Goal: Task Accomplishment & Management: Manage account settings

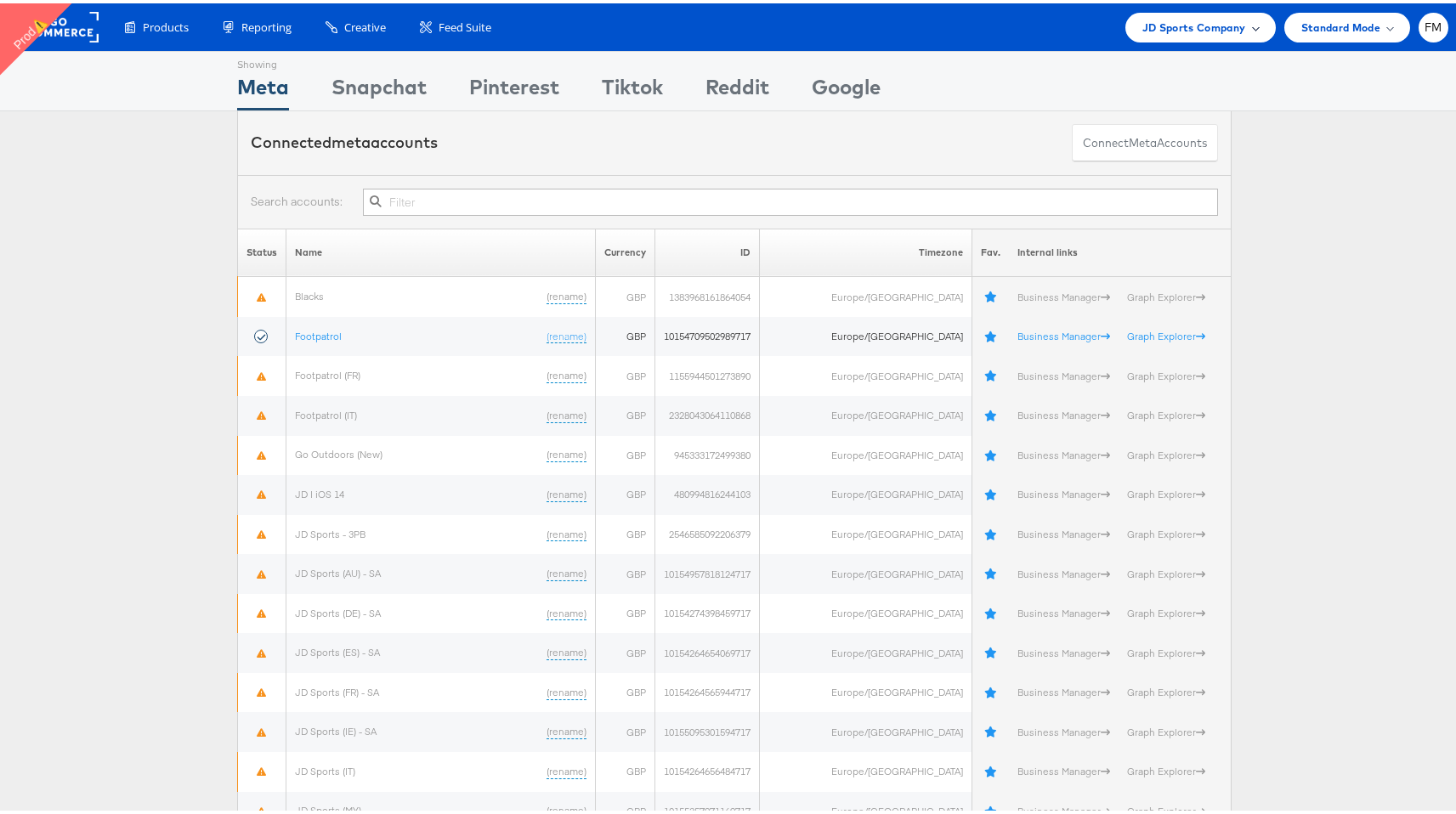
click at [1193, 33] on div "JD Sports Company" at bounding box center [1200, 24] width 151 height 29
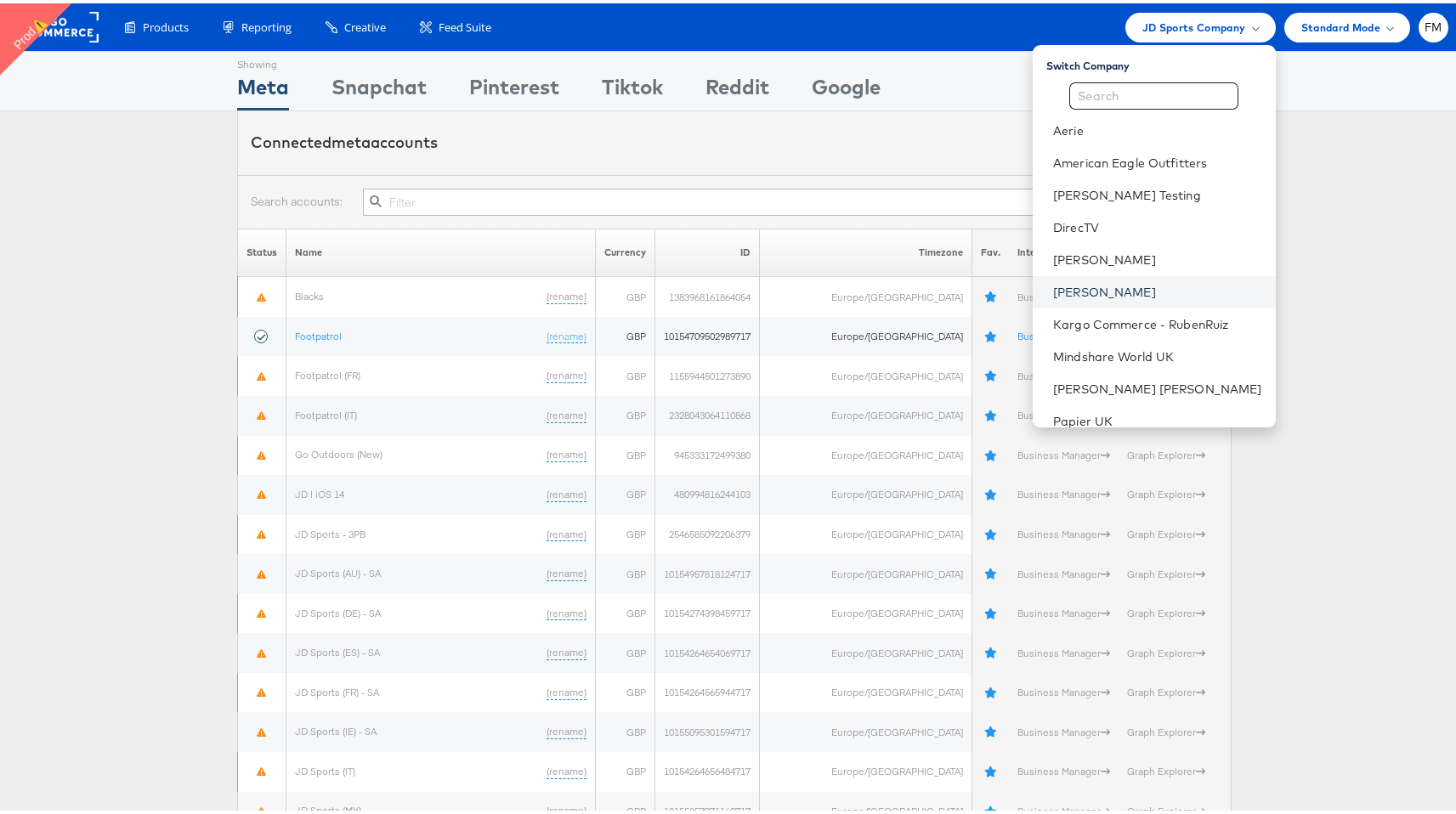
click at [1121, 292] on link "Jules" at bounding box center [1157, 288] width 209 height 17
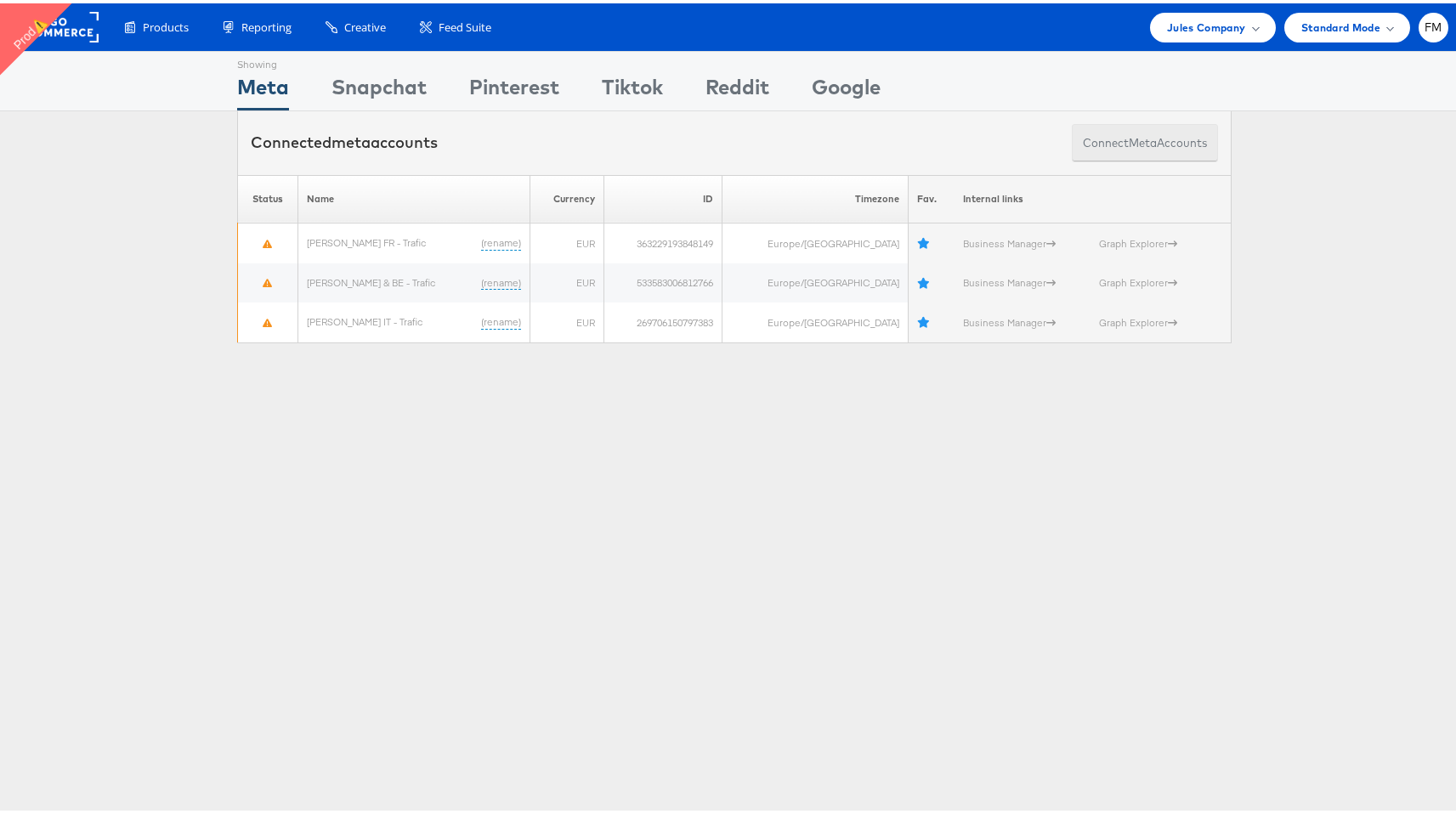
click at [1178, 140] on button "Connect meta Accounts" at bounding box center [1144, 140] width 146 height 39
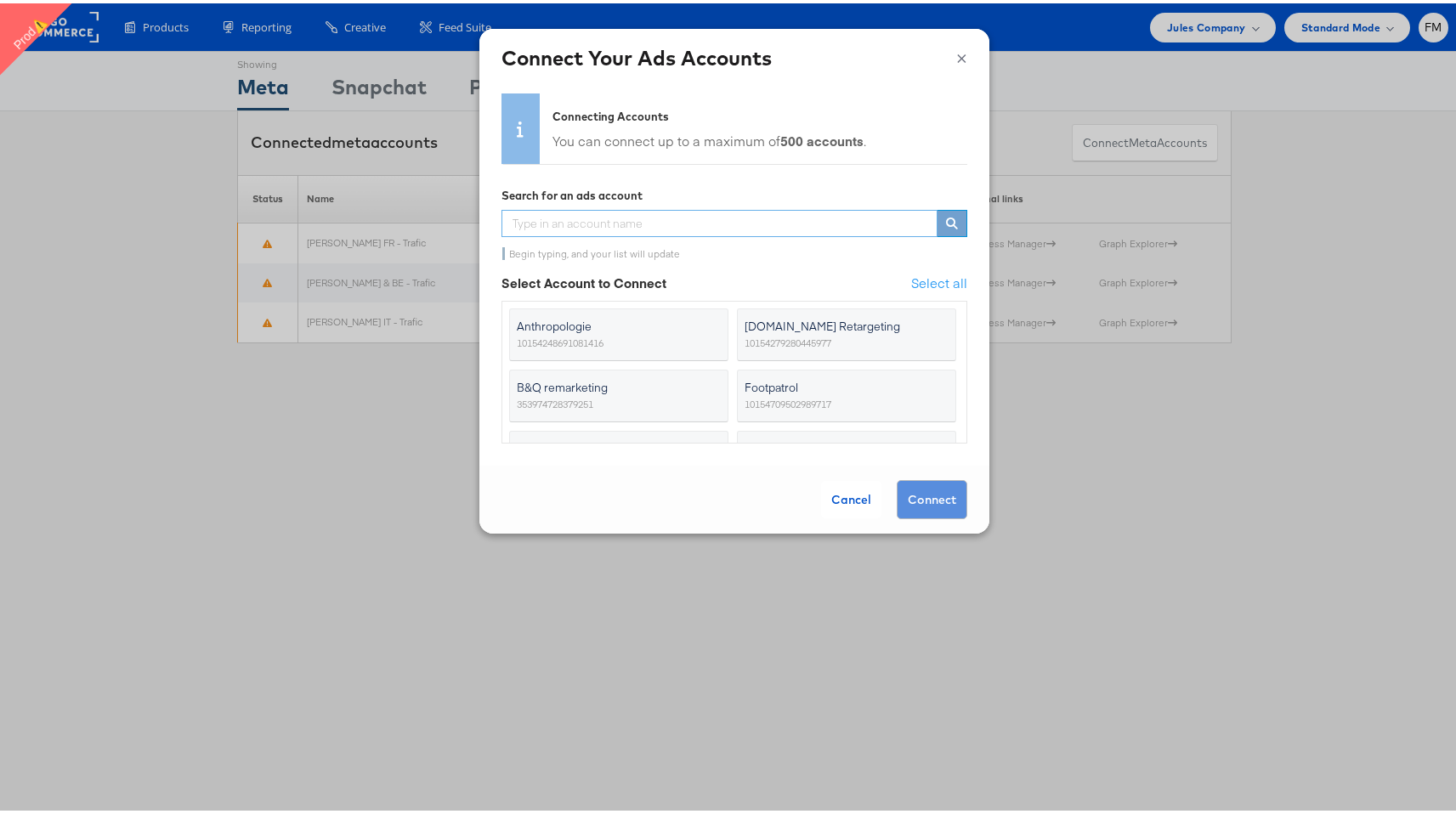
paste input "533583006812766"
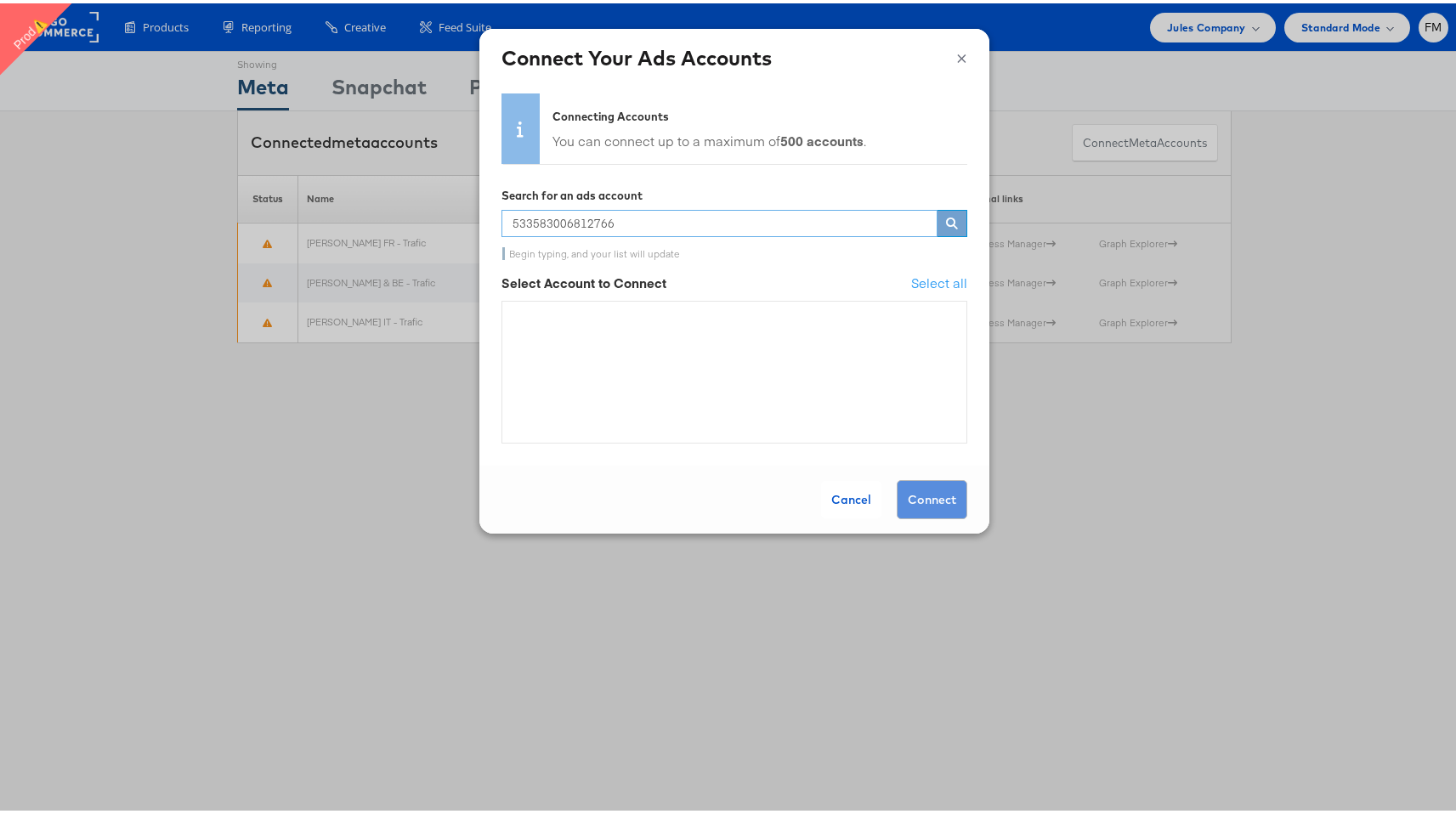
click at [748, 221] on input "533583006812766" at bounding box center [720, 220] width 436 height 28
type input "533583006812766"
click at [946, 224] on icon at bounding box center [951, 220] width 12 height 12
click at [919, 390] on ul at bounding box center [734, 368] width 466 height 142
click at [851, 501] on div "Cancel" at bounding box center [851, 496] width 61 height 38
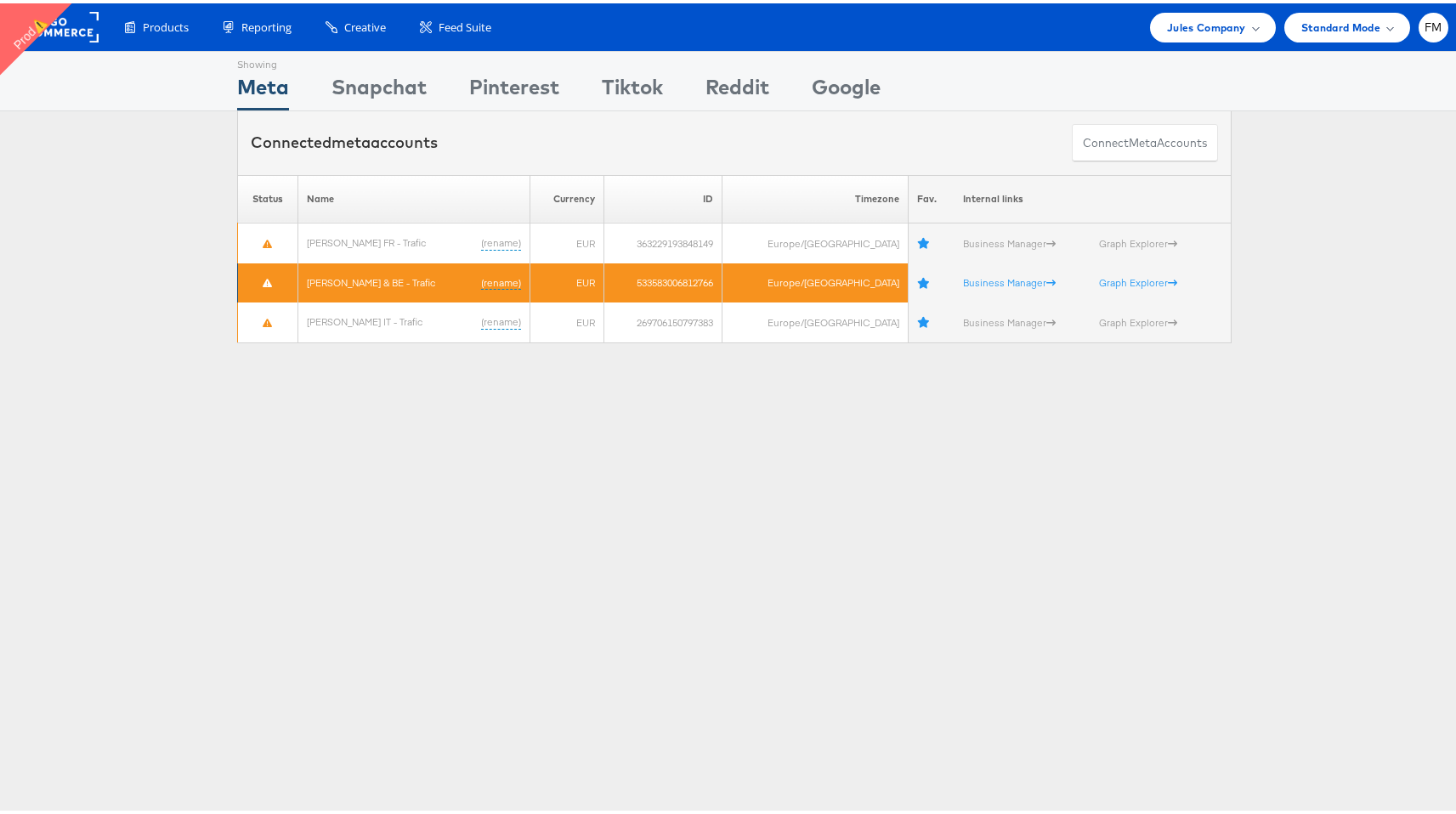
click at [683, 275] on td "533583006812766" at bounding box center [663, 279] width 118 height 40
click at [991, 282] on link "Business Manager" at bounding box center [1009, 279] width 93 height 13
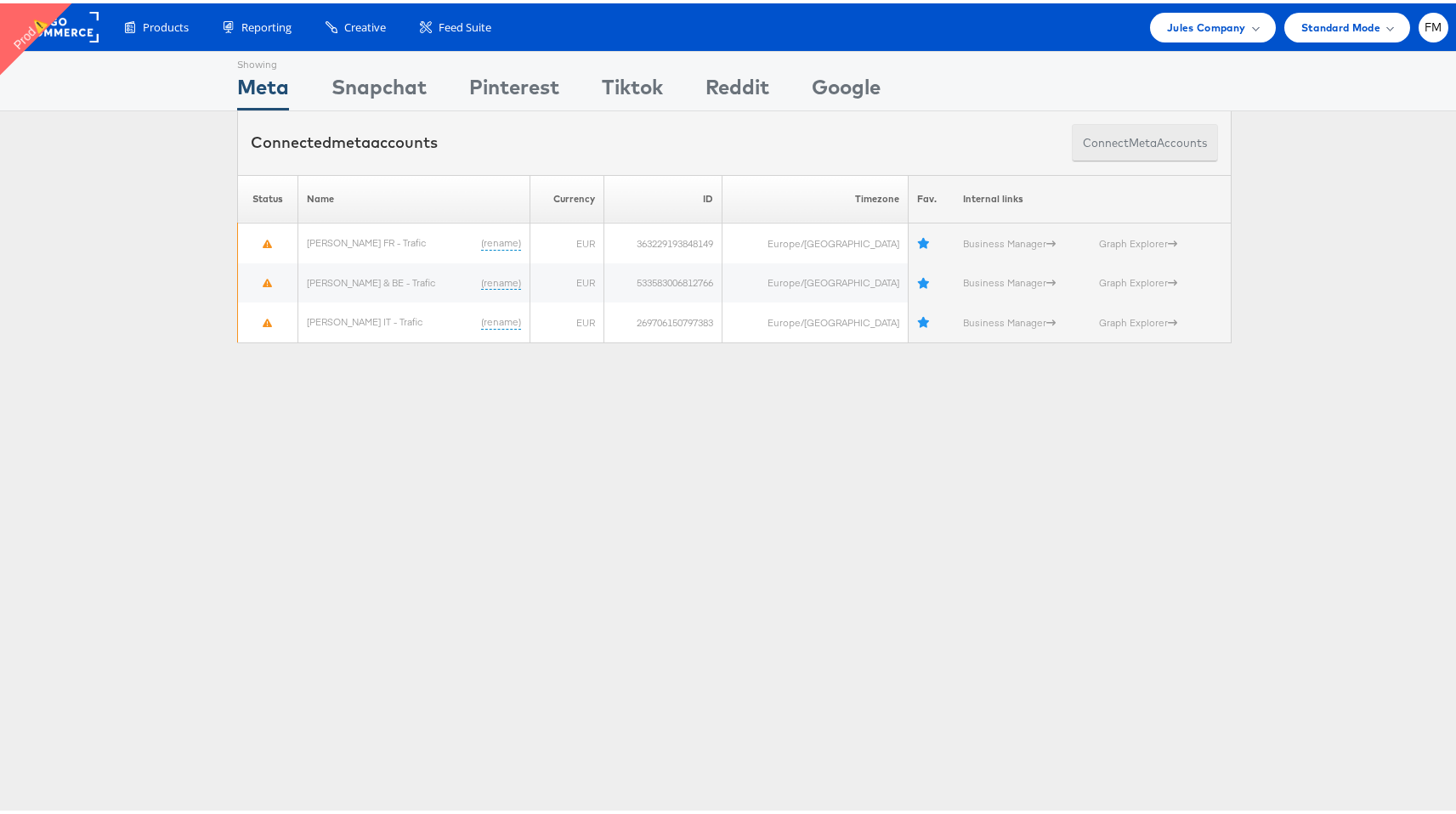
click at [1173, 141] on button "Connect meta Accounts" at bounding box center [1144, 140] width 146 height 39
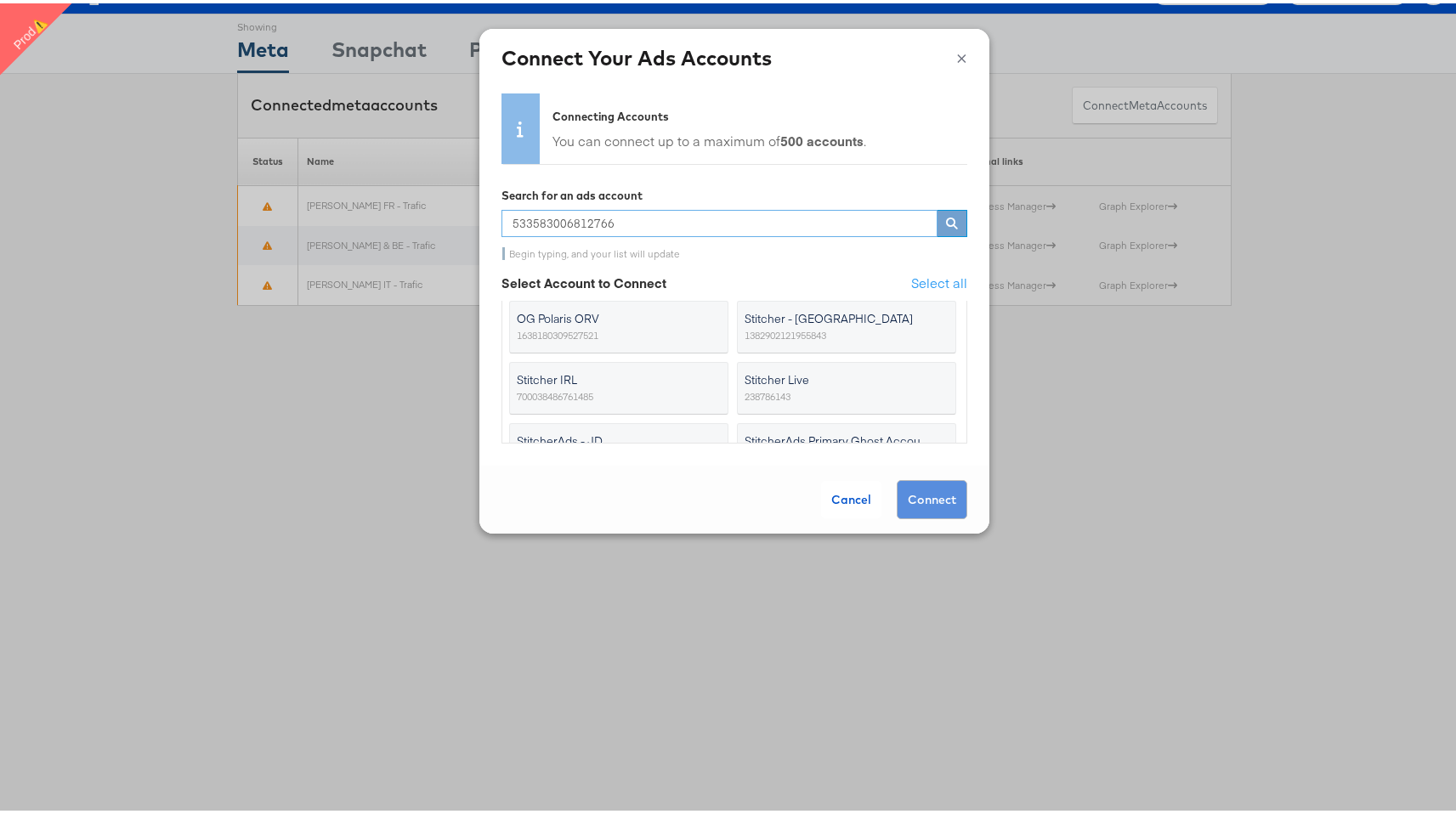
scroll to position [253, 0]
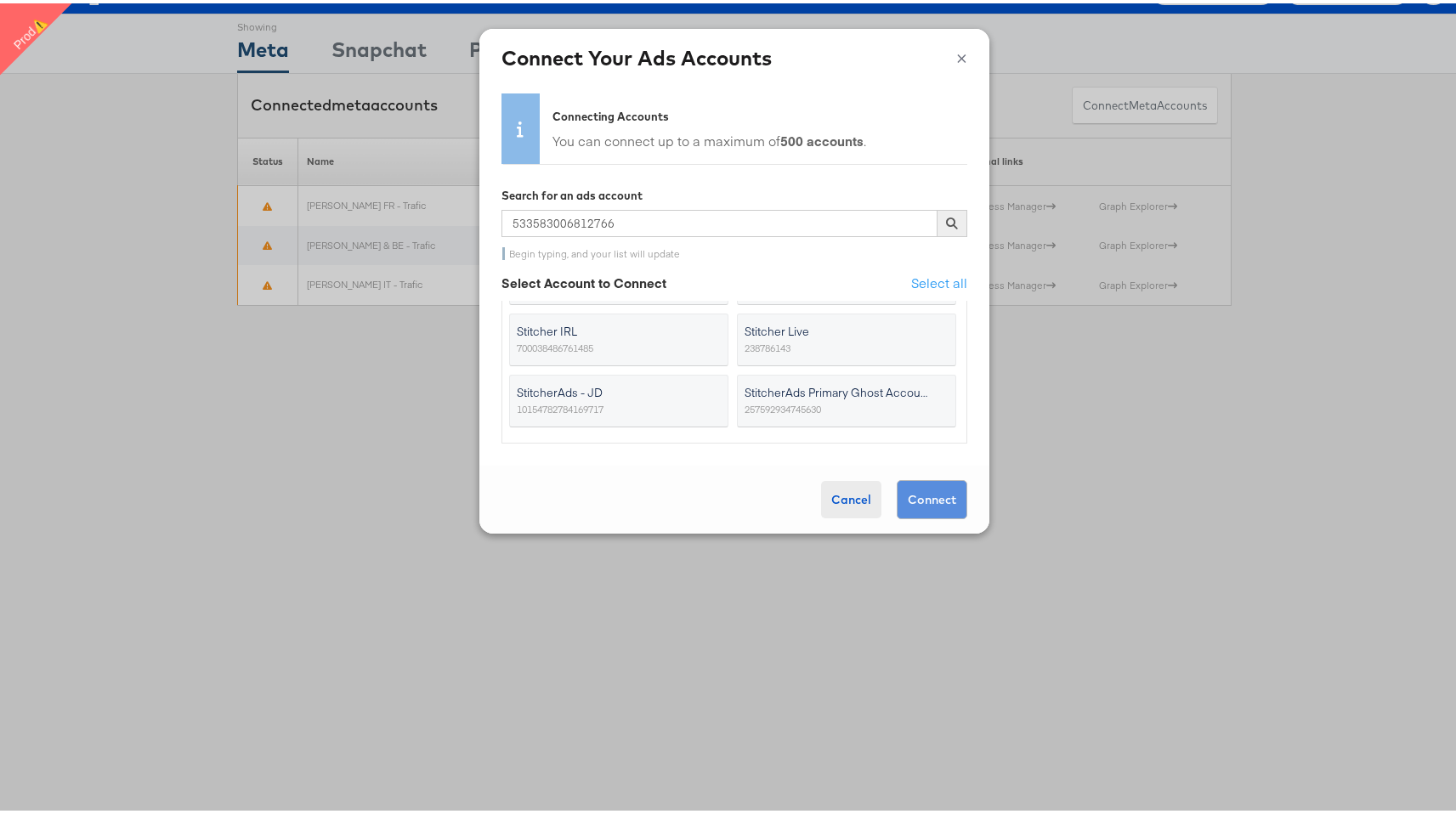
click at [835, 488] on div "Cancel" at bounding box center [851, 496] width 61 height 38
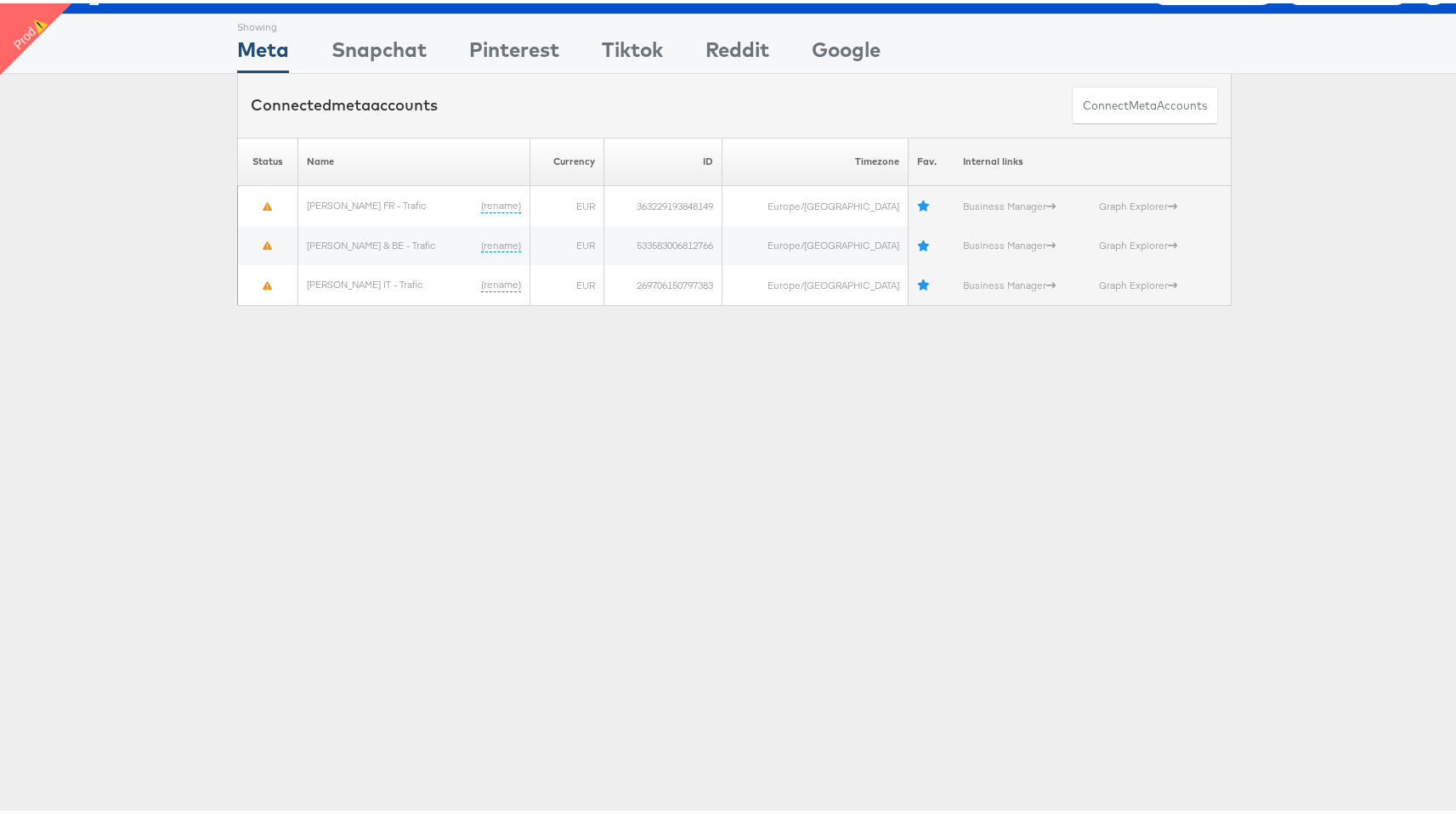
scroll to position [0, 0]
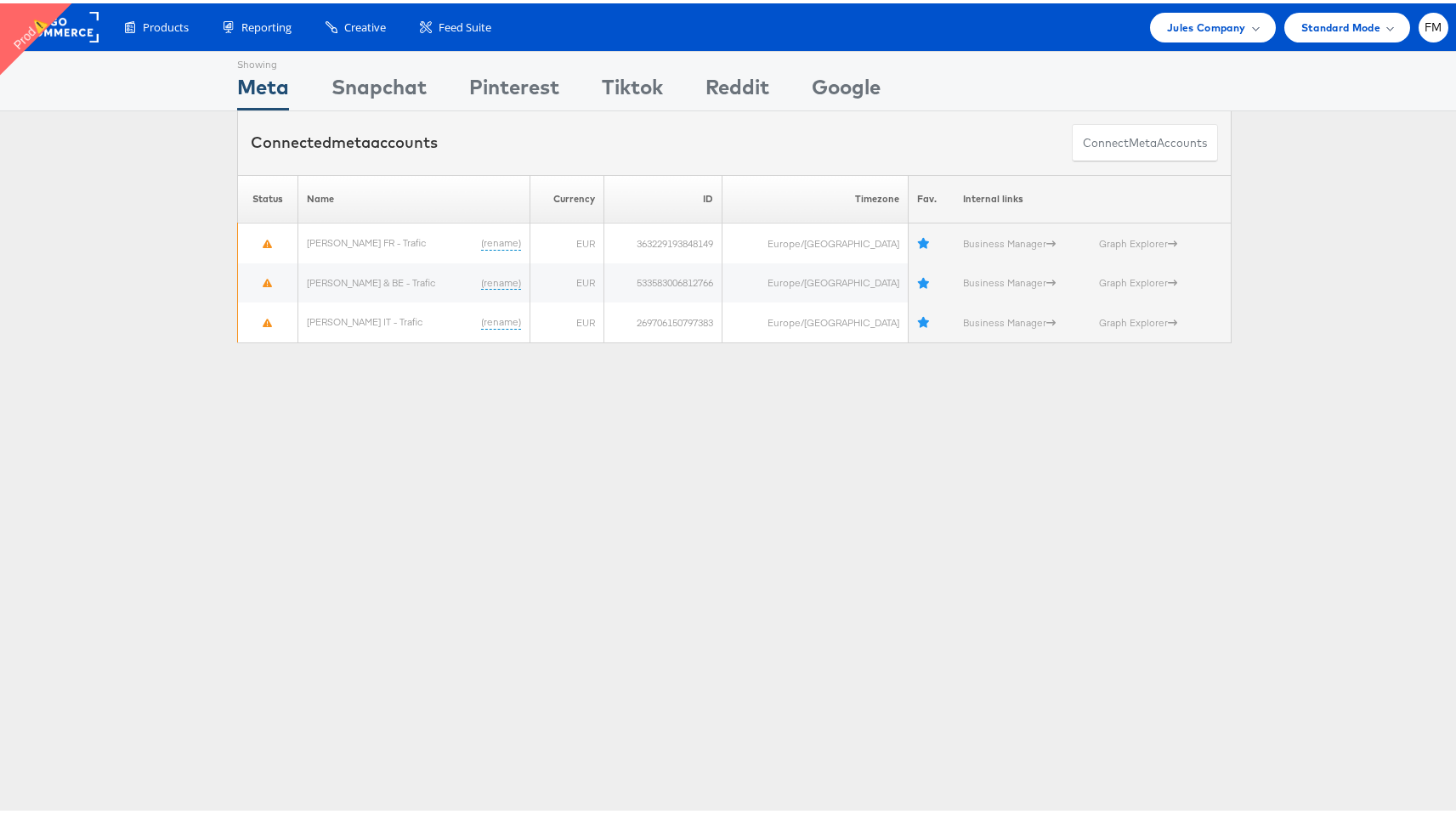
click at [850, 67] on div "Showing" at bounding box center [846, 59] width 69 height 20
click at [847, 82] on div "Google" at bounding box center [846, 88] width 69 height 39
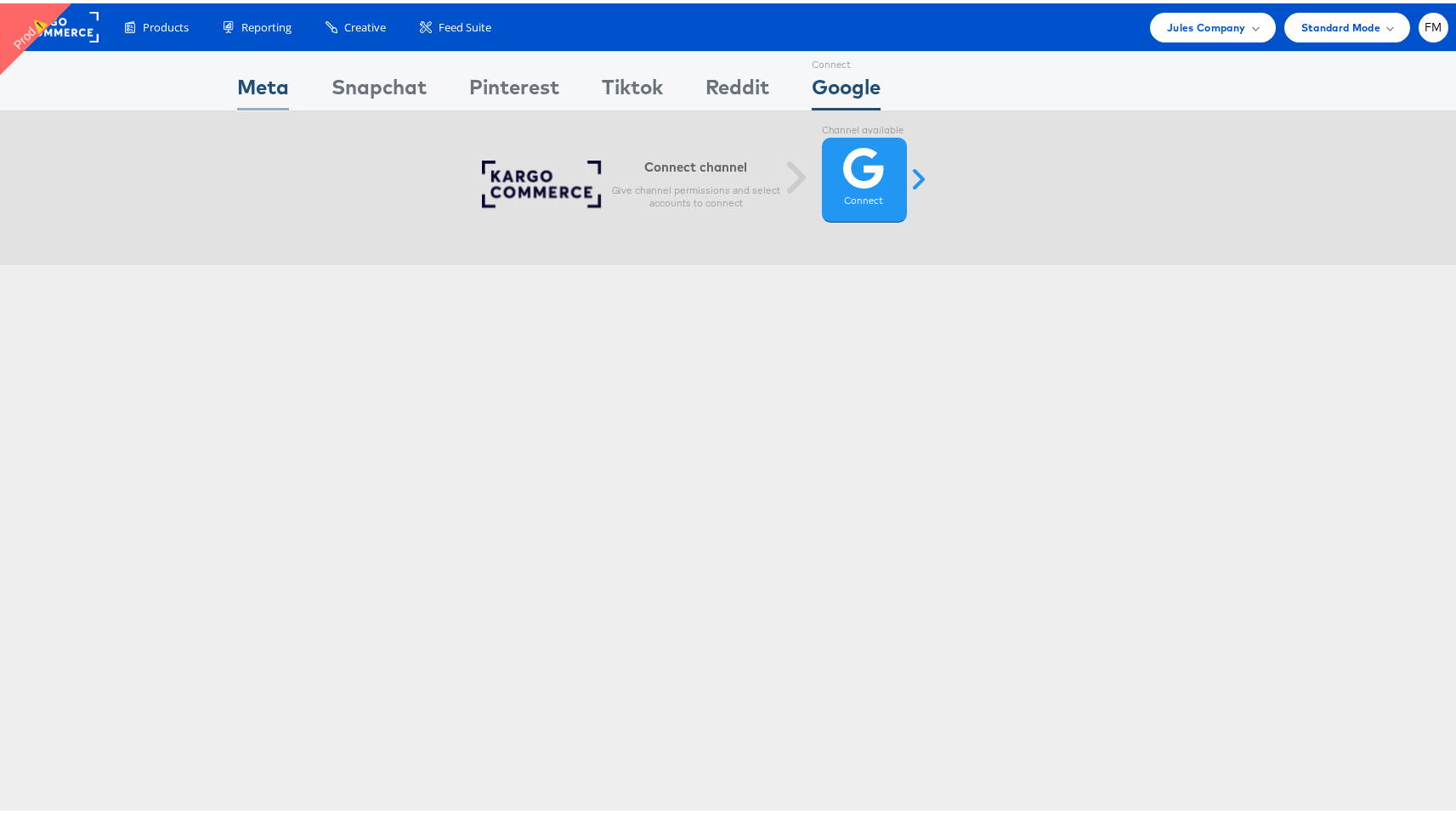
click at [250, 81] on div "Meta" at bounding box center [263, 88] width 51 height 39
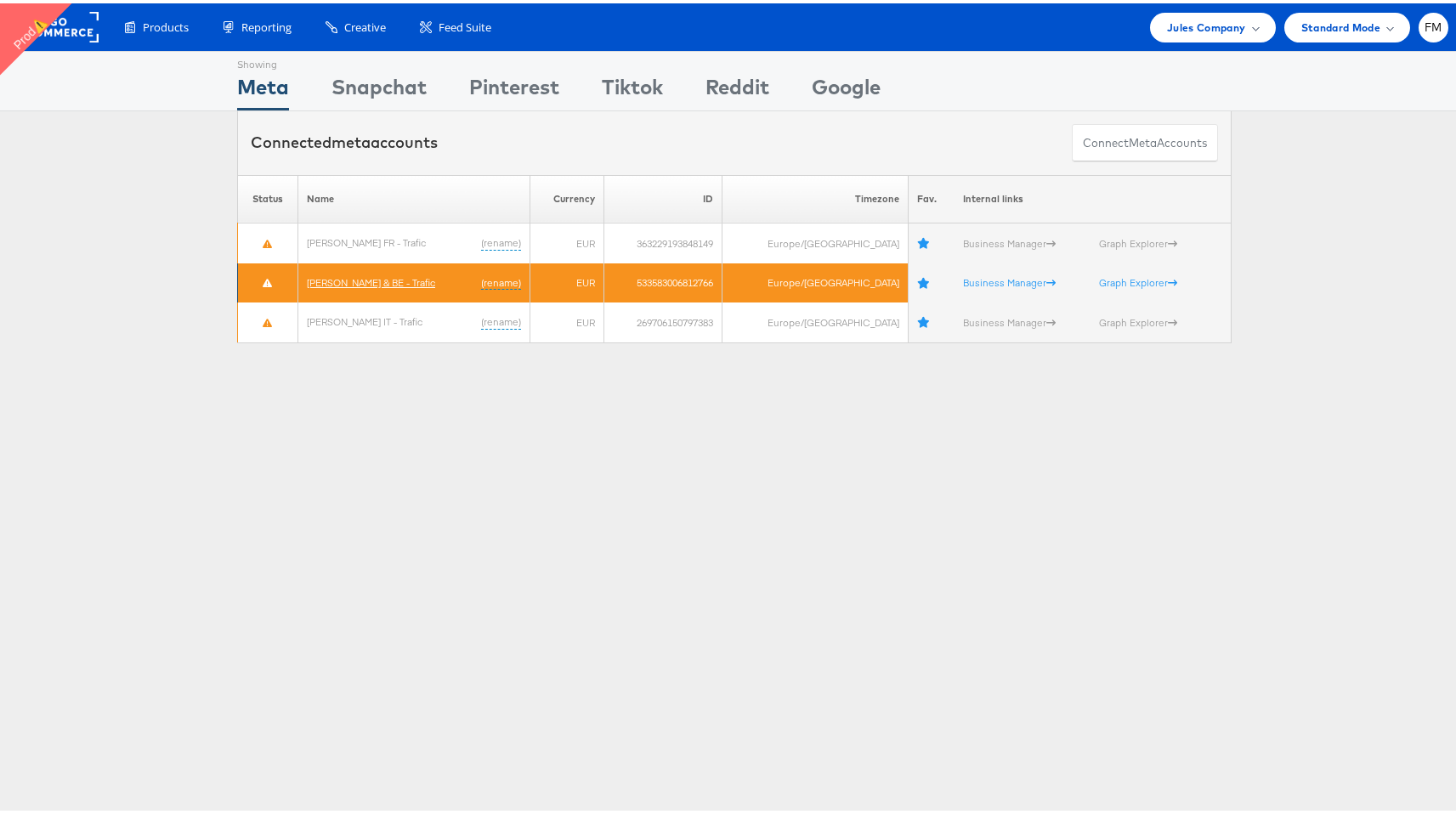
click at [378, 280] on link "[PERSON_NAME] & BE - Trafic" at bounding box center [371, 279] width 129 height 13
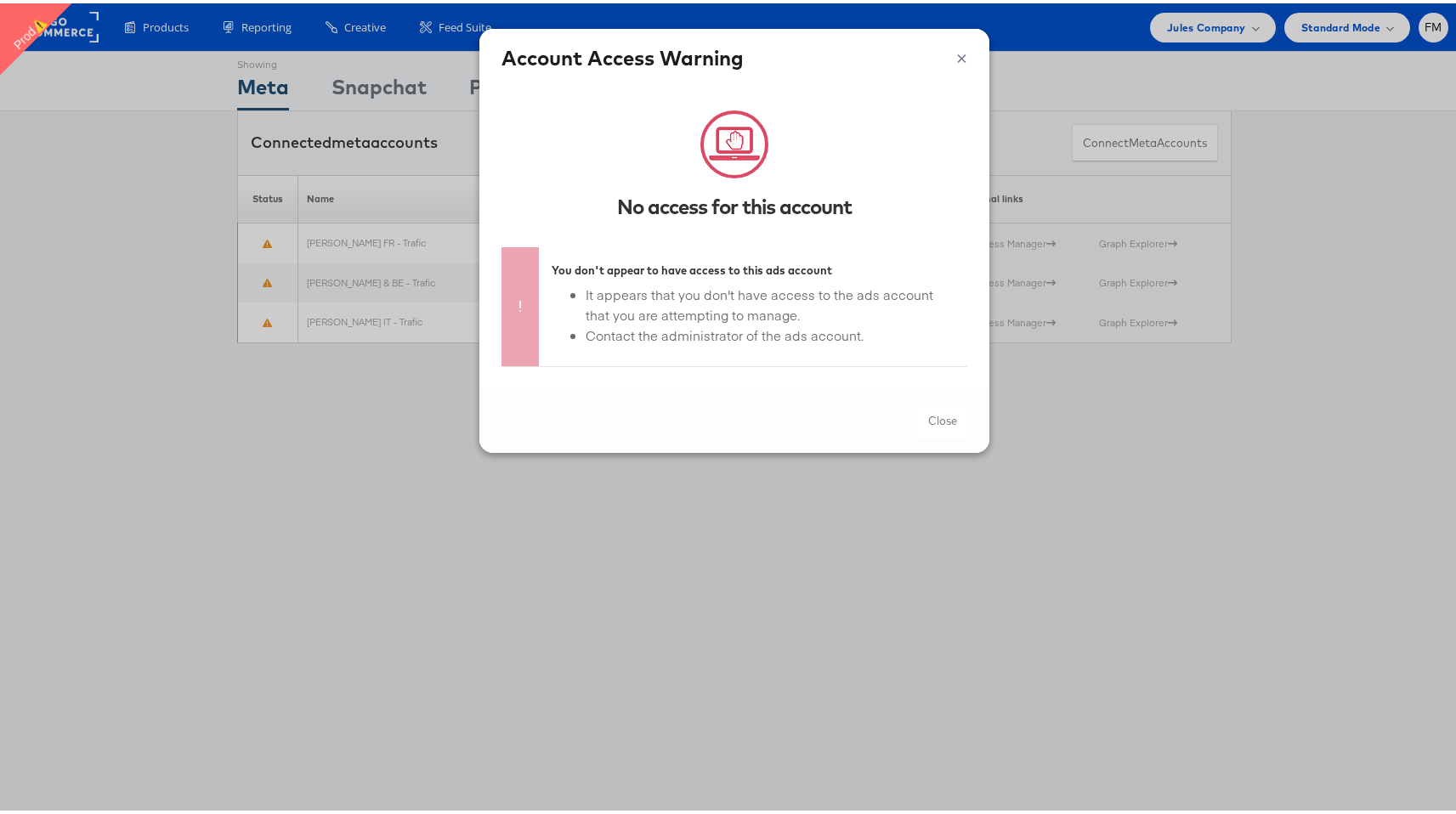
click at [678, 274] on label "You don't appear to have access to this ads account" at bounding box center [753, 266] width 403 height 20
click at [956, 60] on button "×" at bounding box center [961, 52] width 11 height 26
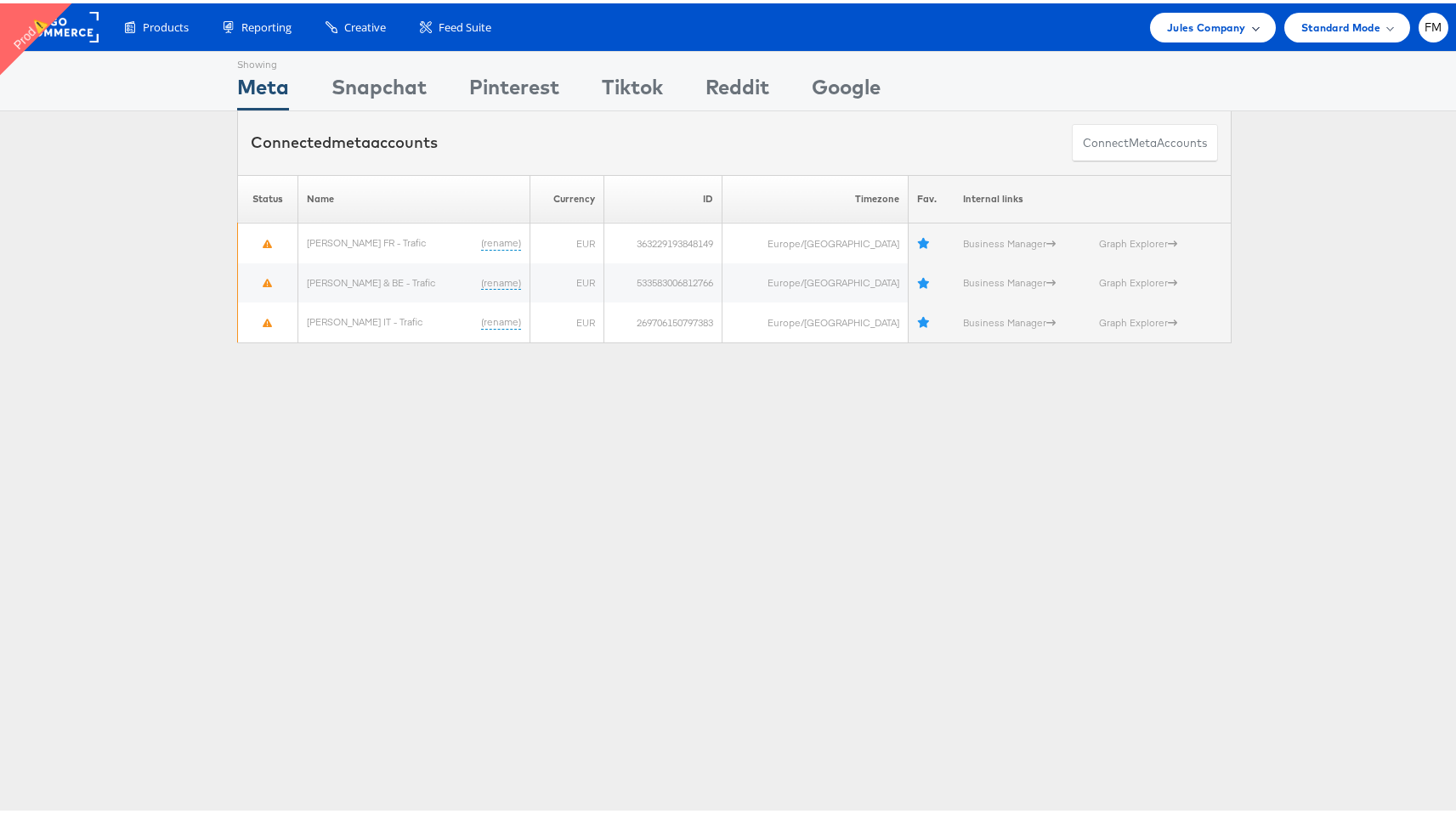
click at [1234, 24] on div "Jules Company" at bounding box center [1212, 24] width 91 height 17
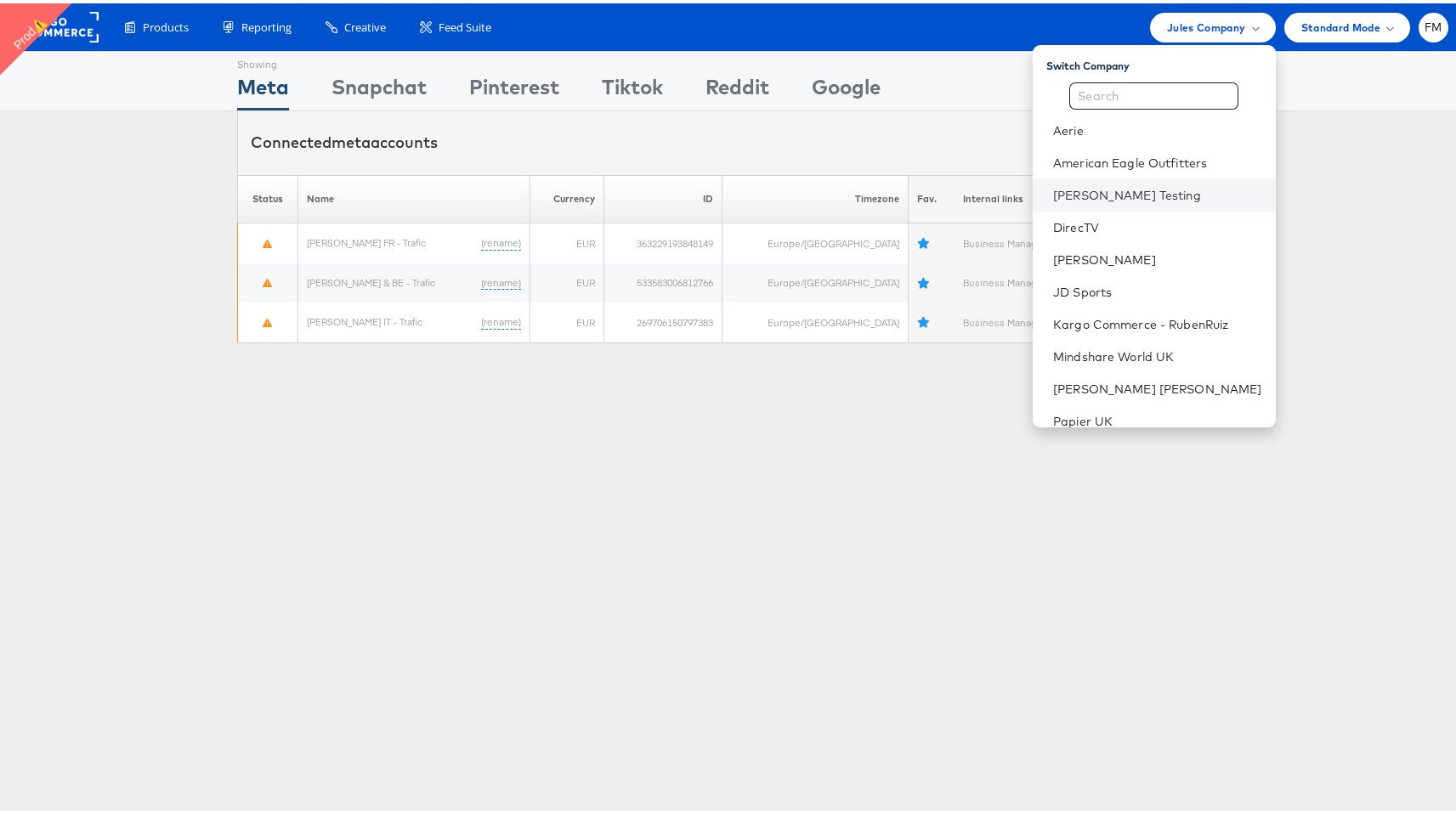
click at [1163, 178] on li "Colin Clarke Testing" at bounding box center [1154, 191] width 243 height 32
click at [1155, 188] on link "[PERSON_NAME] Testing" at bounding box center [1157, 192] width 209 height 17
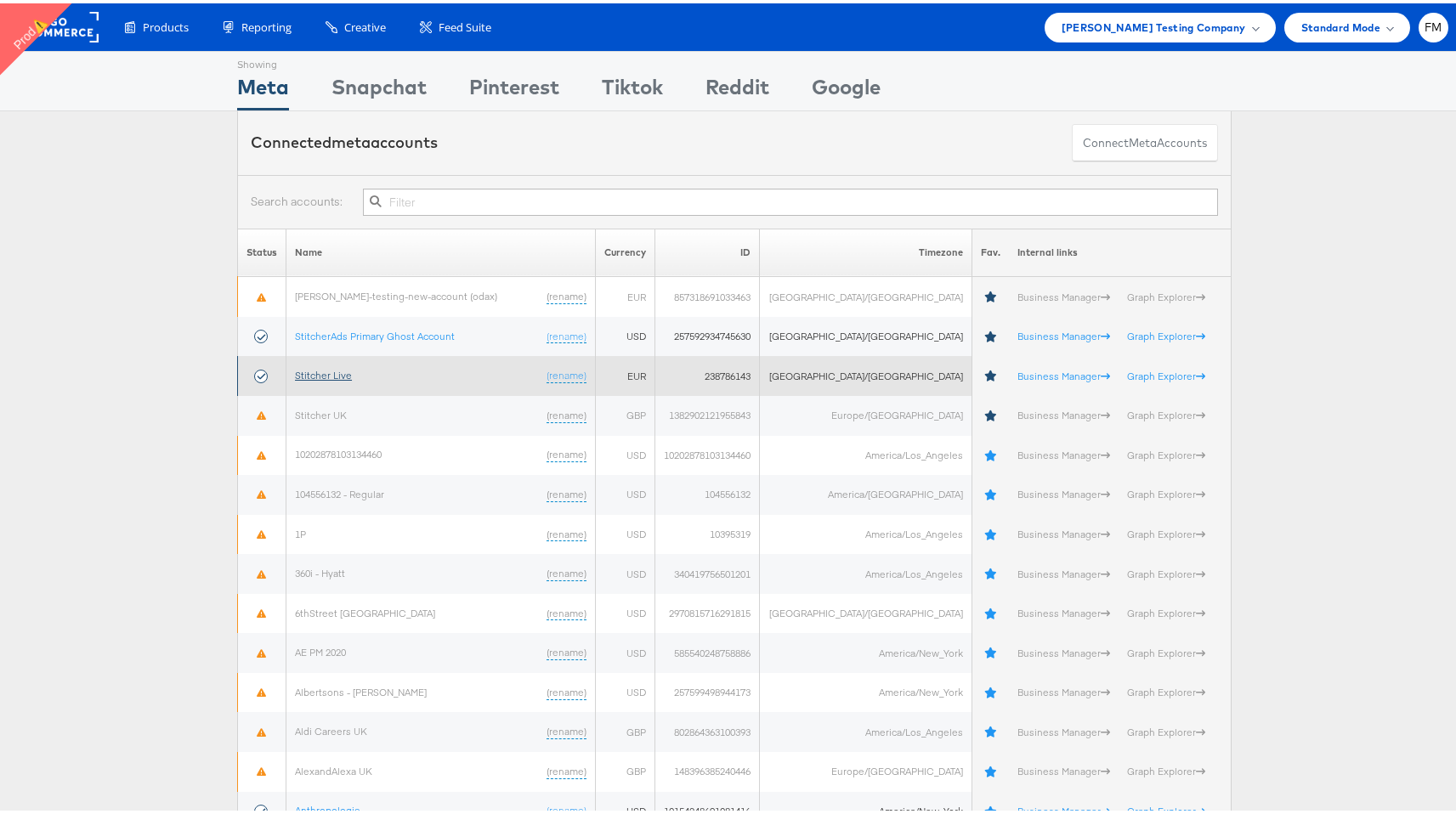
click at [331, 377] on link "Stitcher Live" at bounding box center [324, 372] width 57 height 13
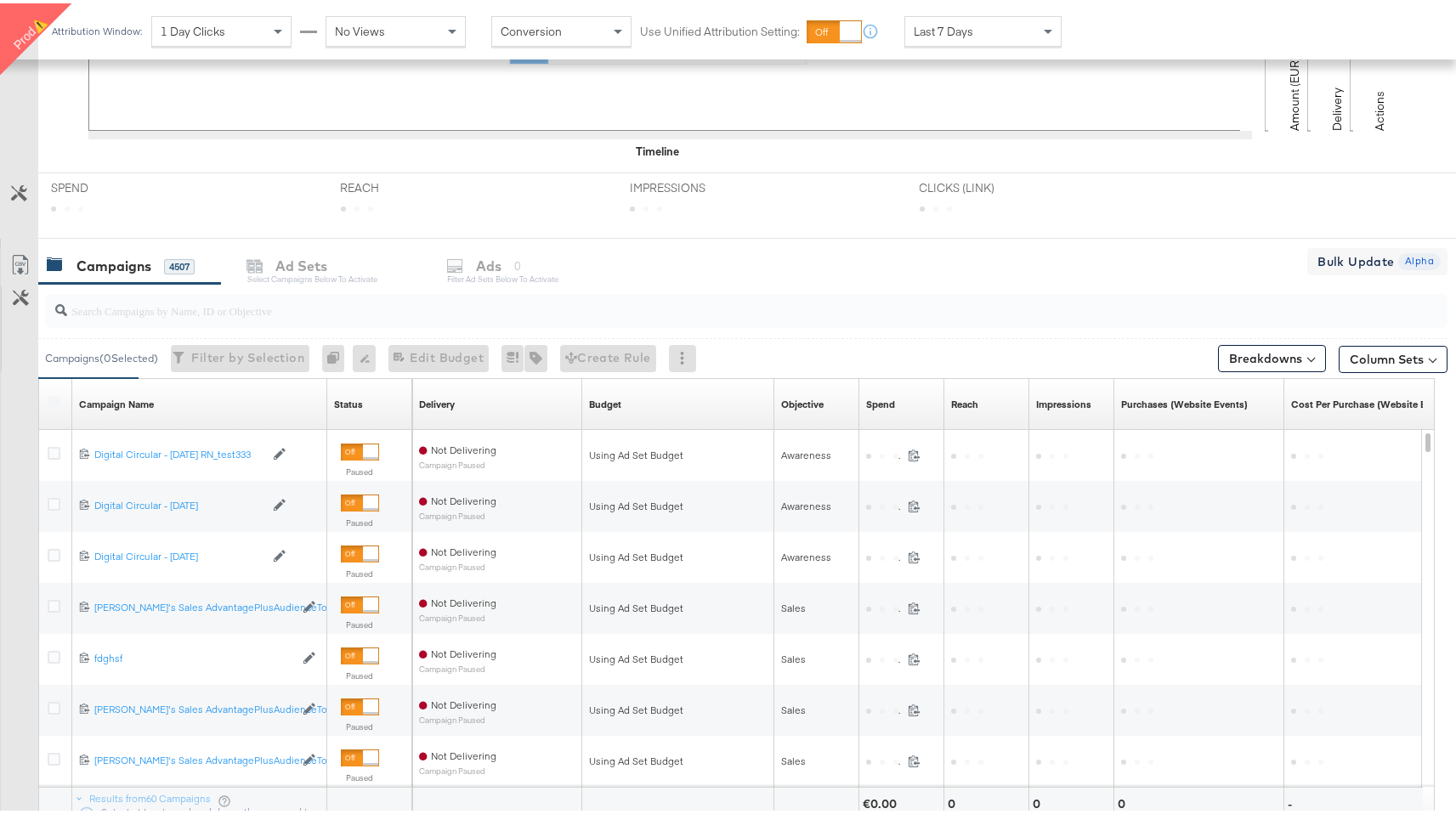
scroll to position [679, 0]
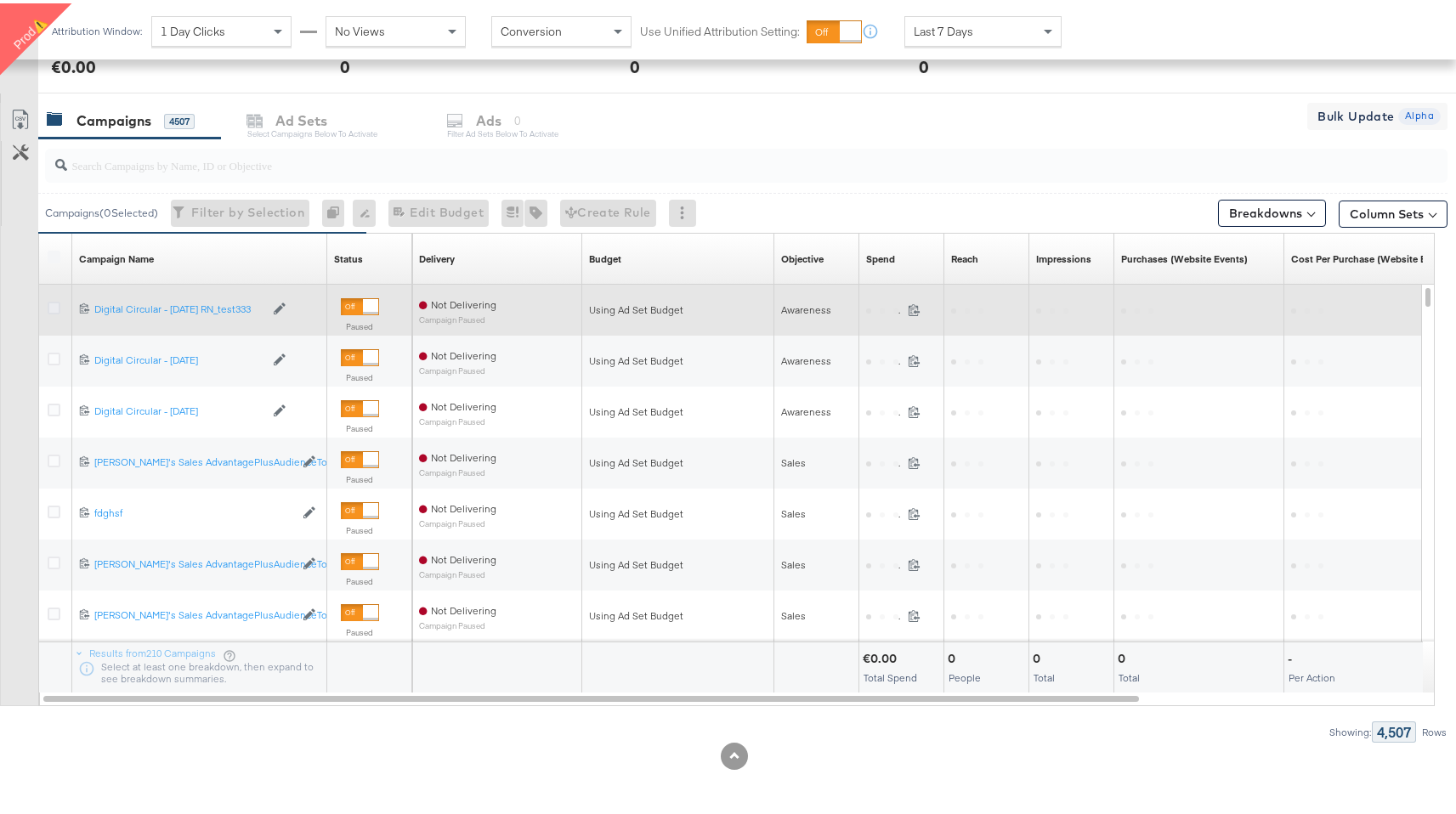
click at [56, 305] on icon at bounding box center [54, 305] width 13 height 13
click at [0, 0] on input "checkbox" at bounding box center [0, 0] width 0 height 0
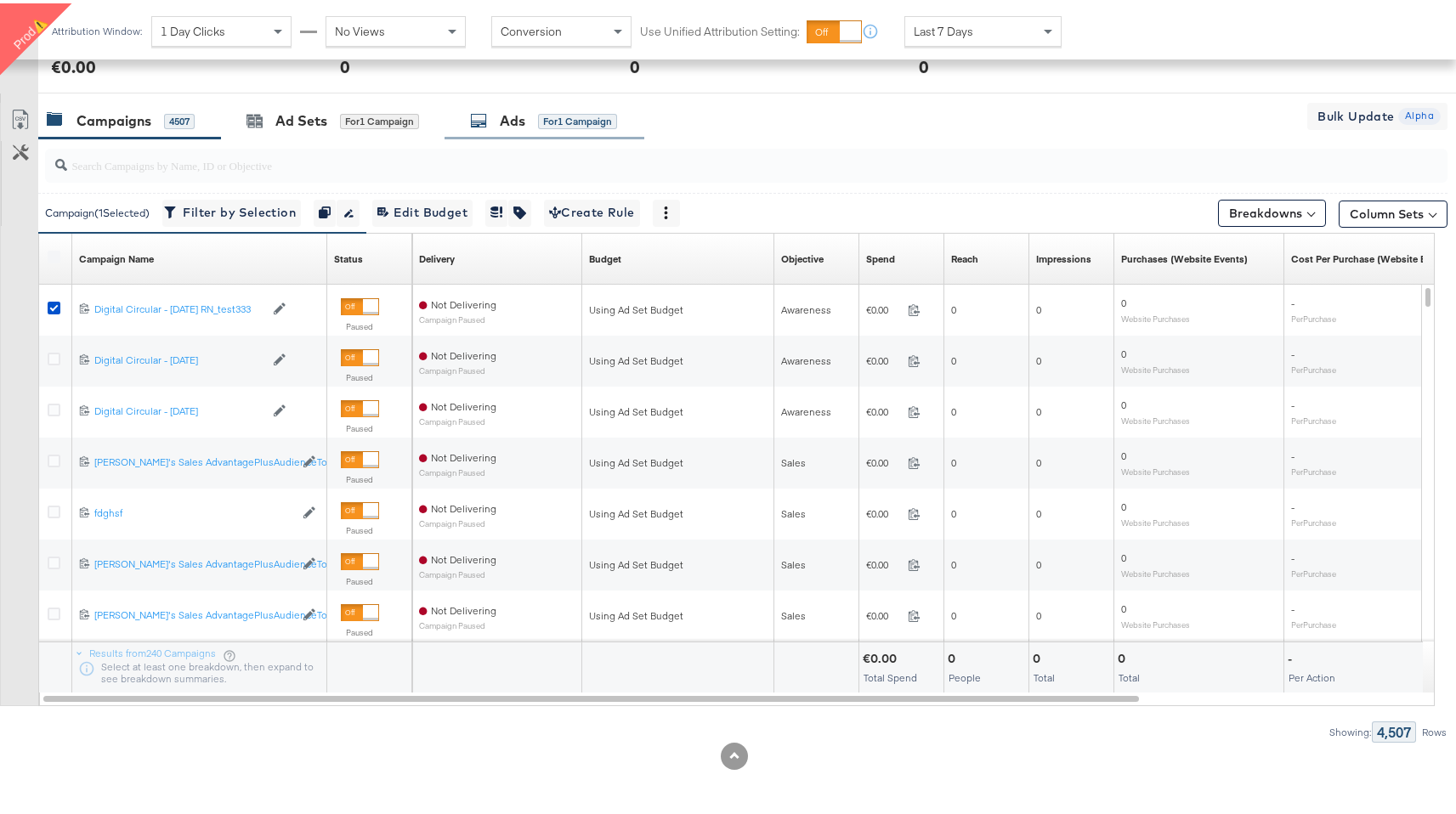
click at [579, 109] on span "for 1 Campaign" at bounding box center [577, 117] width 79 height 16
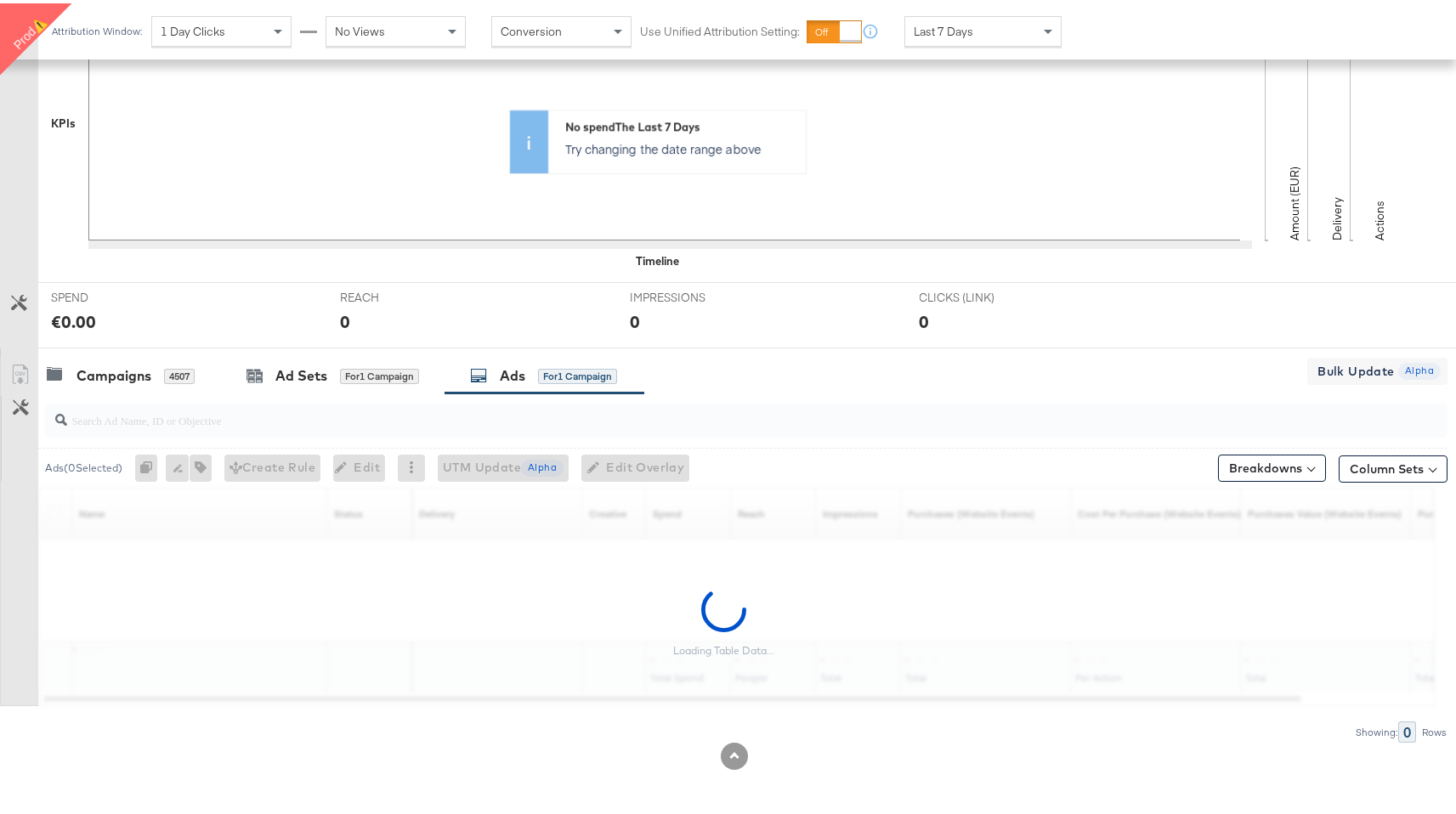
scroll to position [373, 0]
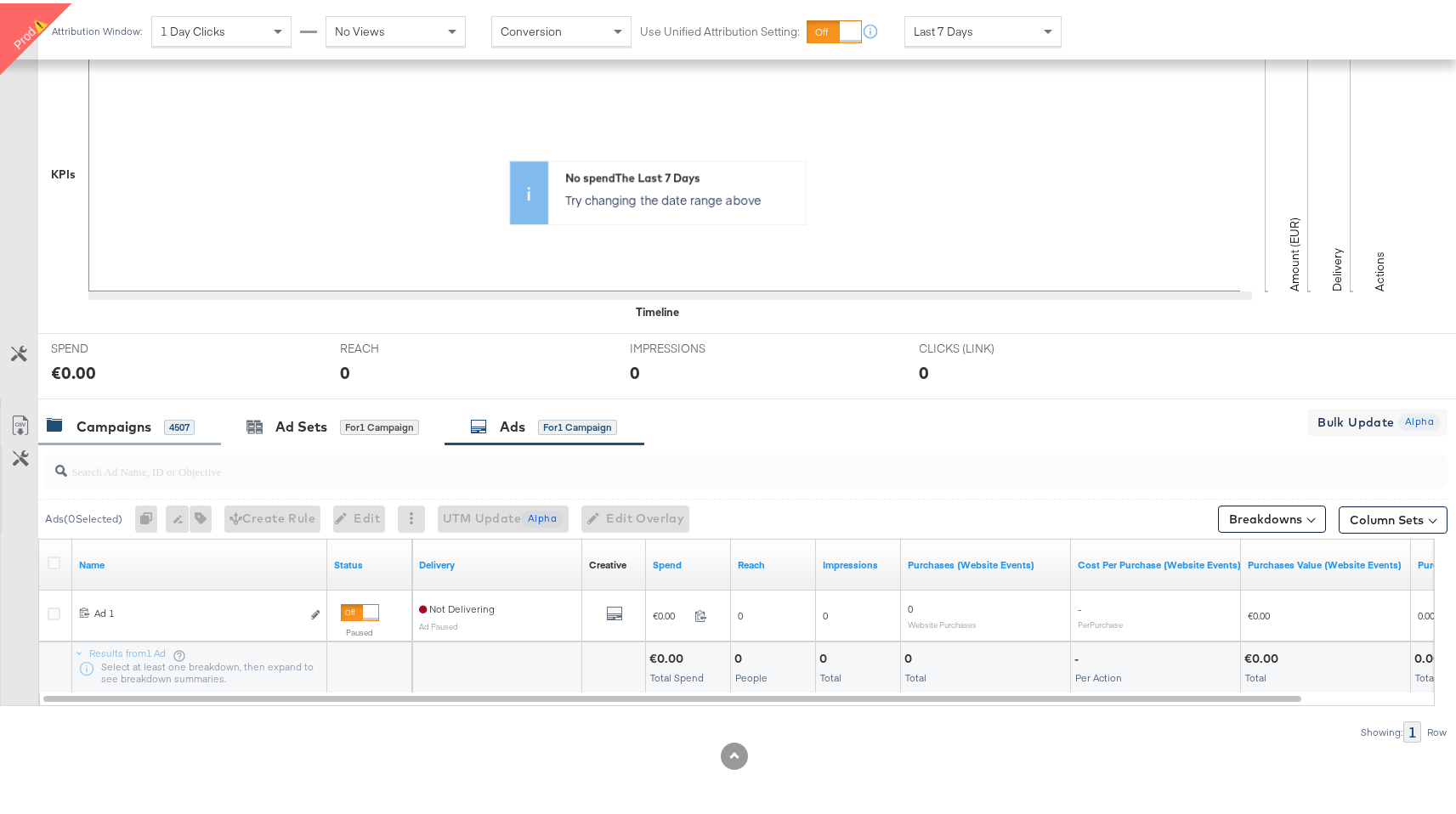
click at [107, 432] on div "Campaigns" at bounding box center [113, 423] width 74 height 19
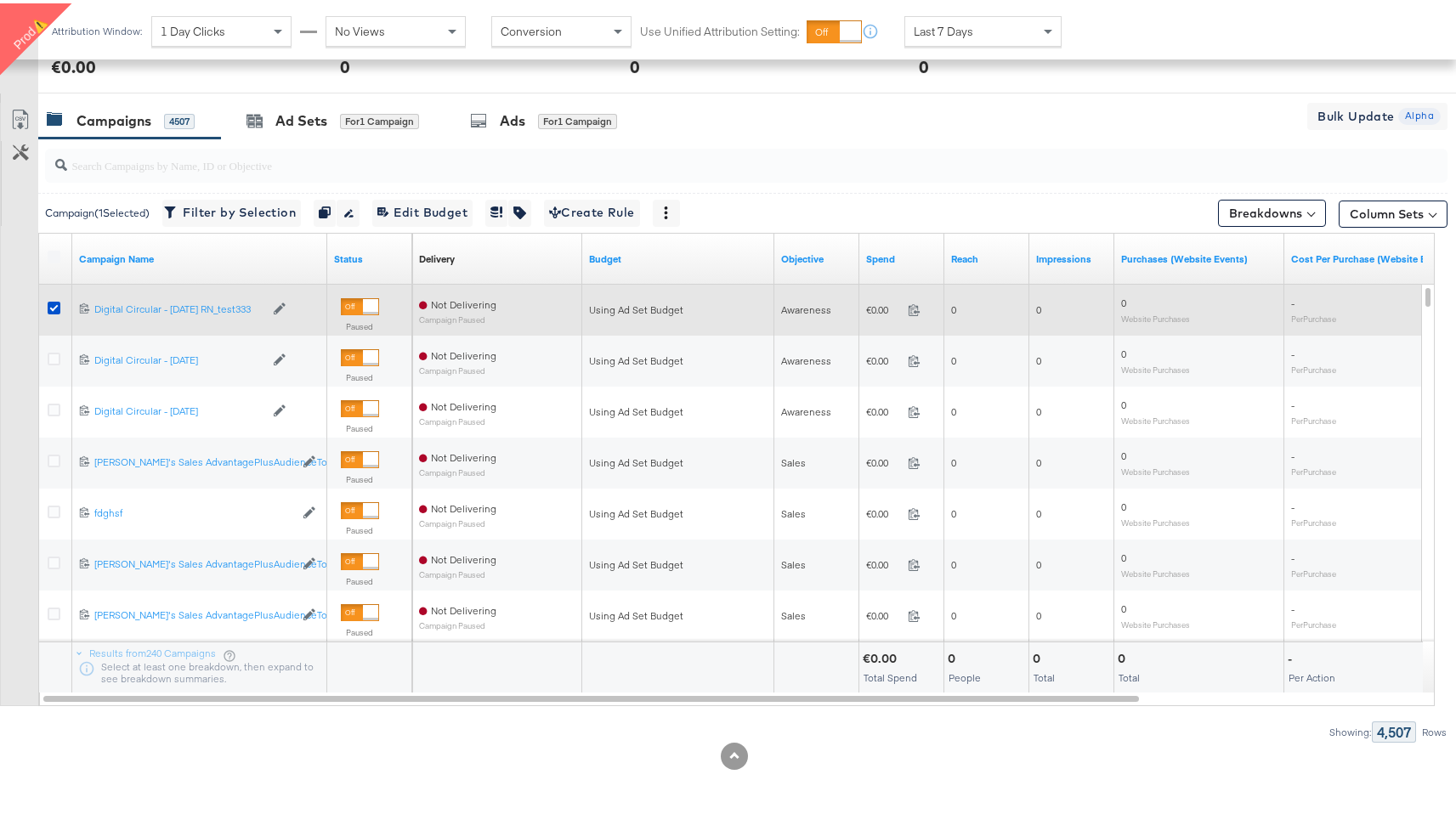
click at [51, 297] on div at bounding box center [56, 306] width 31 height 30
click at [55, 297] on div at bounding box center [56, 306] width 31 height 30
click at [55, 301] on icon at bounding box center [54, 305] width 13 height 13
click at [0, 0] on input "checkbox" at bounding box center [0, 0] width 0 height 0
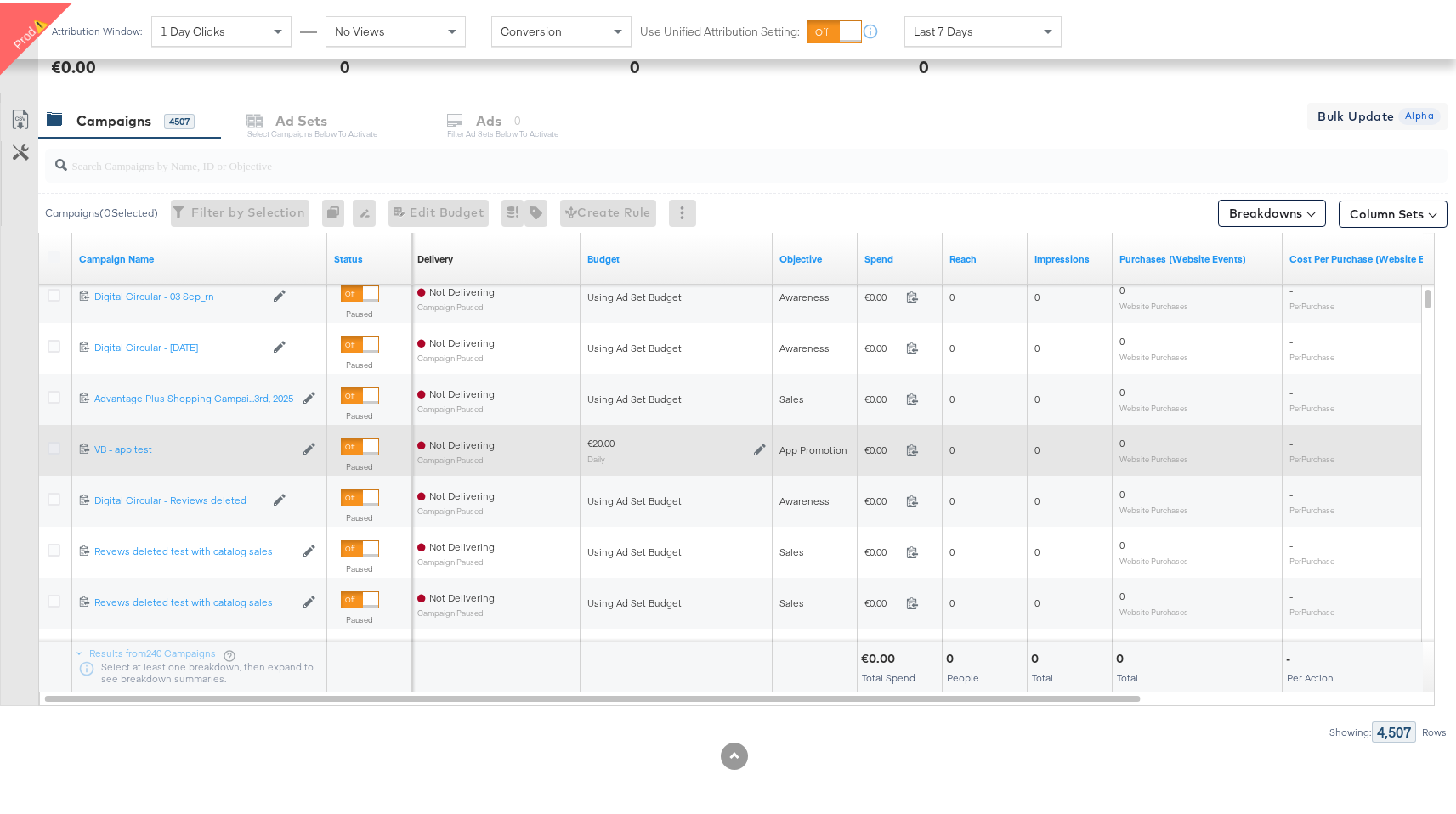
click at [51, 442] on icon at bounding box center [54, 445] width 13 height 13
click at [0, 0] on input "checkbox" at bounding box center [0, 0] width 0 height 0
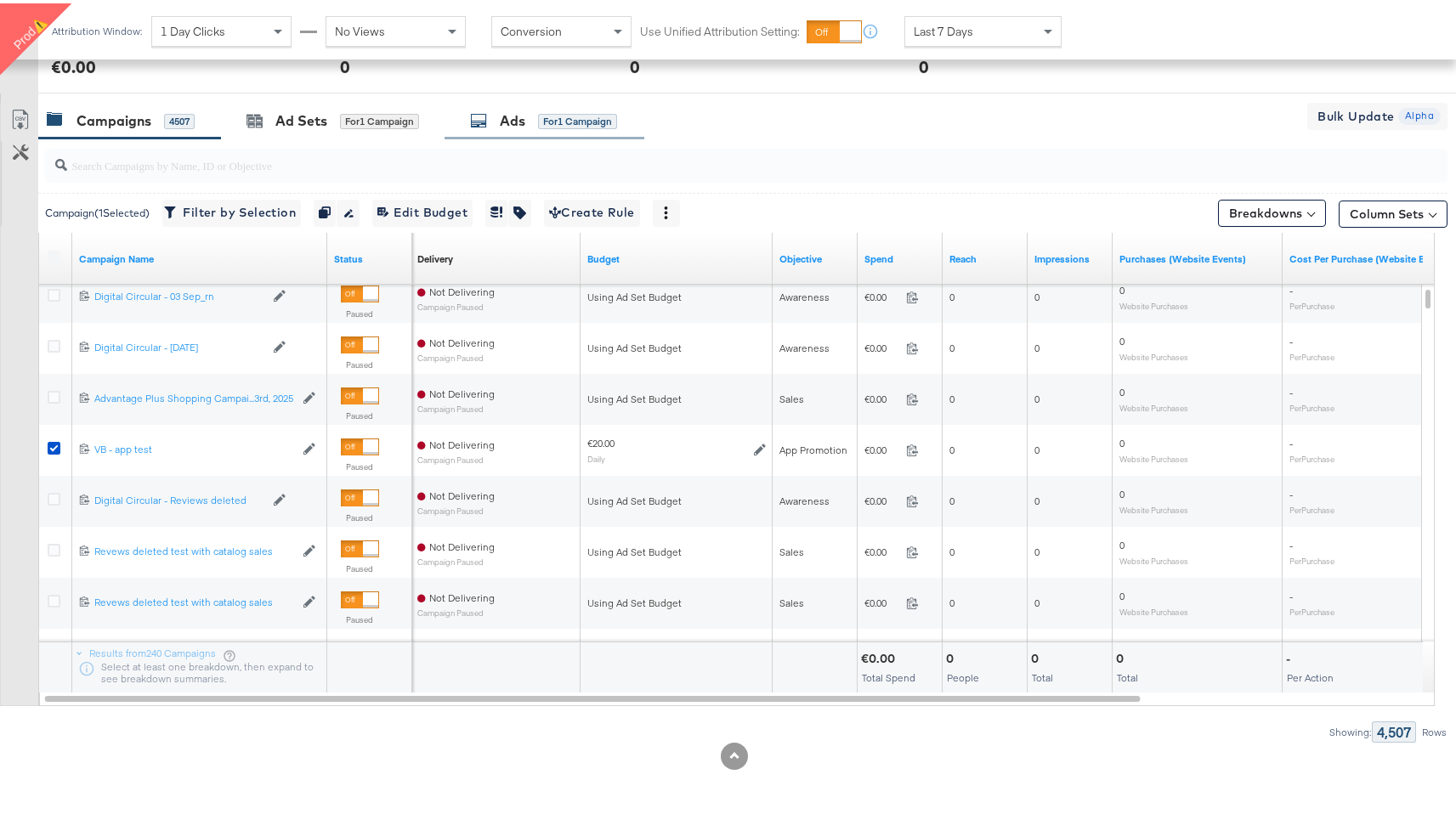
click at [506, 133] on div "Ads for 1 Campaign" at bounding box center [544, 118] width 199 height 37
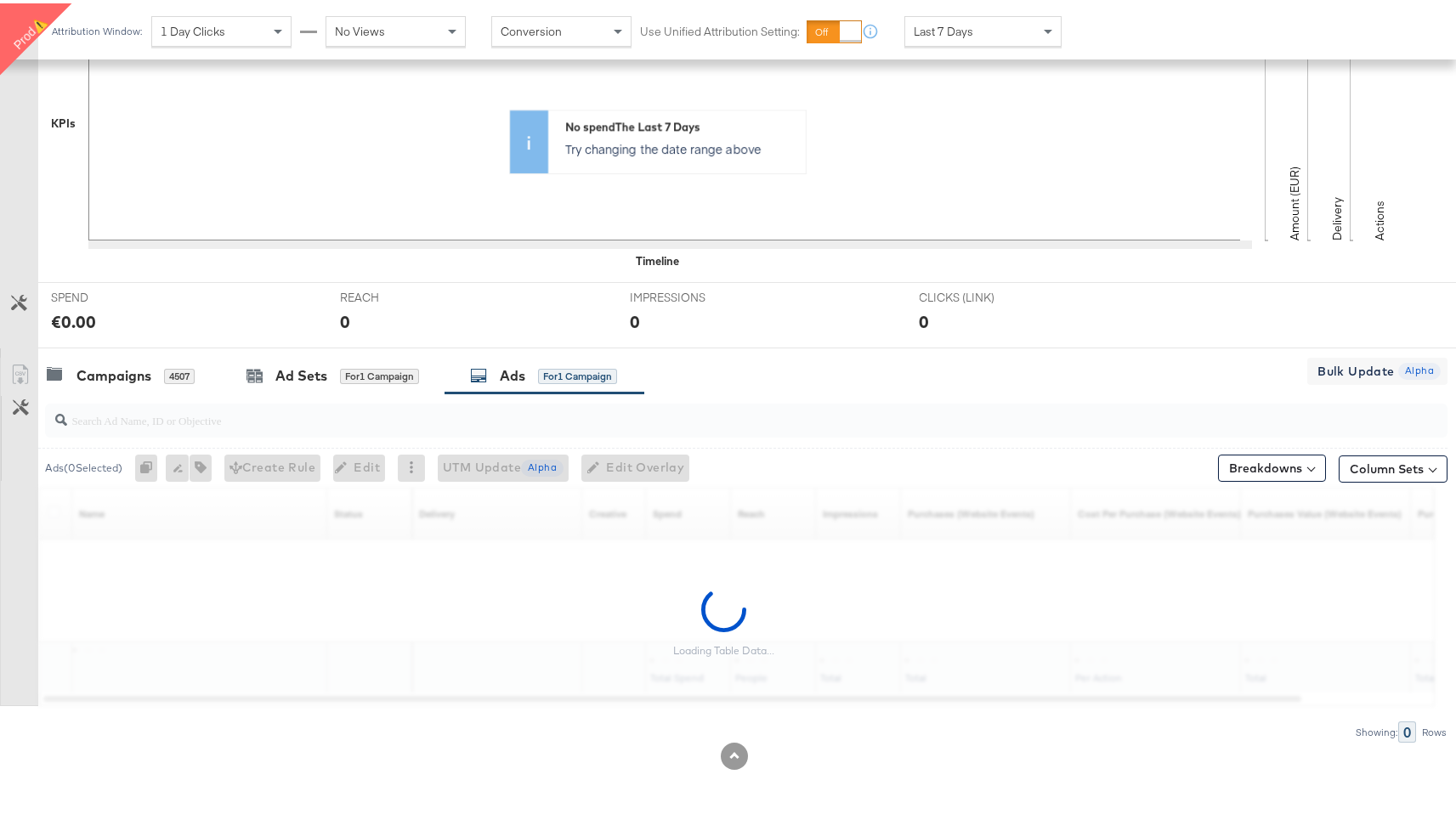
scroll to position [373, 0]
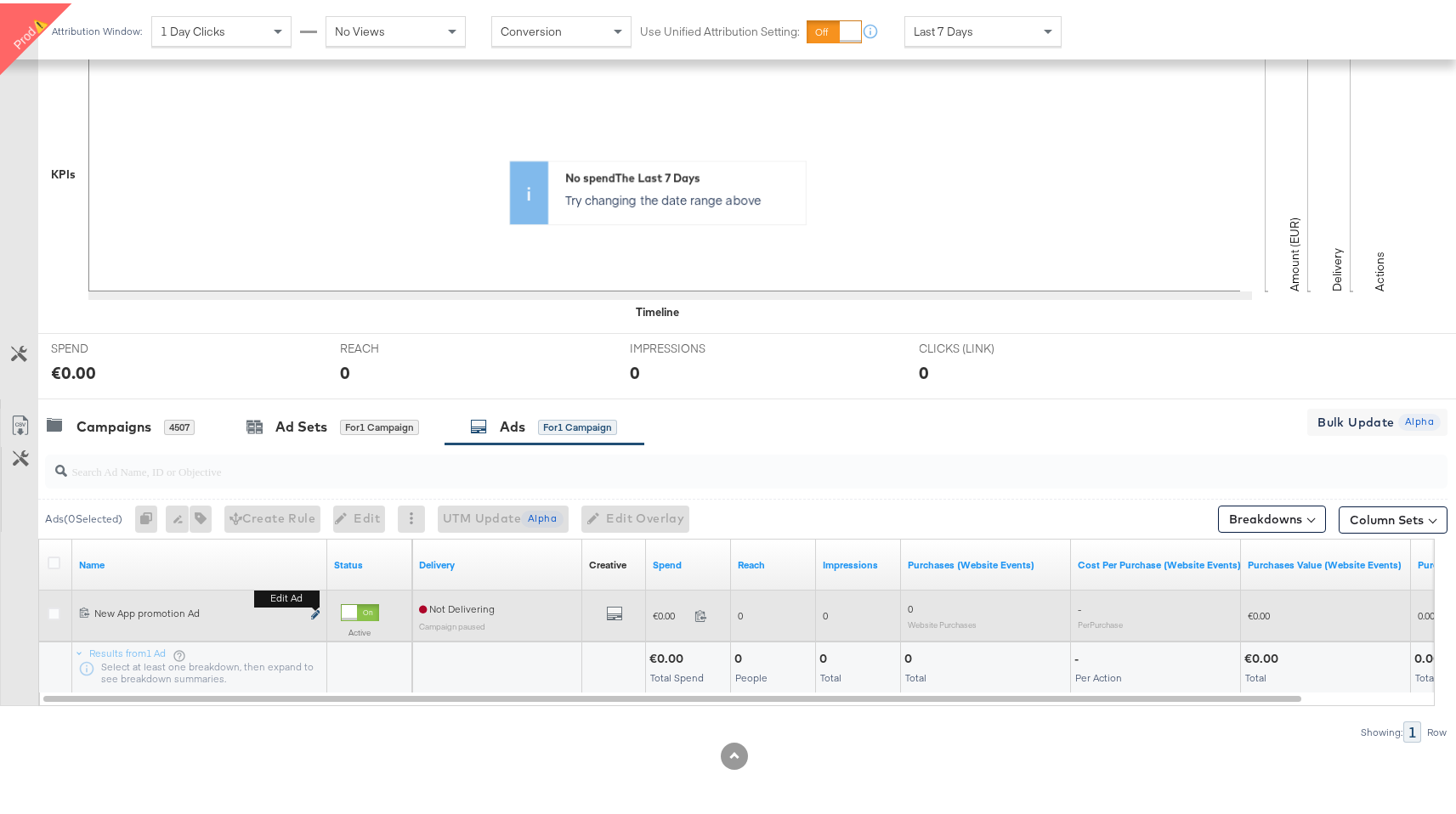
click at [317, 615] on icon "link" at bounding box center [314, 611] width 8 height 9
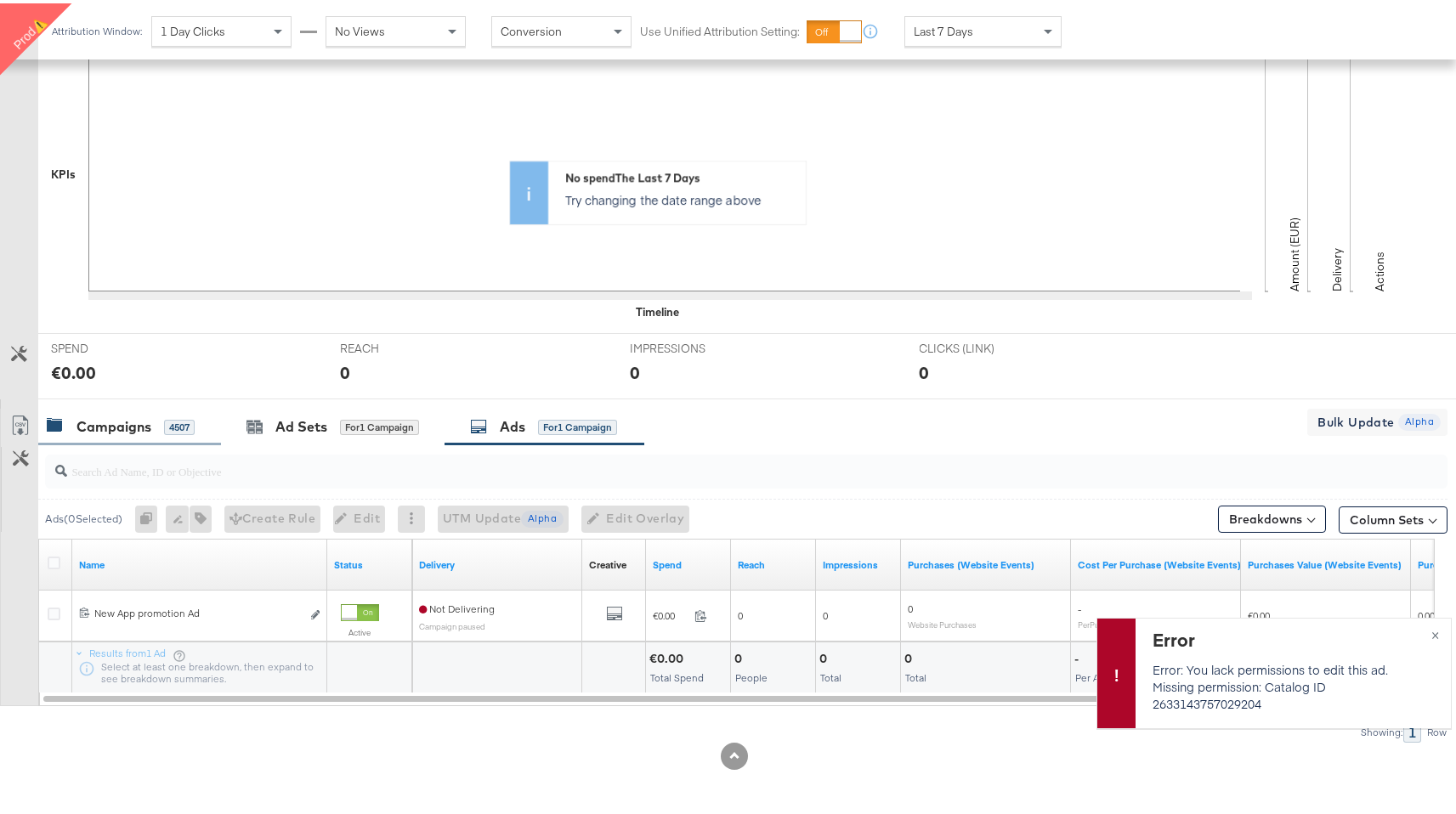
click at [138, 424] on div "Campaigns" at bounding box center [113, 423] width 74 height 19
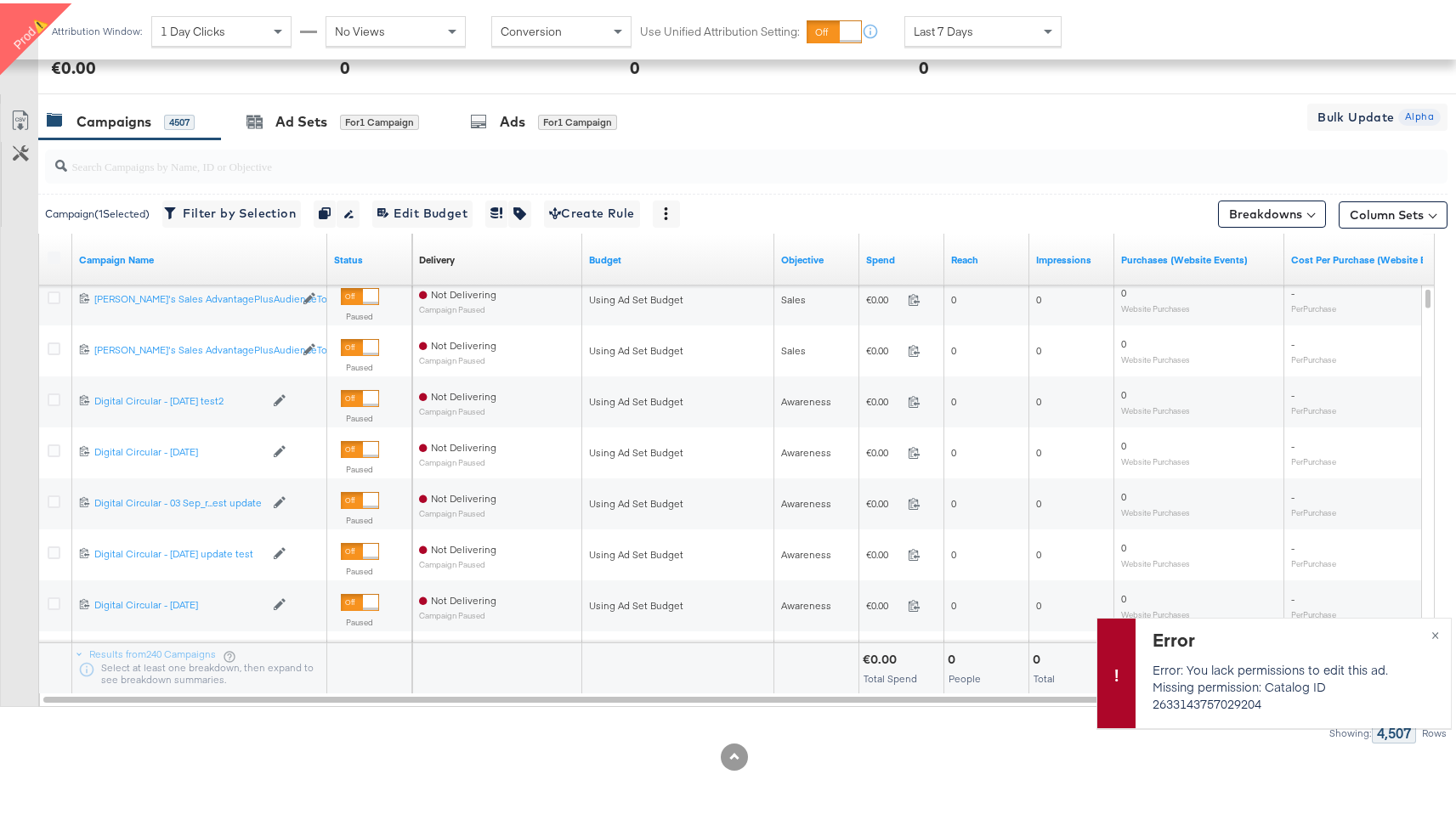
scroll to position [679, 0]
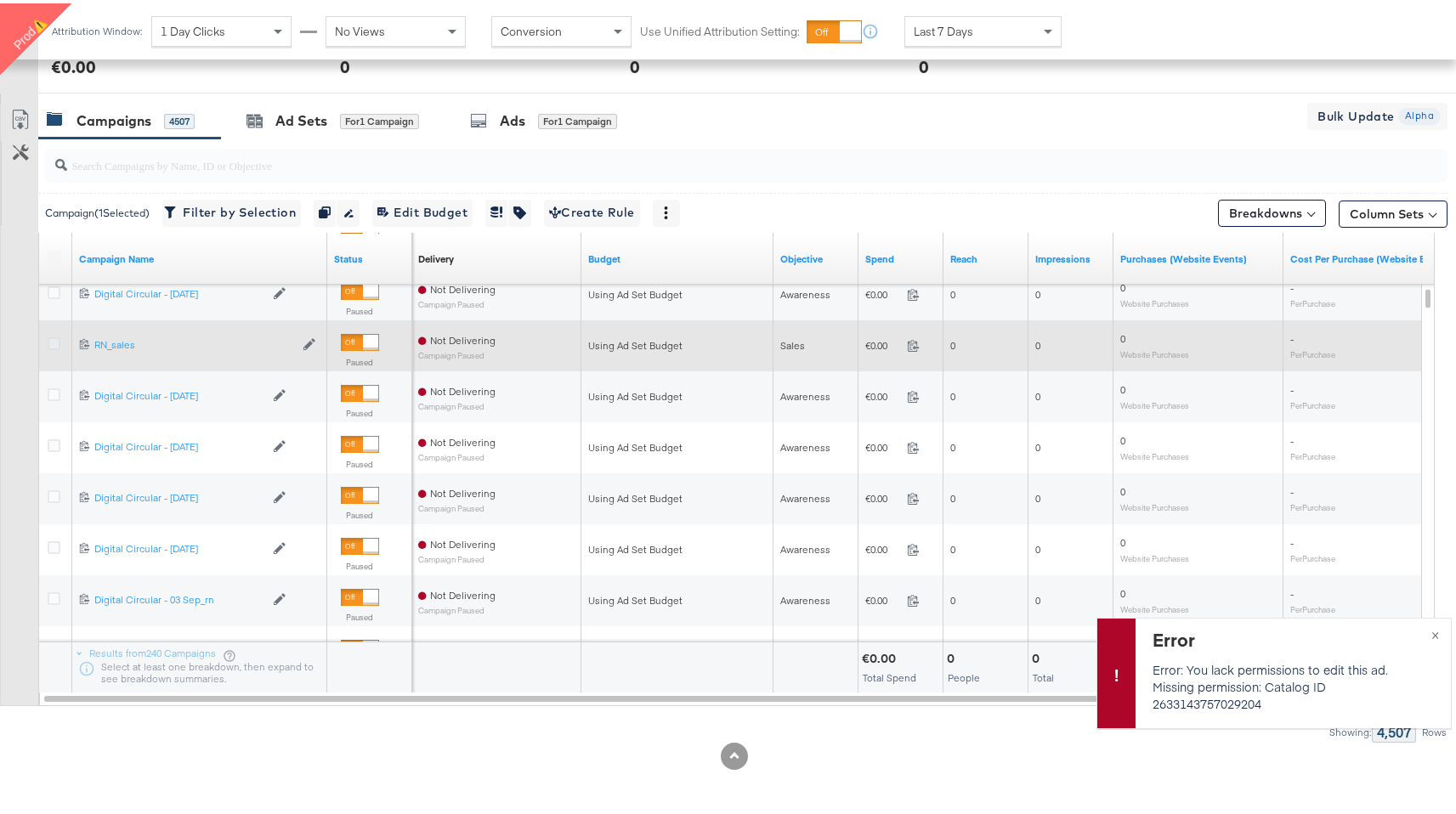
click at [60, 339] on icon at bounding box center [54, 340] width 13 height 13
click at [0, 0] on input "checkbox" at bounding box center [0, 0] width 0 height 0
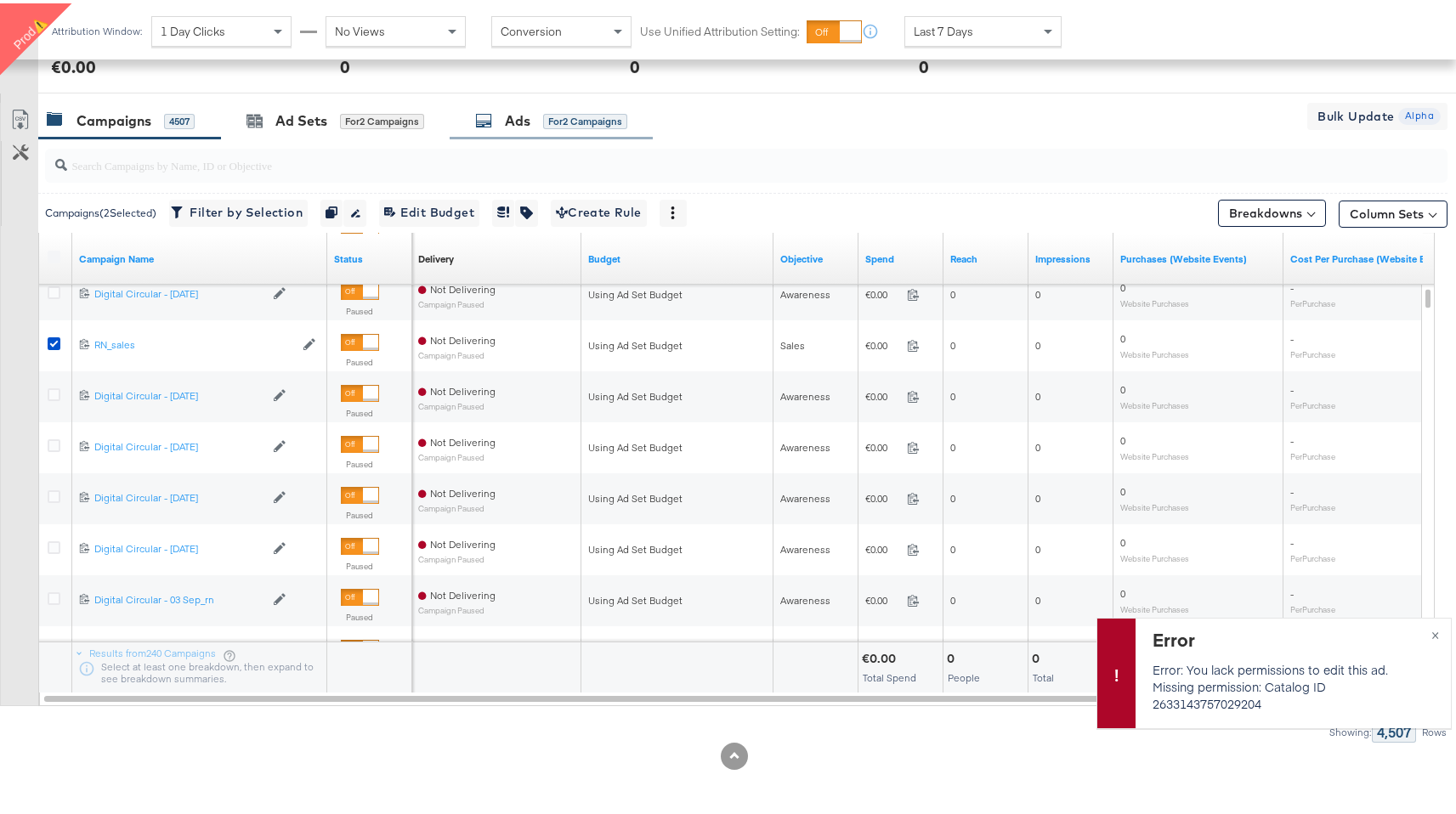
click at [591, 118] on div "for 2 Campaigns" at bounding box center [586, 118] width 85 height 16
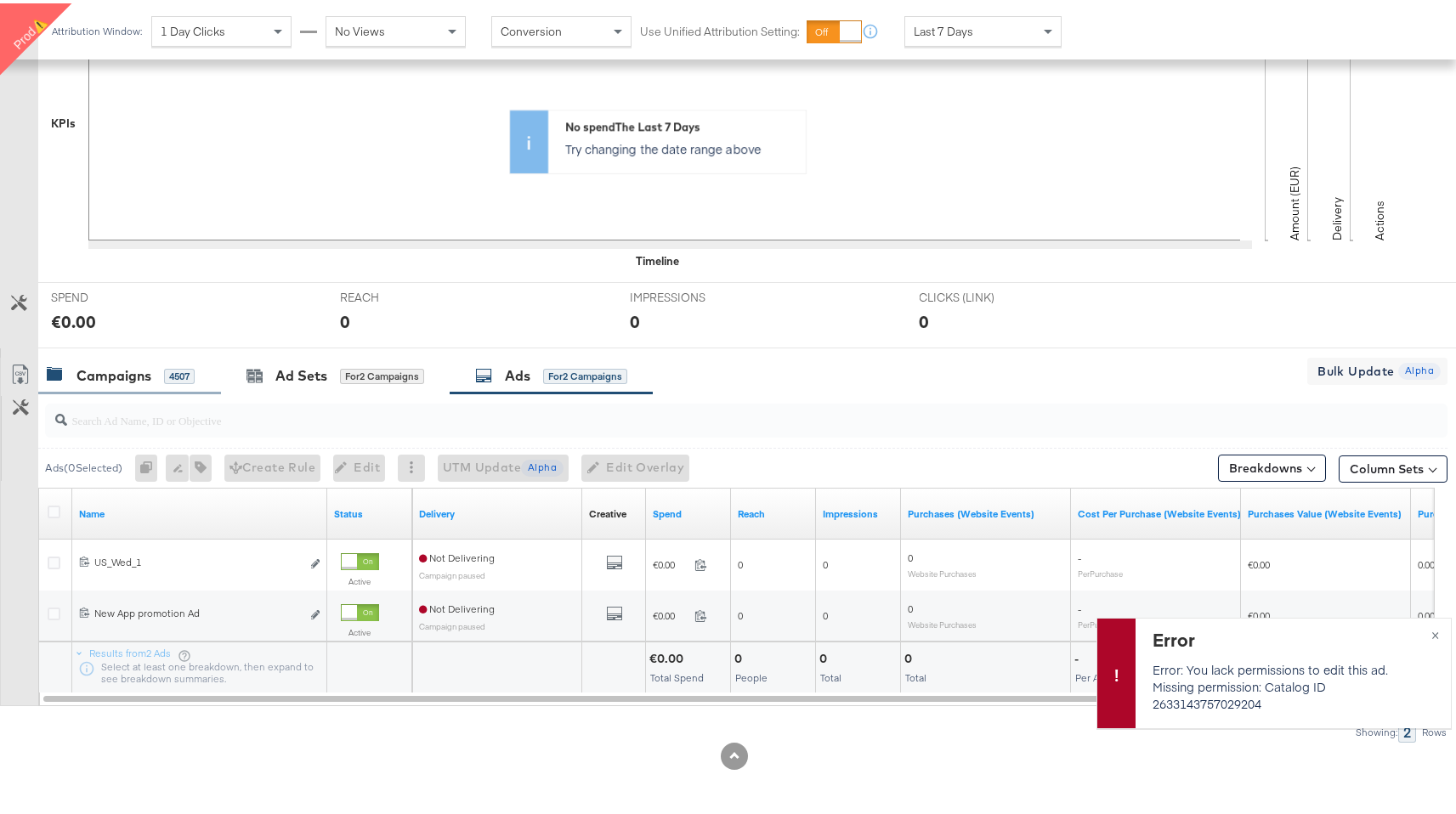
click at [154, 388] on div "Campaigns 4507" at bounding box center [130, 373] width 183 height 37
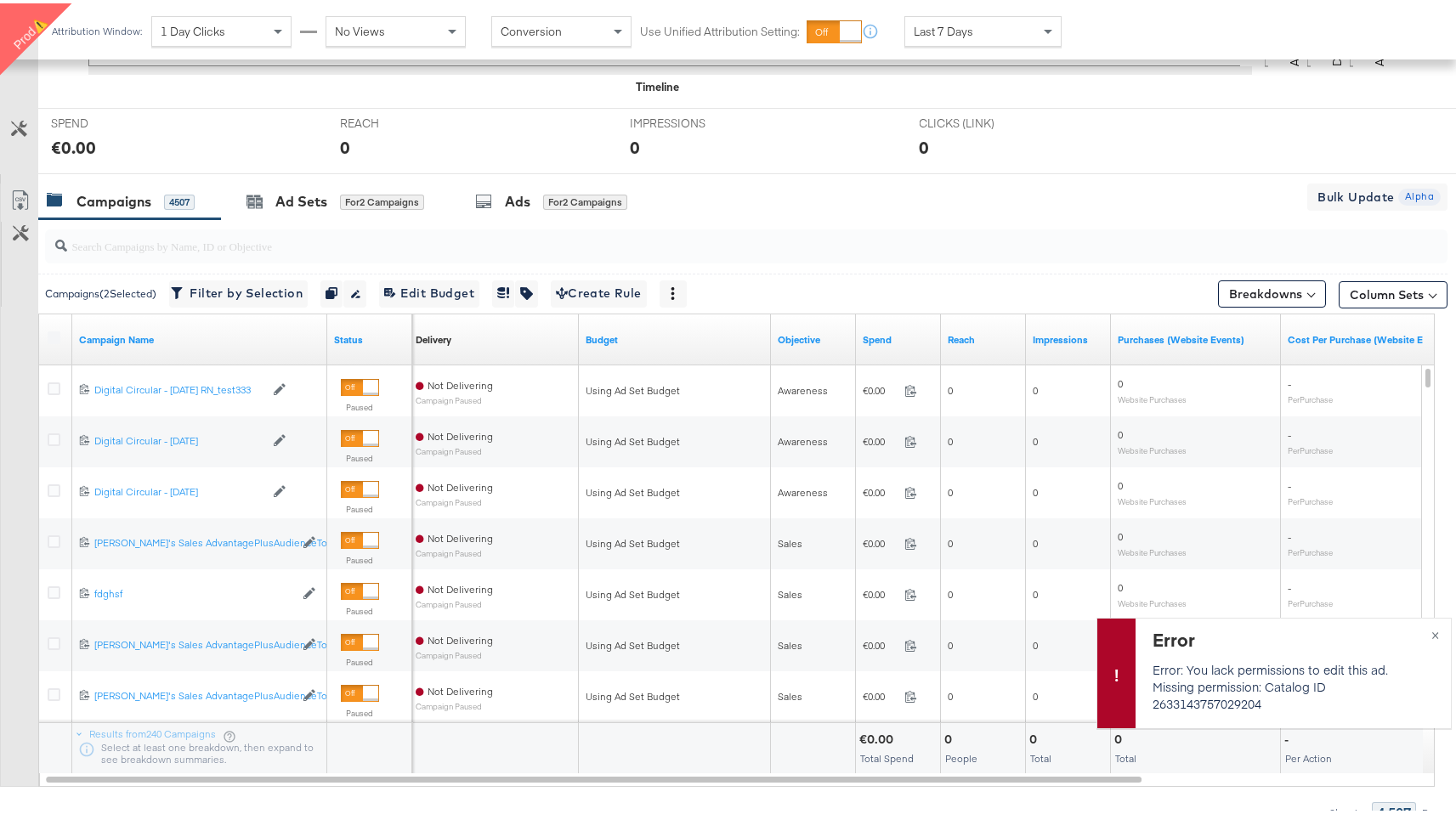
scroll to position [679, 0]
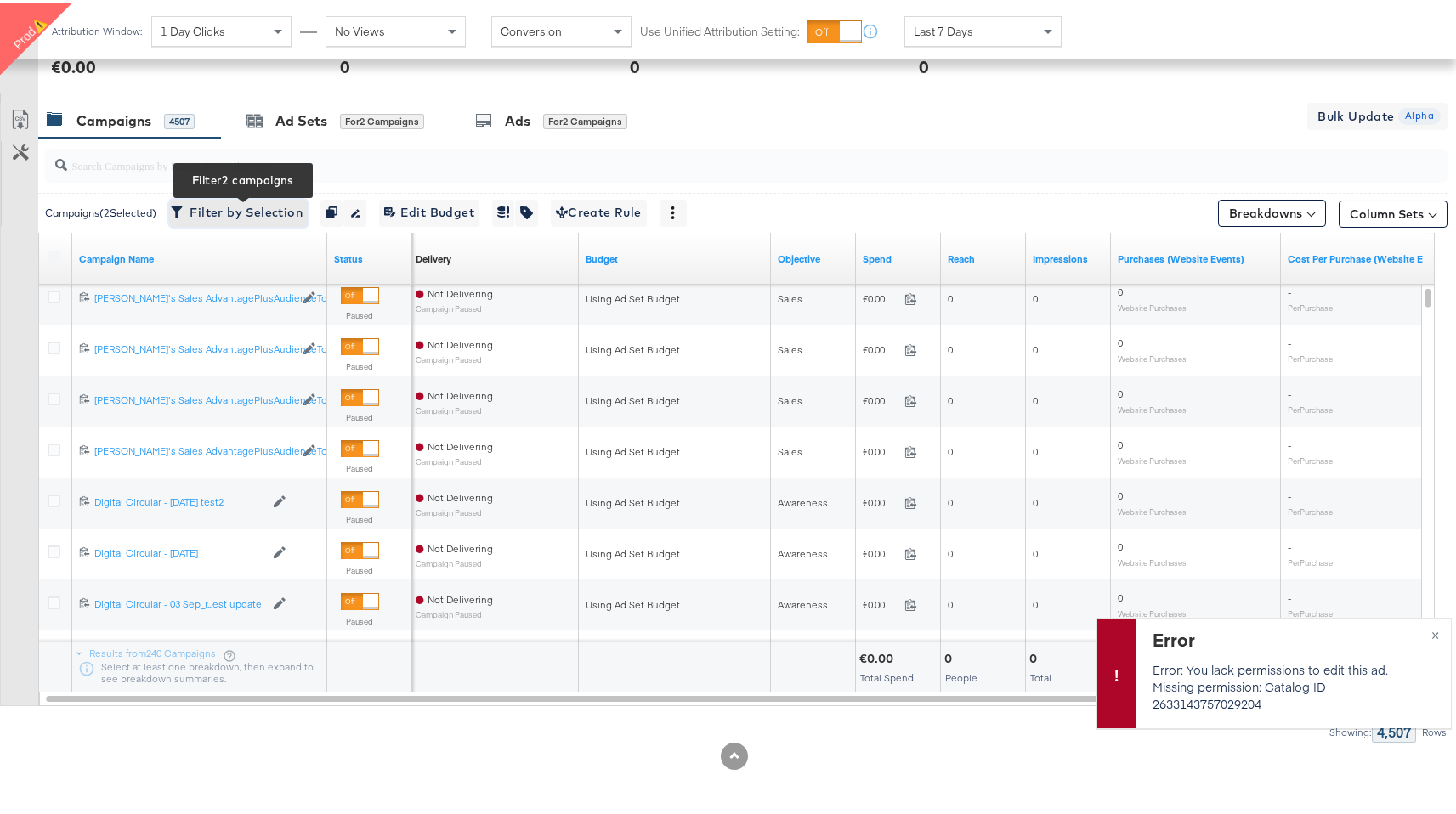
click at [220, 219] on span "Filter by Selection Filter 2 campaigns" at bounding box center [239, 209] width 129 height 21
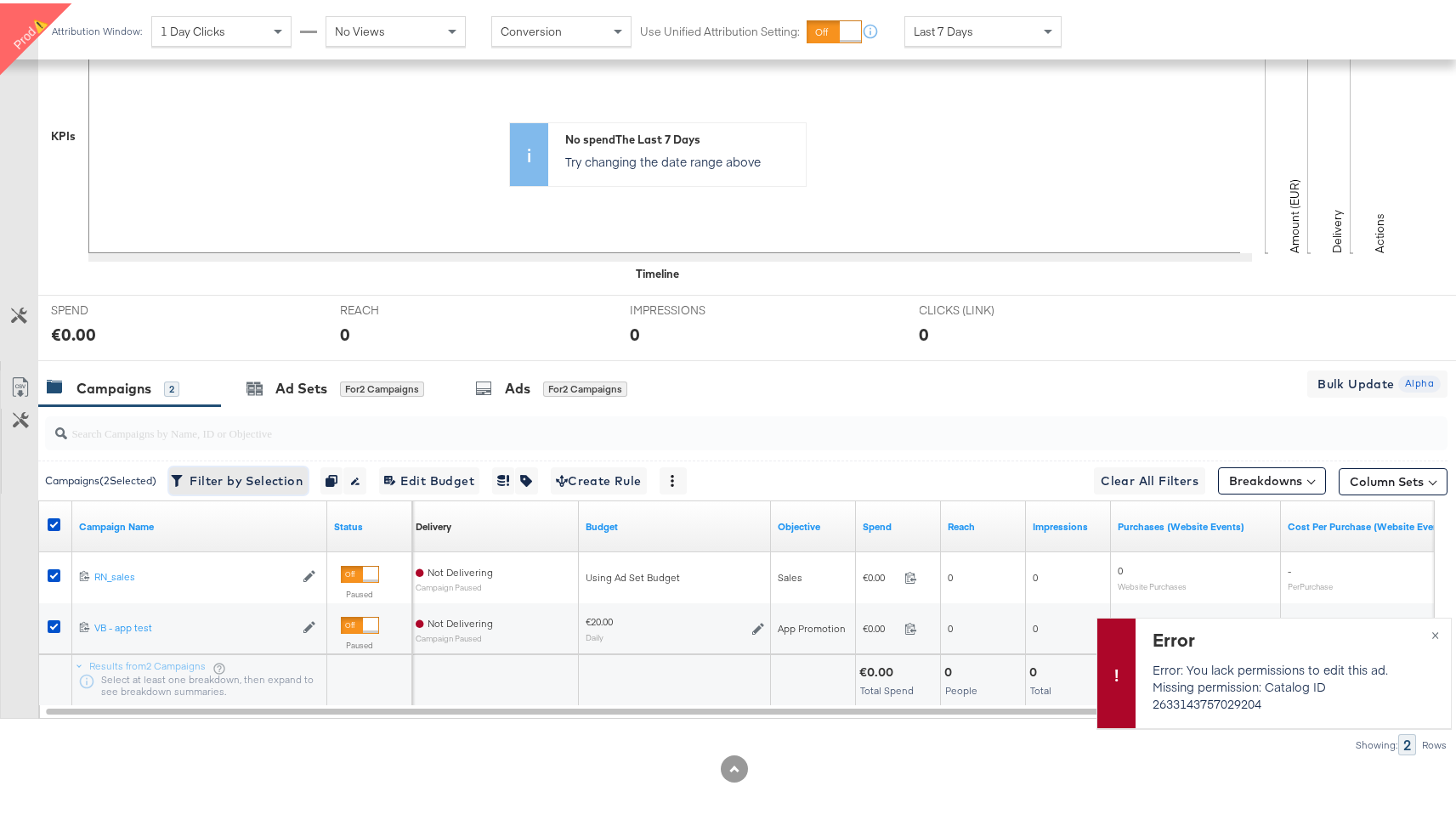
scroll to position [463, 0]
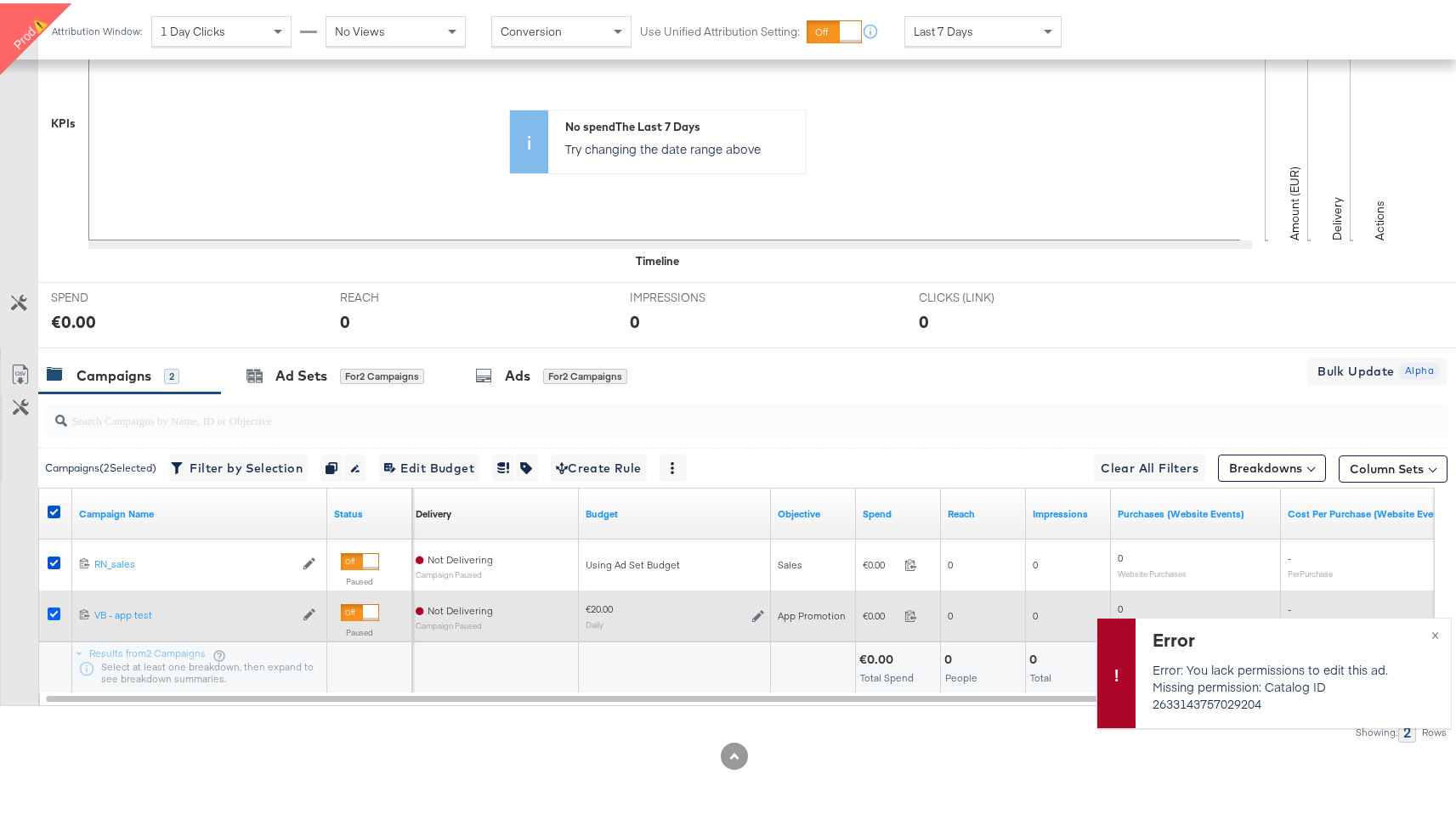
click at [52, 612] on icon at bounding box center [54, 610] width 13 height 13
click at [0, 0] on input "checkbox" at bounding box center [0, 0] width 0 height 0
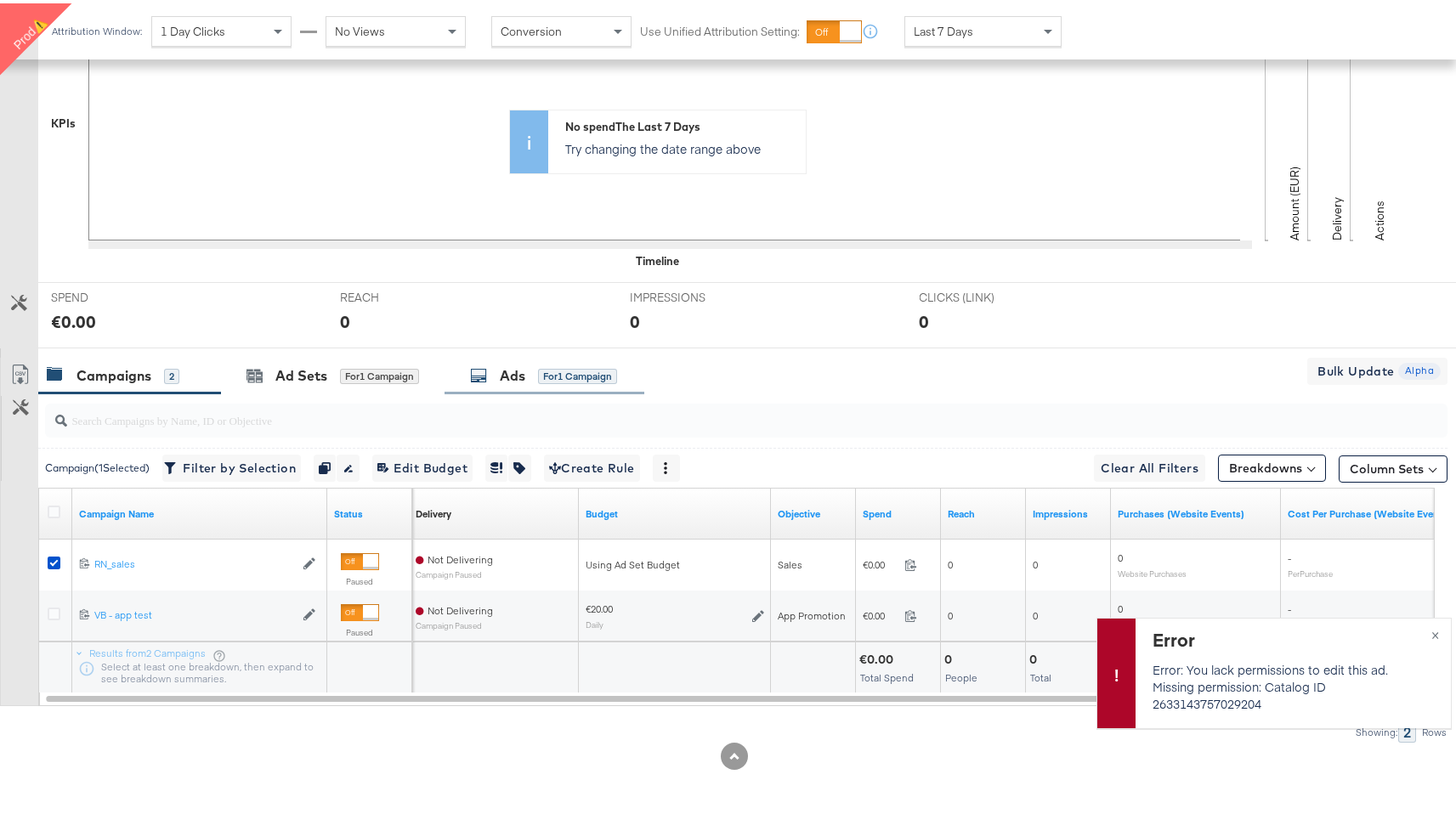
click at [580, 378] on div "for 1 Campaign" at bounding box center [577, 373] width 79 height 16
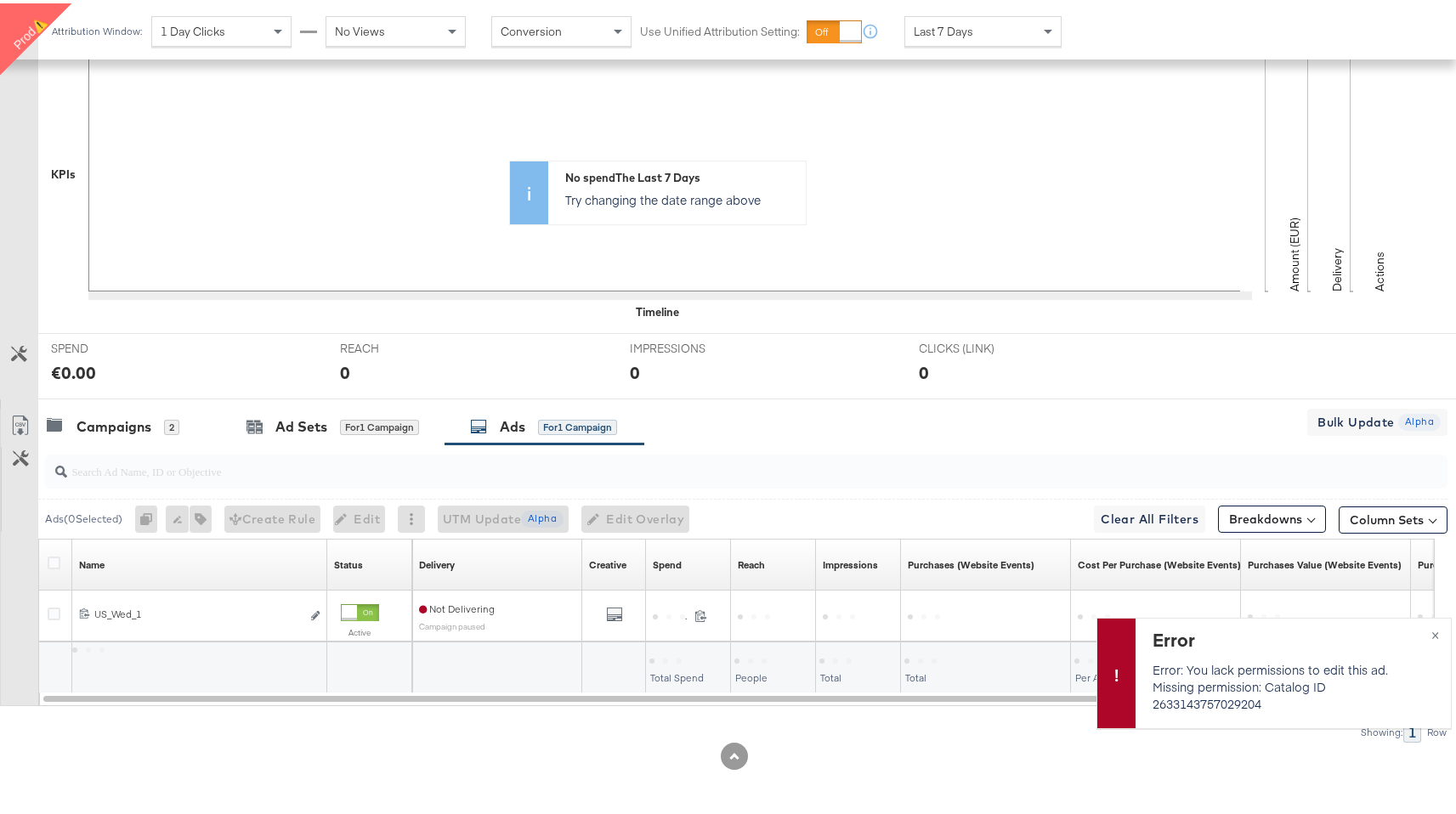
scroll to position [412, 0]
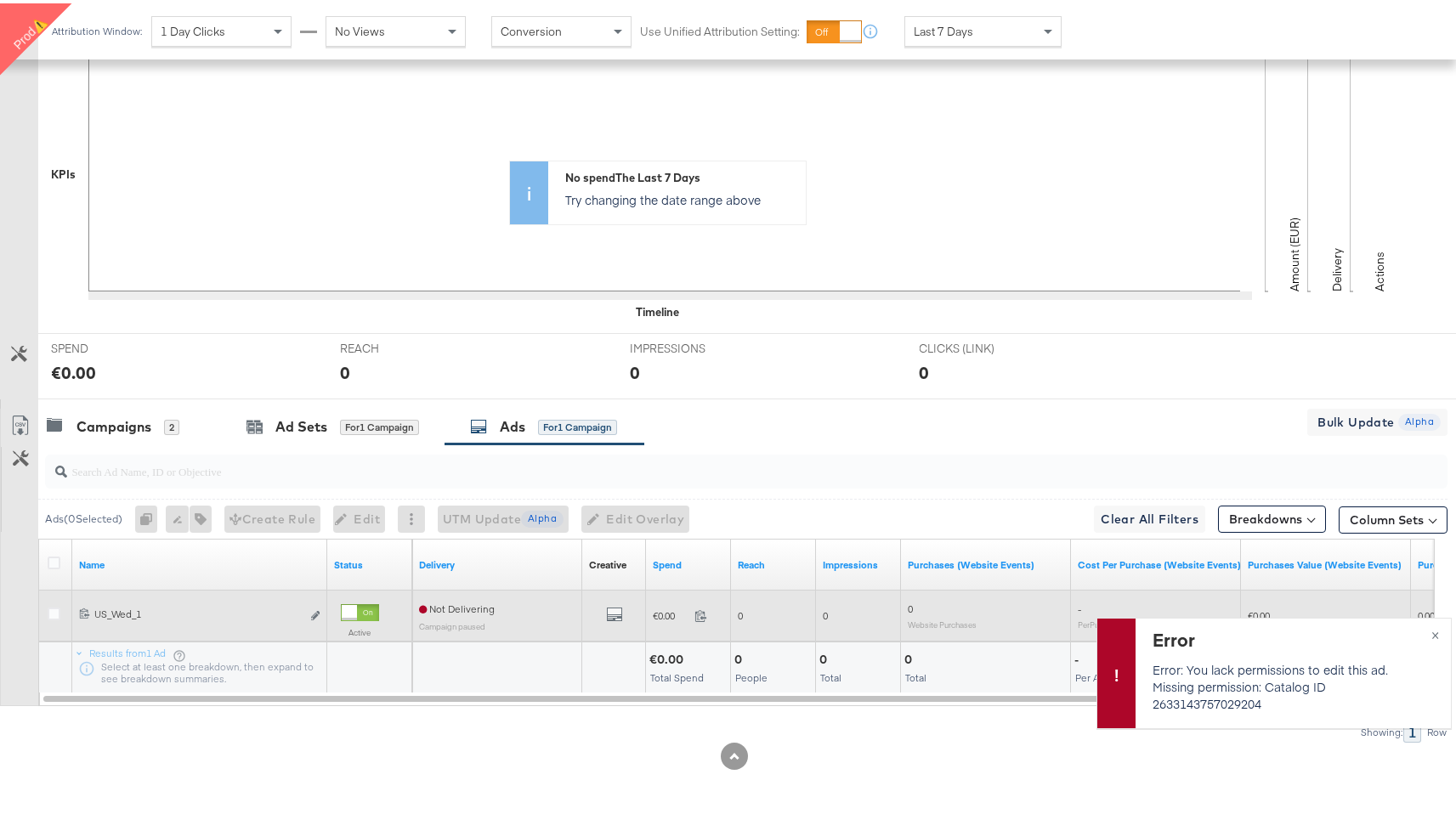
click at [307, 612] on div "Edit ad" at bounding box center [310, 612] width 19 height 17
click at [316, 612] on icon "link" at bounding box center [314, 612] width 8 height 9
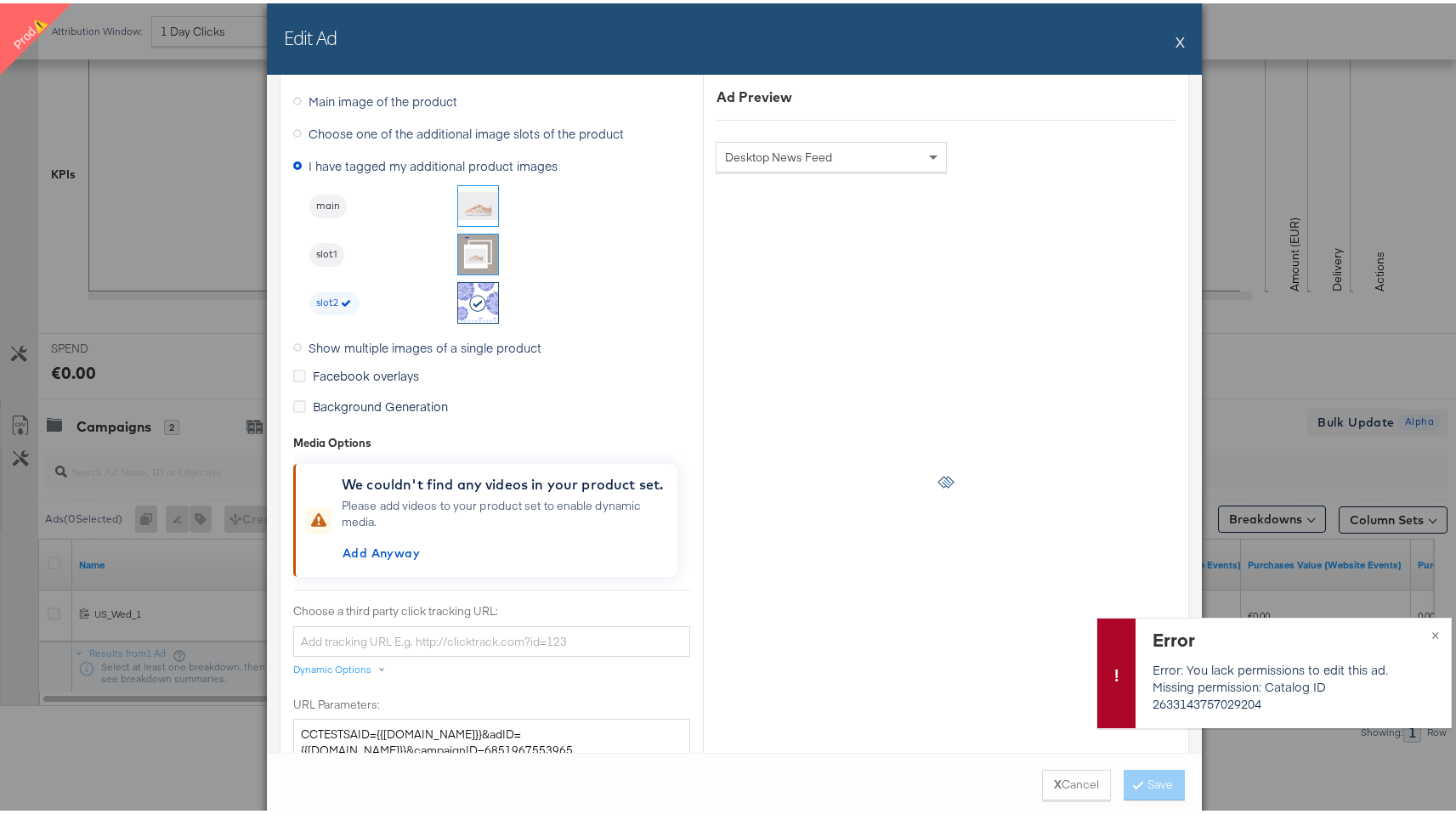
scroll to position [1331, 0]
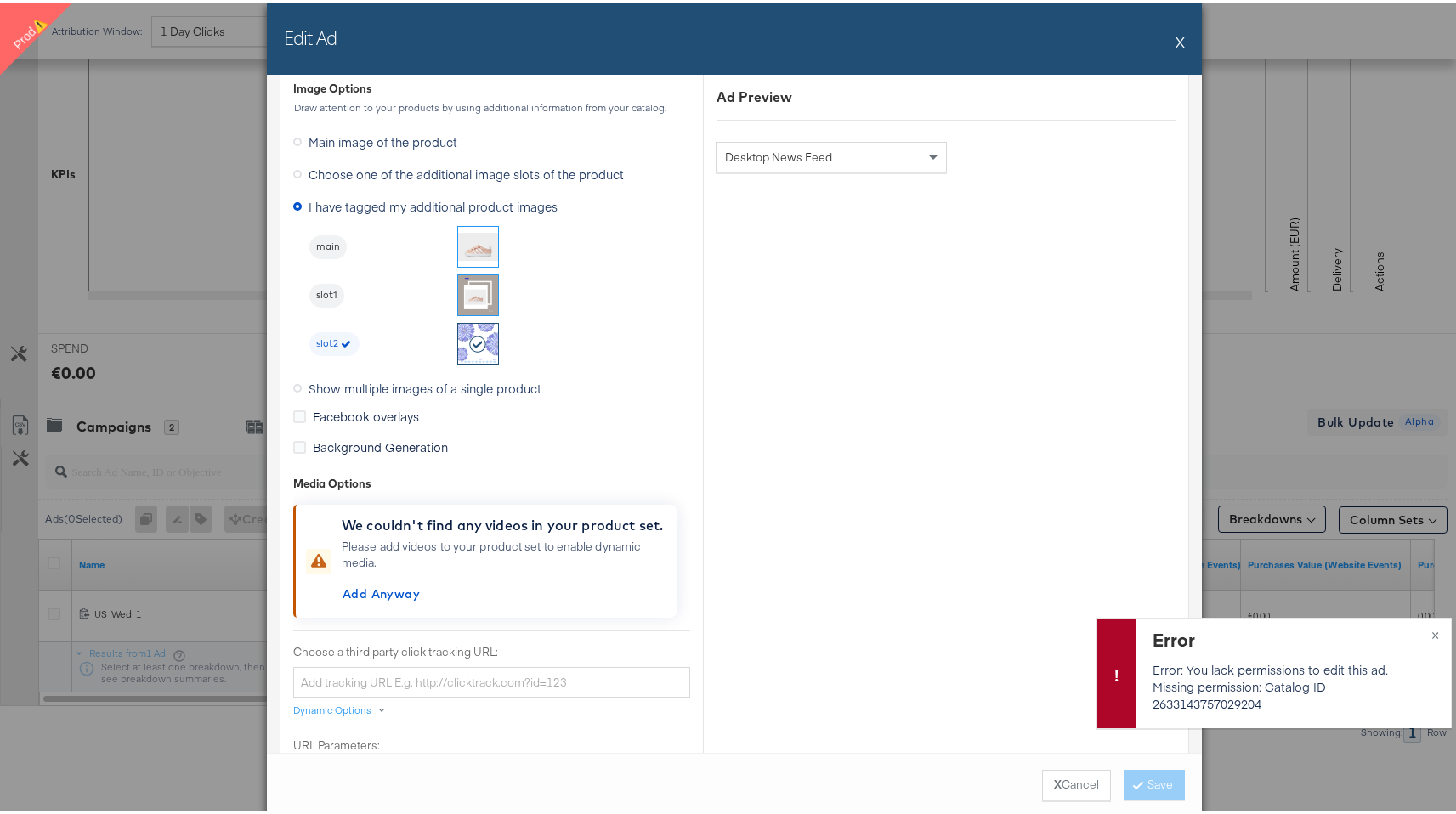
click at [293, 176] on label "Choose one of the additional image slots of the product" at bounding box center [461, 171] width 337 height 26
click at [0, 0] on input "Choose one of the additional image slots of the product" at bounding box center [0, 0] width 0 height 0
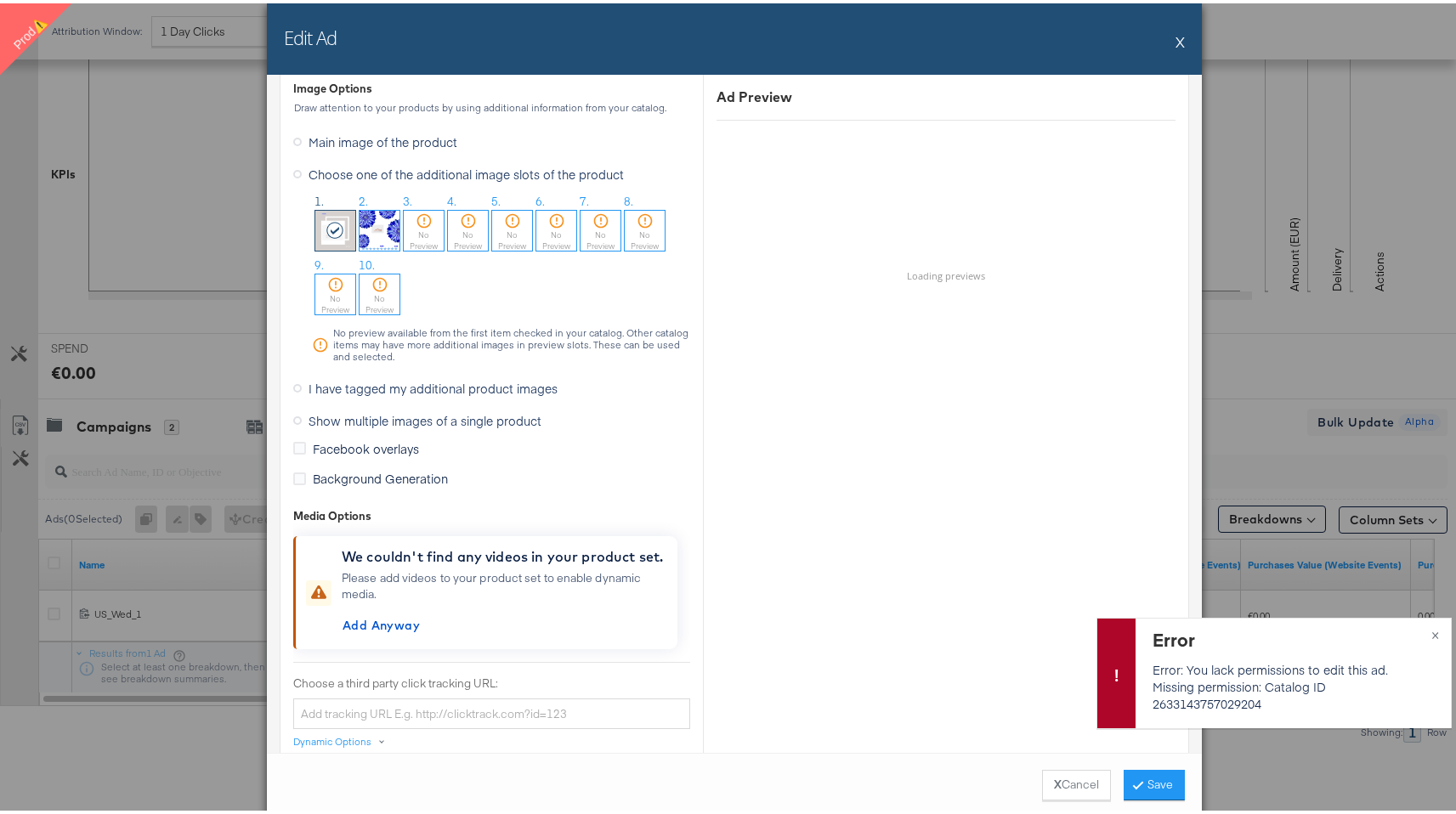
click at [370, 223] on img at bounding box center [379, 227] width 40 height 40
click at [1431, 636] on span "×" at bounding box center [1435, 629] width 7 height 19
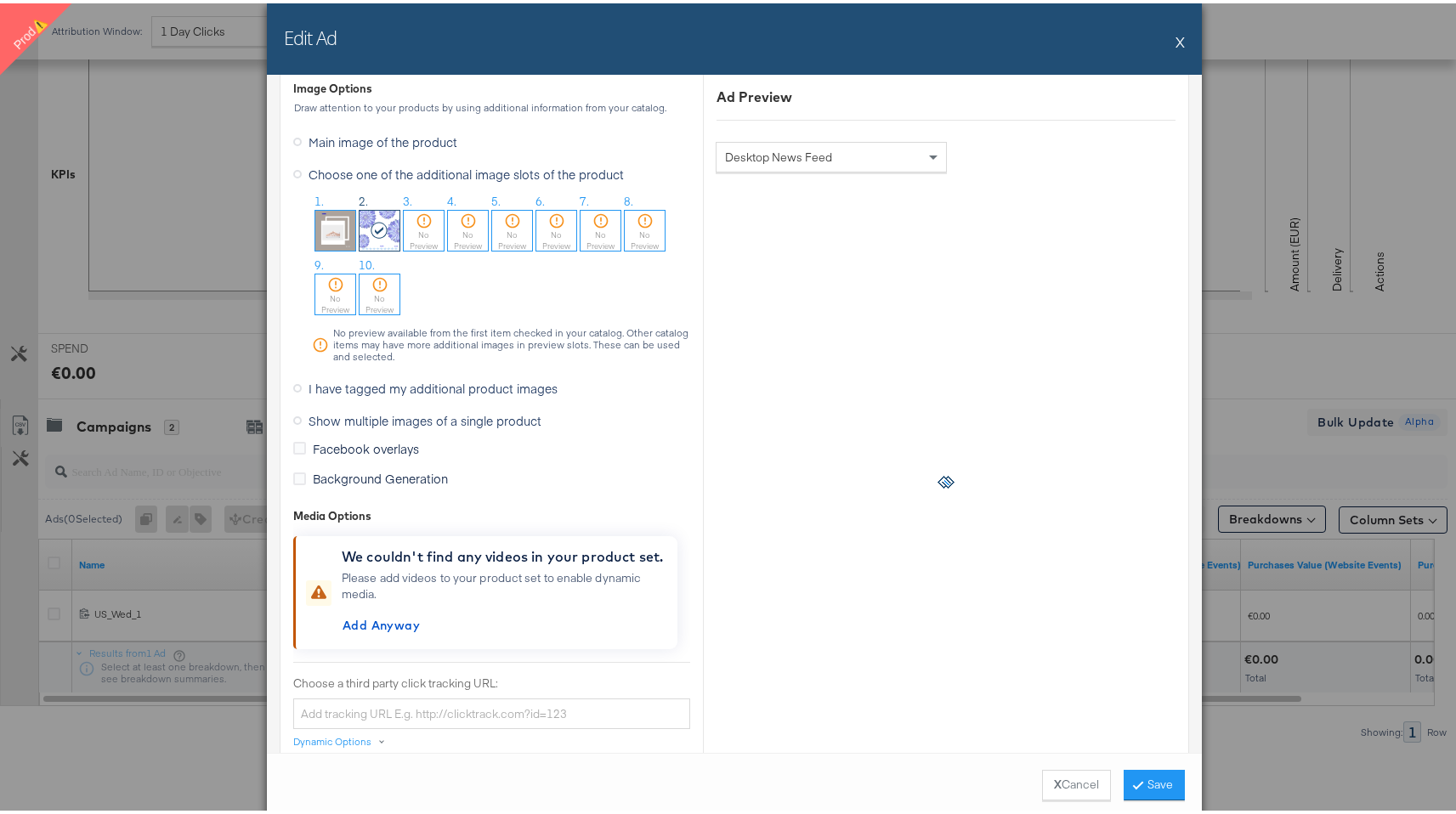
click at [434, 379] on span "I have tagged my additional product images" at bounding box center [433, 385] width 249 height 17
click at [0, 0] on input "I have tagged my additional product images" at bounding box center [0, 0] width 0 height 0
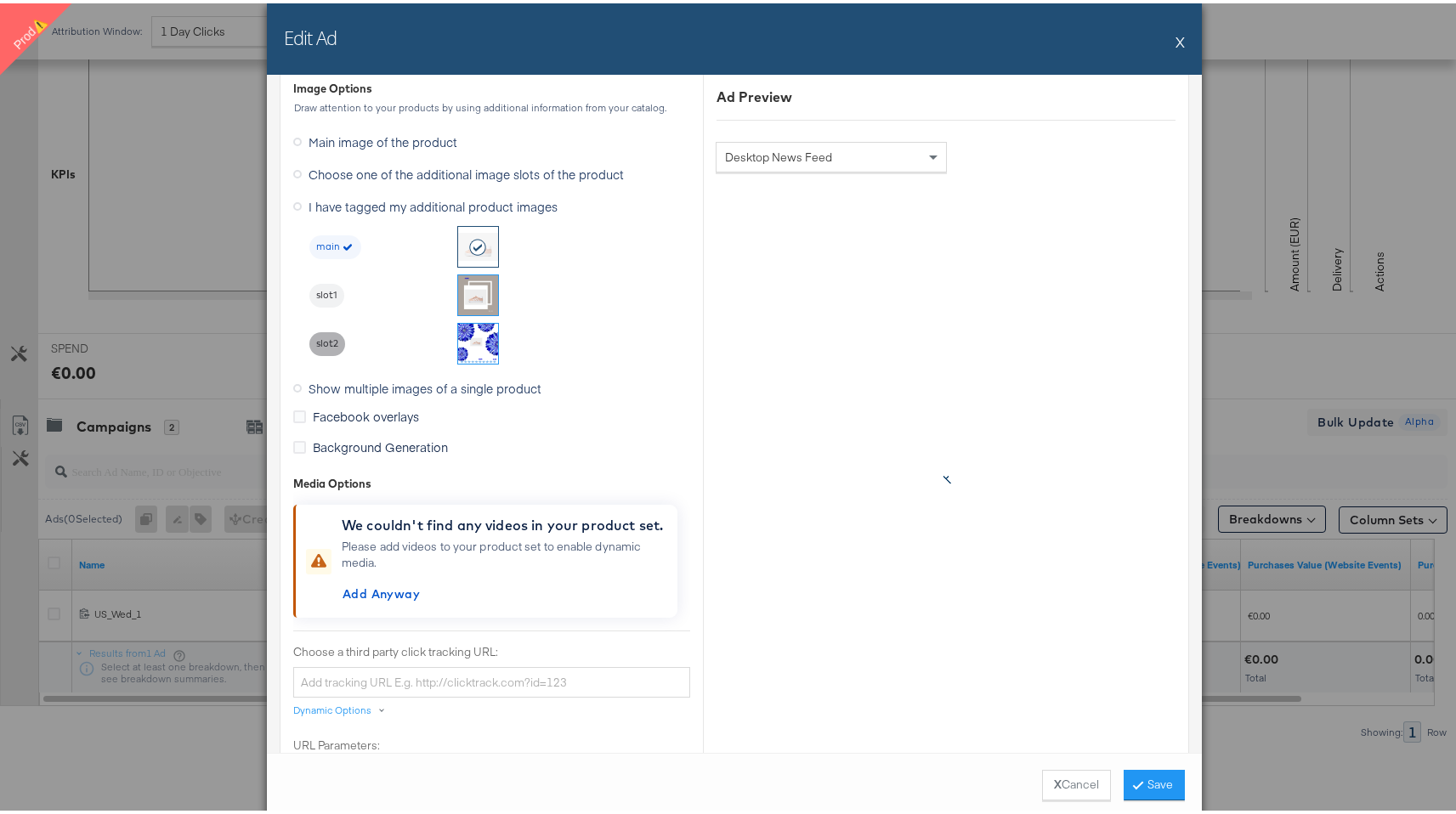
click at [325, 338] on span "slot2" at bounding box center [327, 340] width 36 height 14
click at [1137, 773] on button "Save" at bounding box center [1154, 781] width 62 height 30
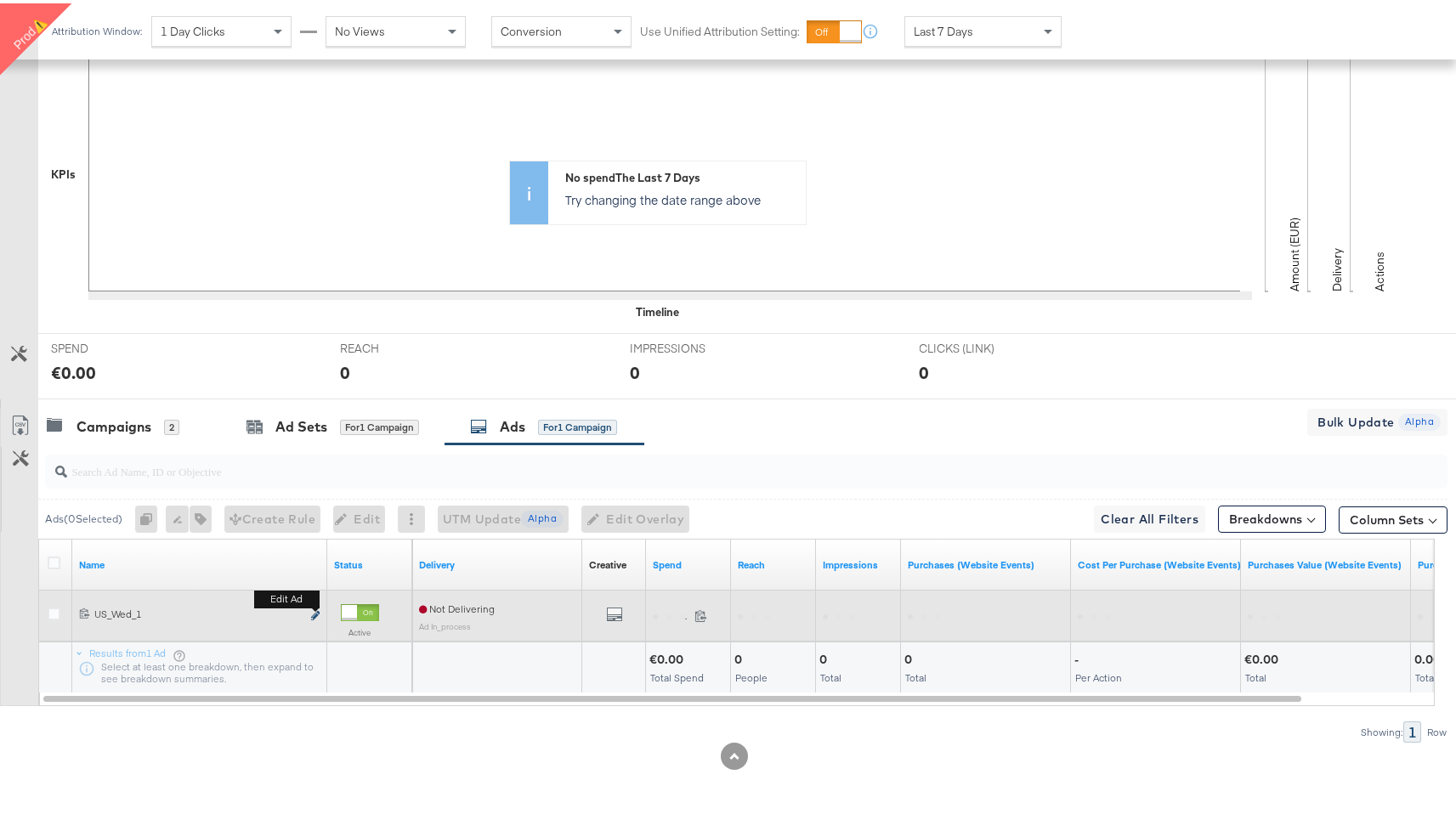
click at [317, 611] on icon "link" at bounding box center [314, 612] width 8 height 9
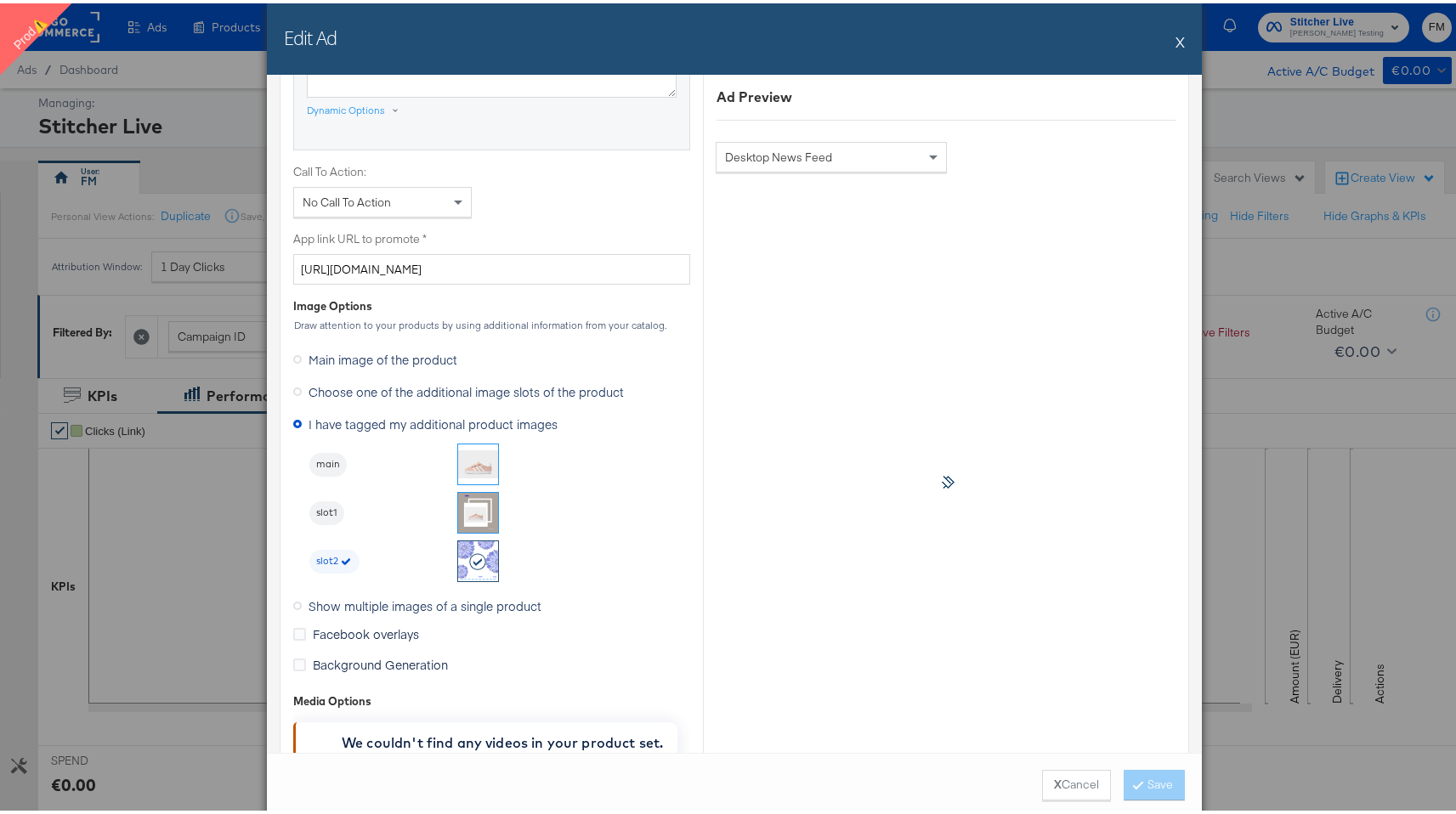
scroll to position [976, 0]
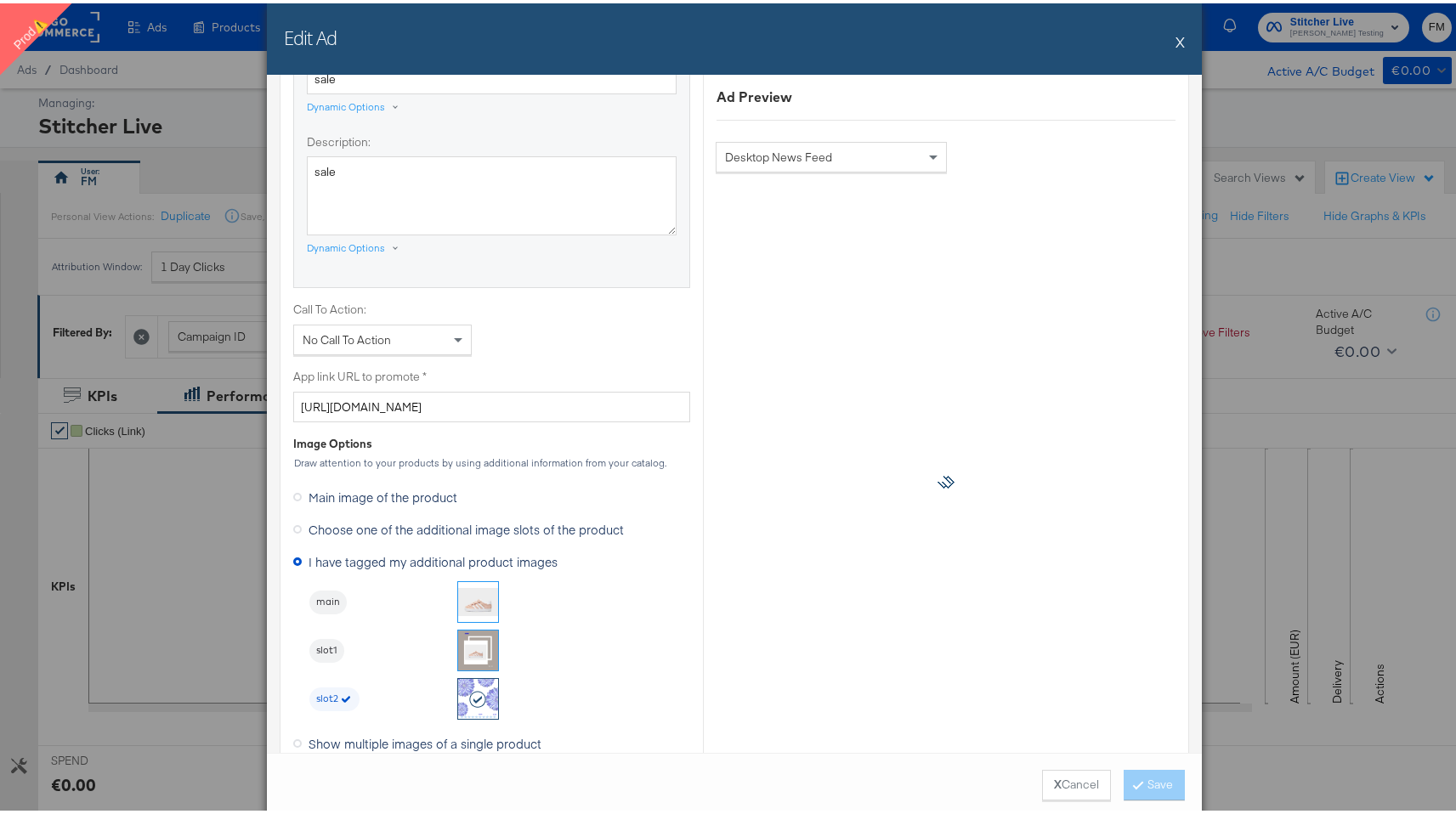
click at [426, 495] on span "Main image of the product" at bounding box center [383, 493] width 149 height 17
click at [0, 0] on input "Main image of the product" at bounding box center [0, 0] width 0 height 0
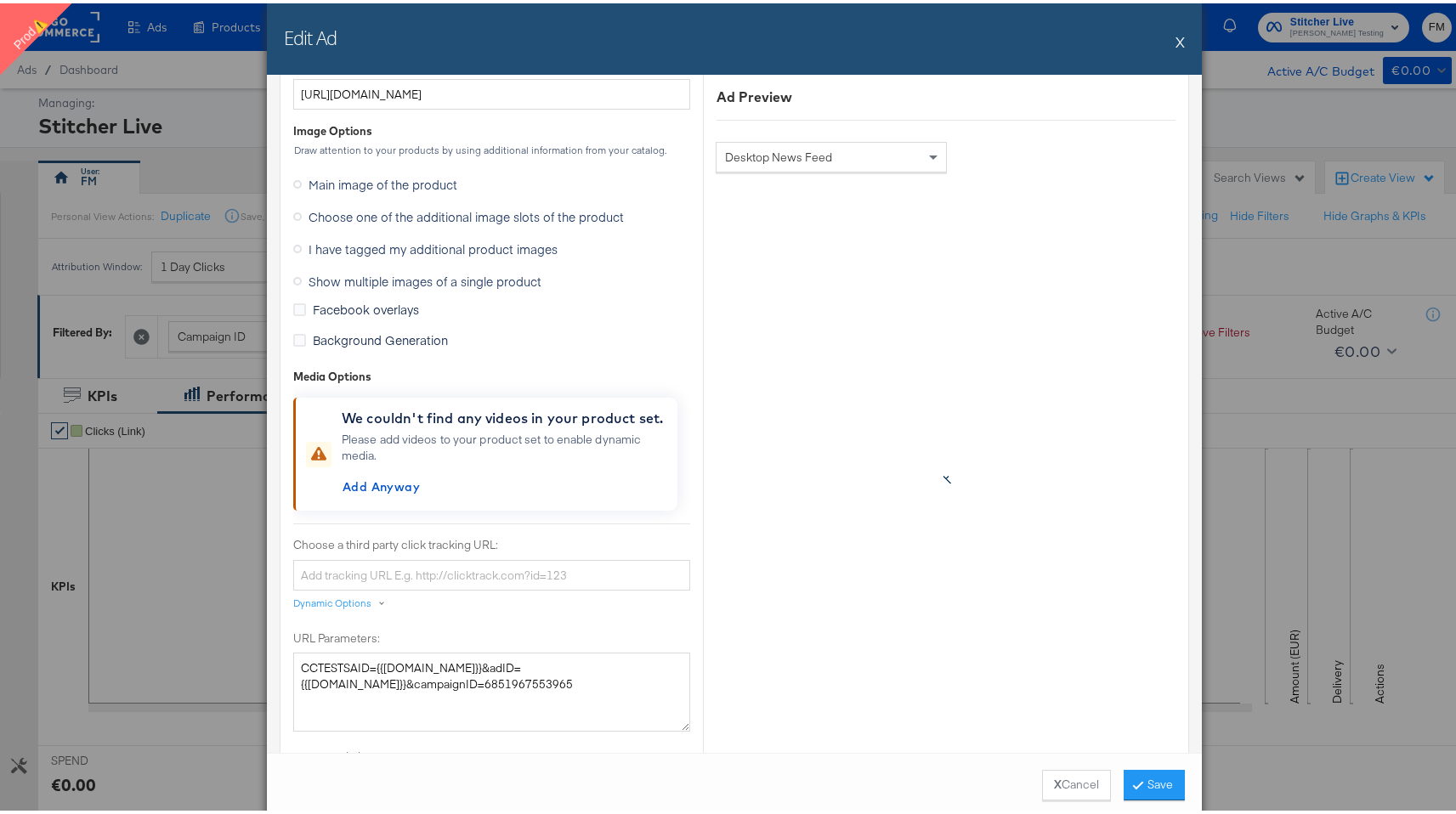
scroll to position [1165, 0]
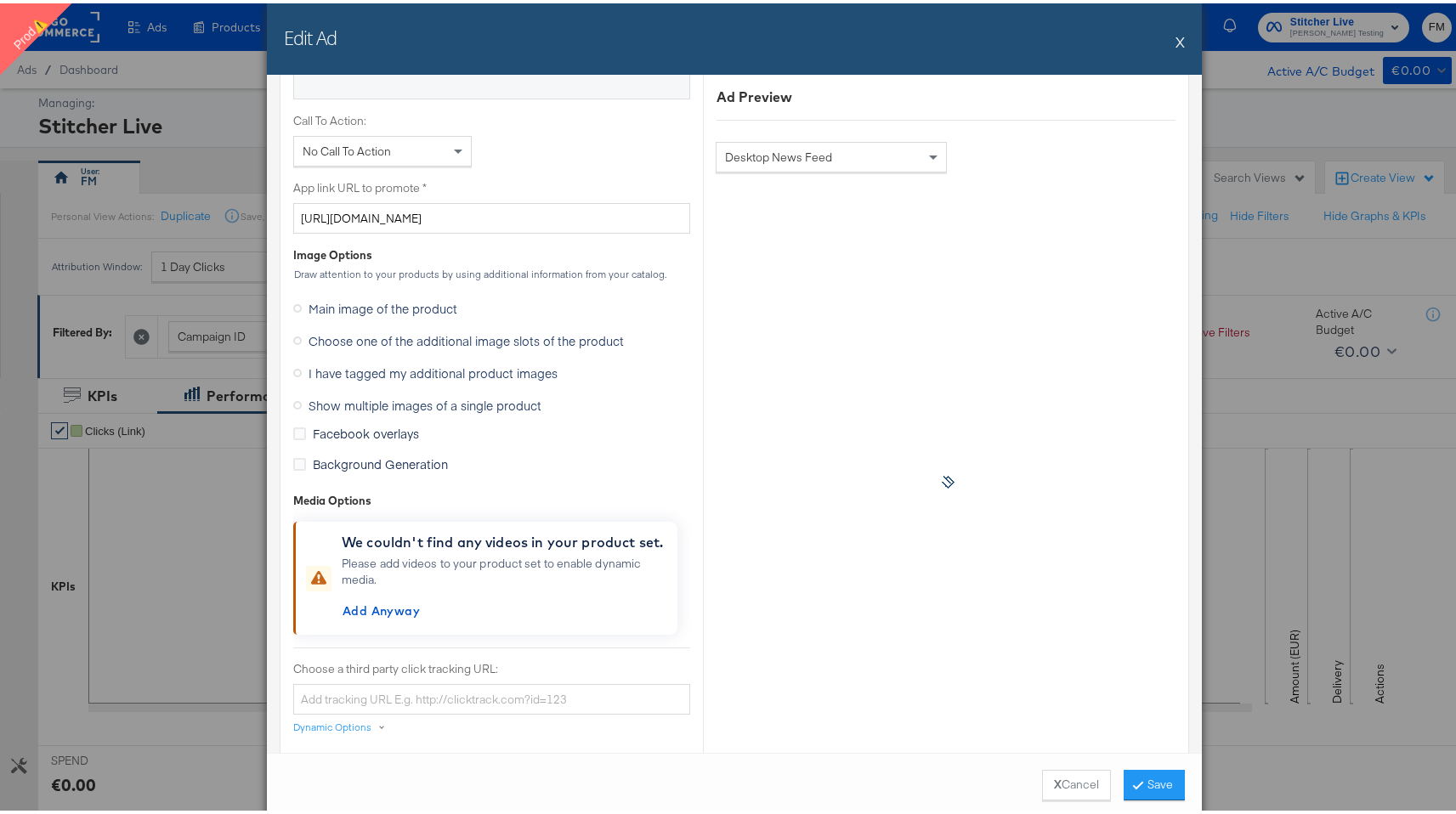
click at [466, 341] on span "Choose one of the additional image slots of the product" at bounding box center [466, 337] width 315 height 17
click at [0, 0] on input "Choose one of the additional image slots of the product" at bounding box center [0, 0] width 0 height 0
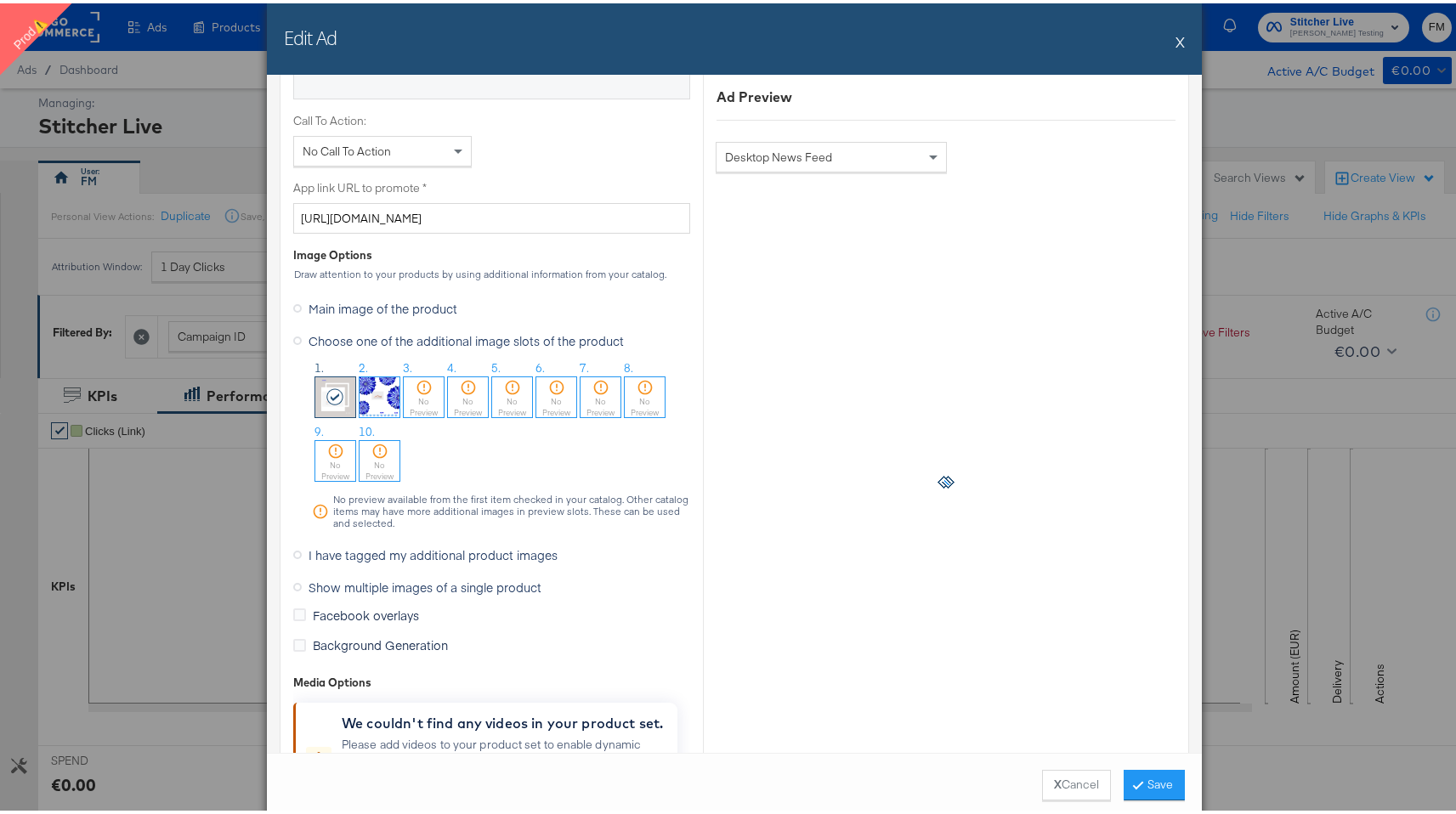
click at [378, 385] on img at bounding box center [379, 393] width 40 height 40
click at [1146, 780] on button "Save" at bounding box center [1154, 781] width 62 height 30
drag, startPoint x: 1088, startPoint y: 813, endPoint x: 1049, endPoint y: 564, distance: 252.0
click at [1049, 579] on div "Ad Name US_Wed_1 Give your ad a name that is descriptive and meaningful Creativ…" at bounding box center [734, 443] width 935 height 742
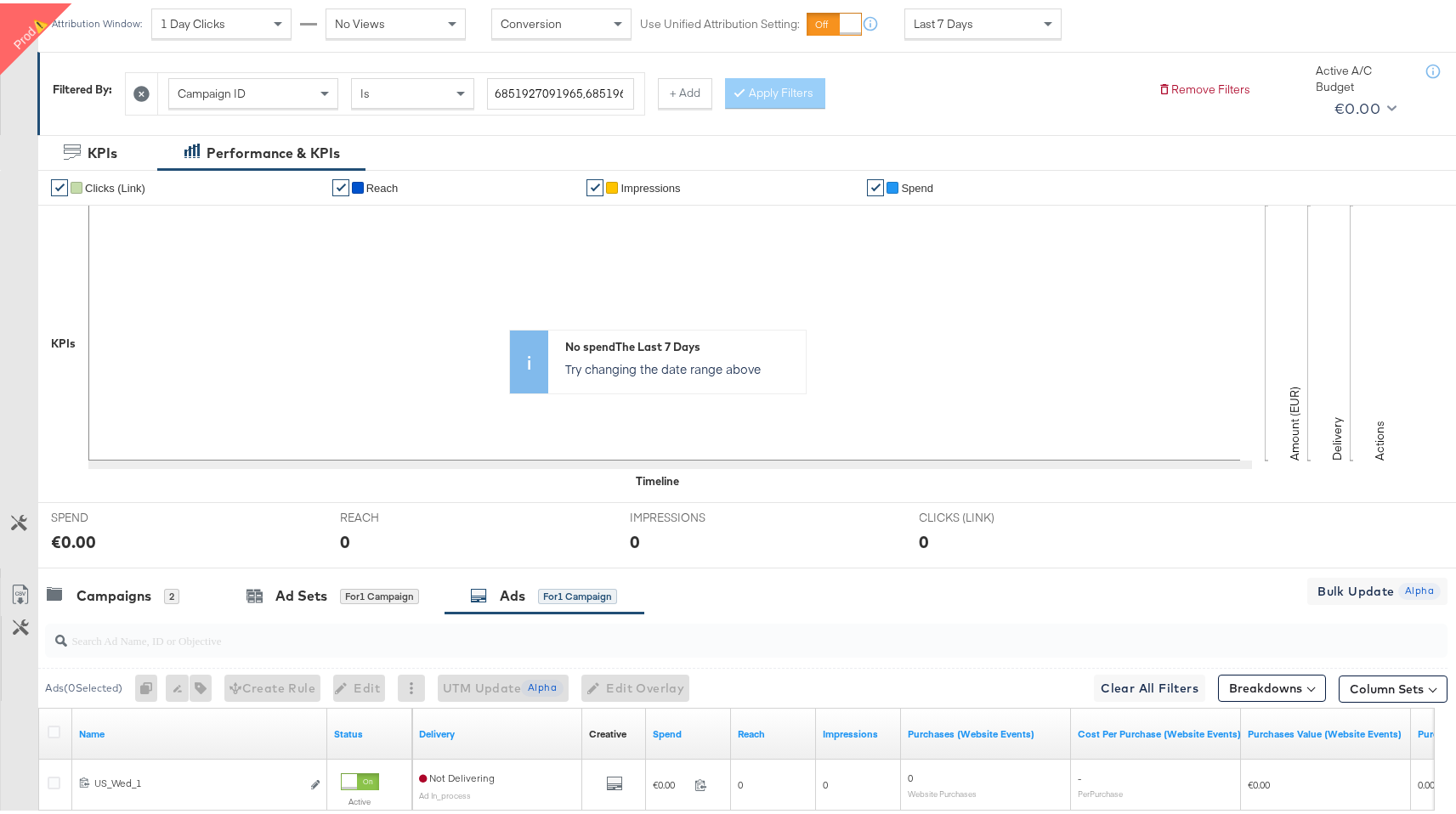
scroll to position [412, 0]
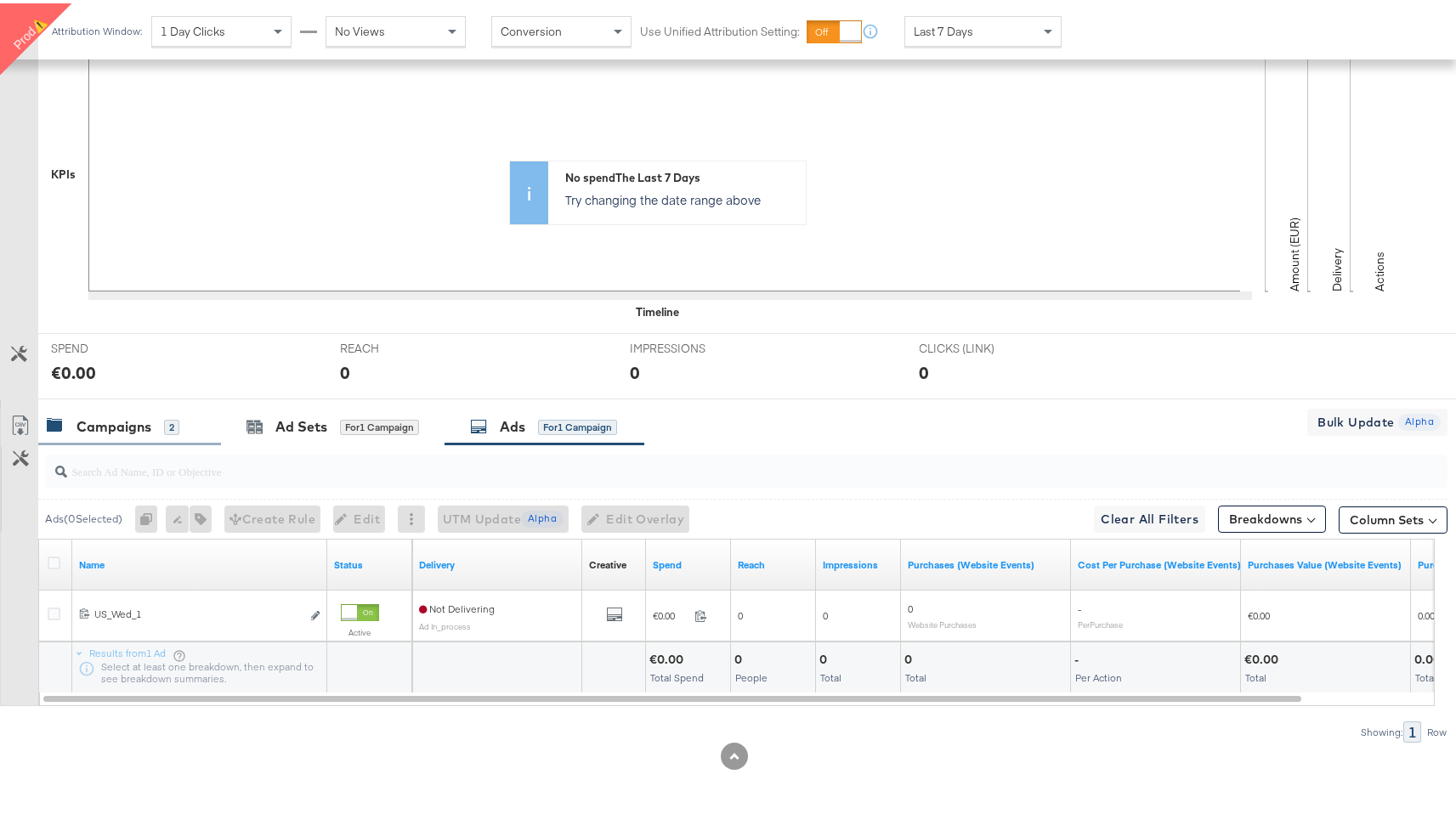
click at [177, 429] on div "2" at bounding box center [171, 424] width 16 height 16
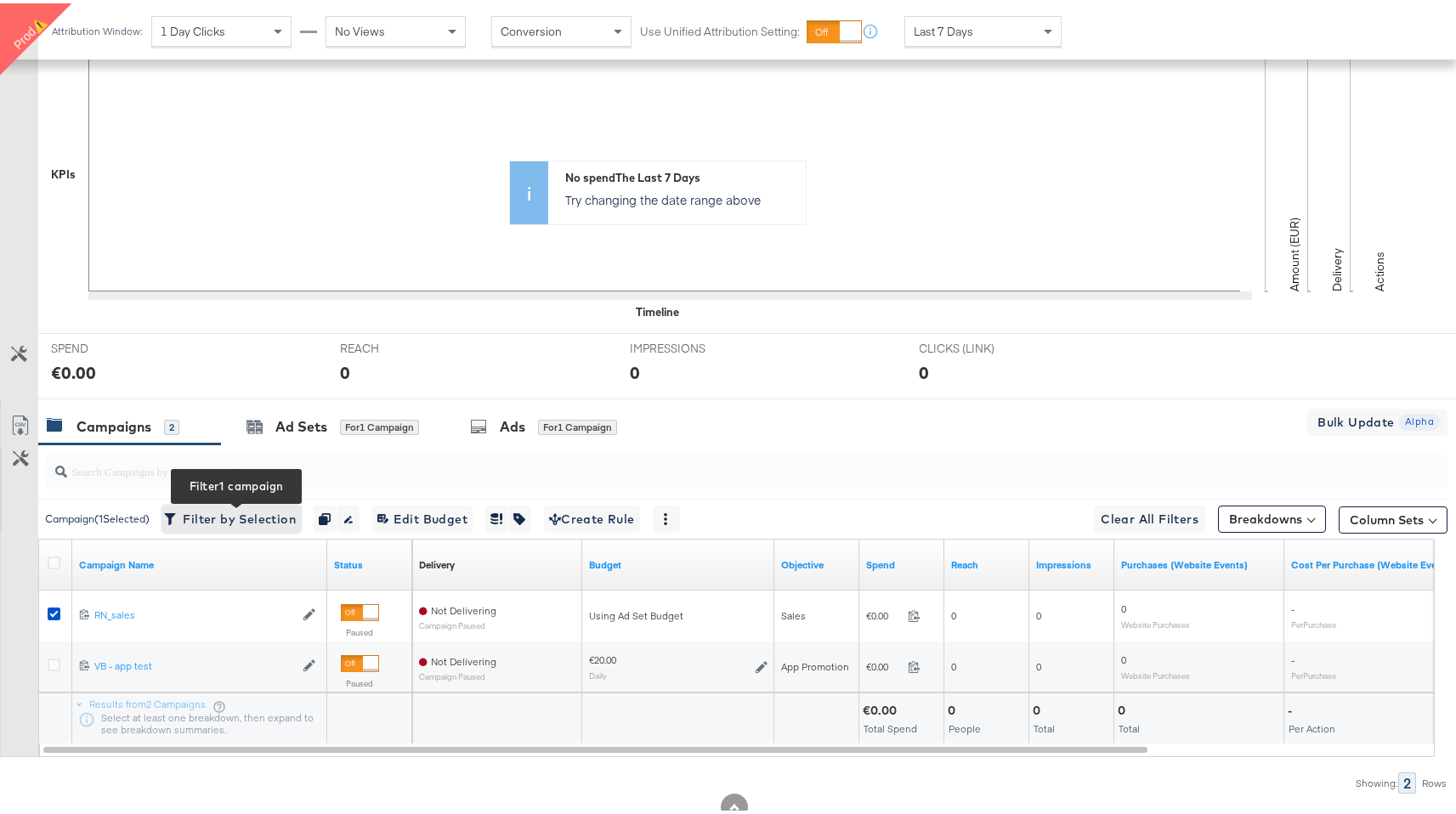
click at [212, 520] on span "Filter by Selection Filter 1 campaign" at bounding box center [232, 515] width 129 height 21
type input "6851967553965"
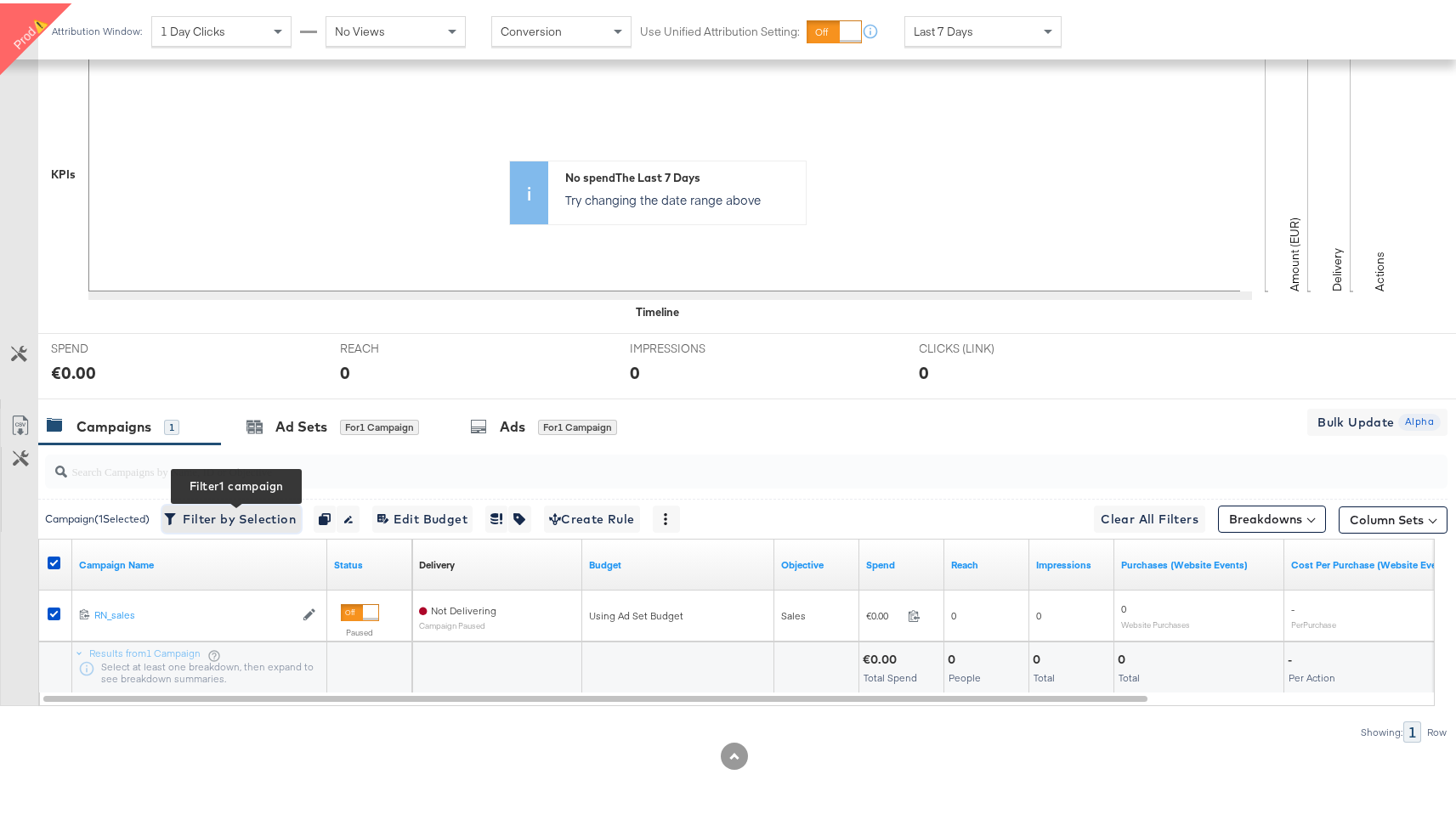
click at [216, 513] on span "Filter by Selection Filter 1 campaign" at bounding box center [232, 515] width 129 height 21
click at [60, 556] on icon at bounding box center [54, 560] width 13 height 13
click at [0, 0] on input "checkbox" at bounding box center [0, 0] width 0 height 0
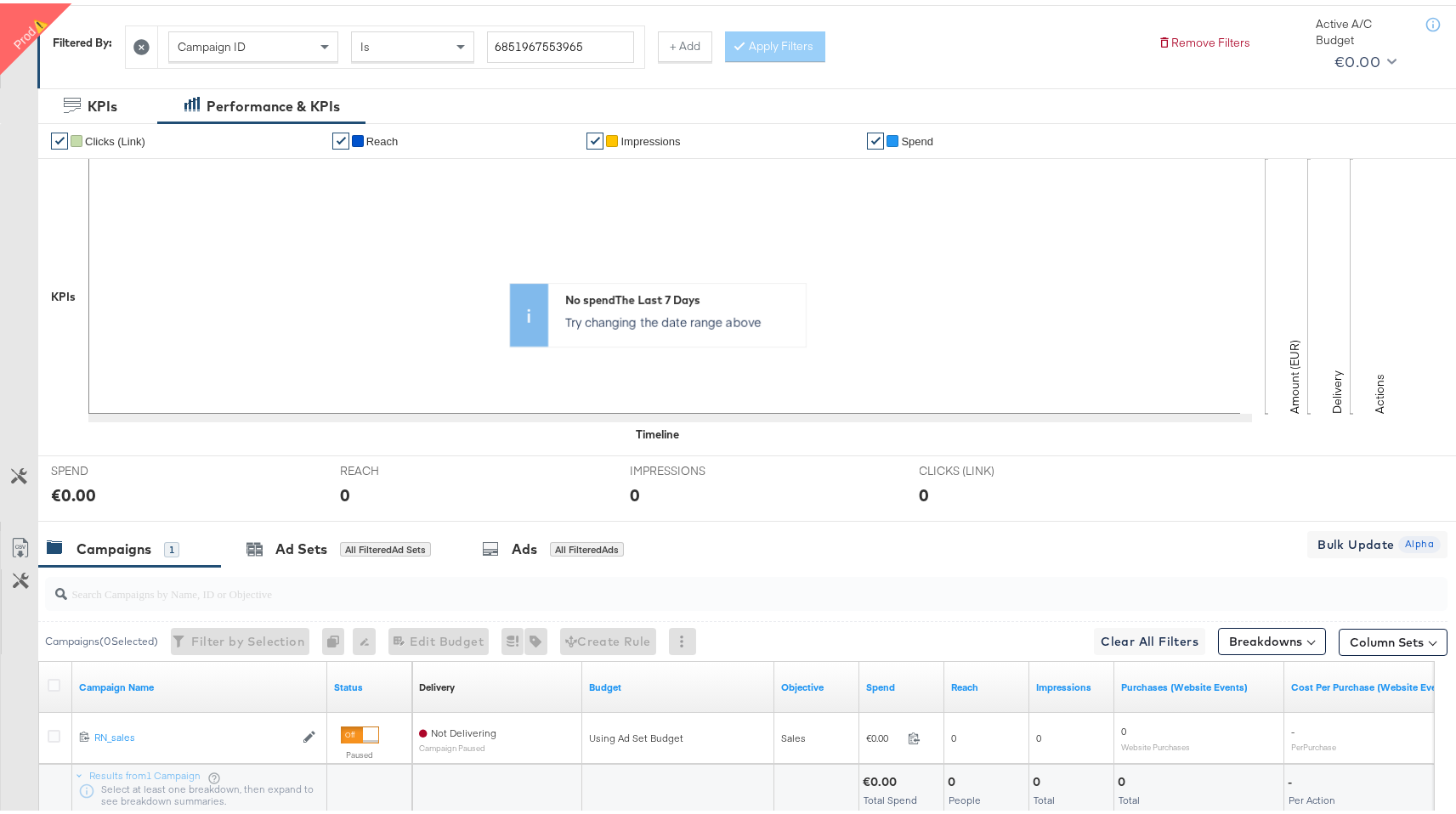
scroll to position [412, 0]
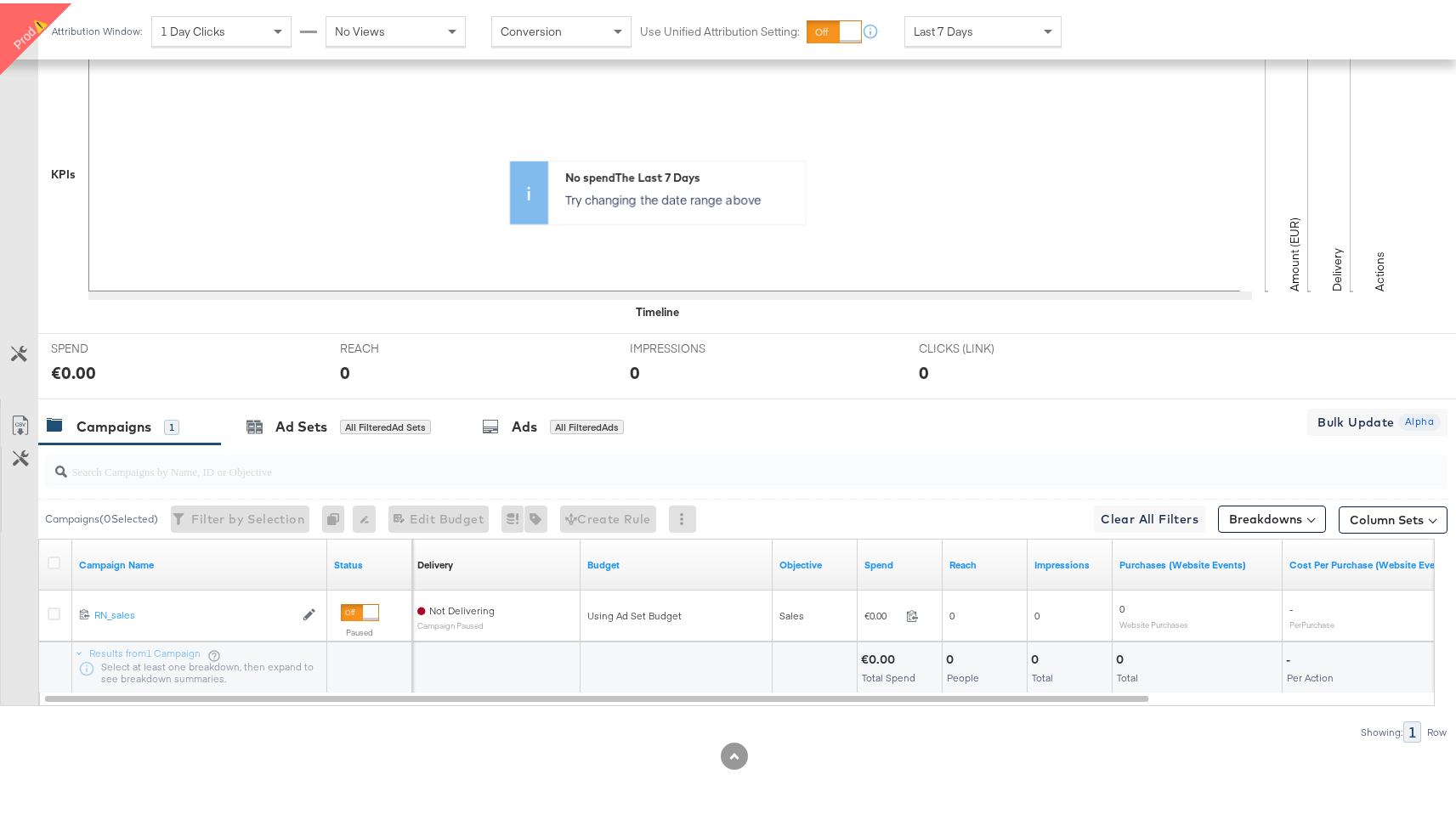
click at [110, 418] on div "Campaigns" at bounding box center [113, 423] width 74 height 19
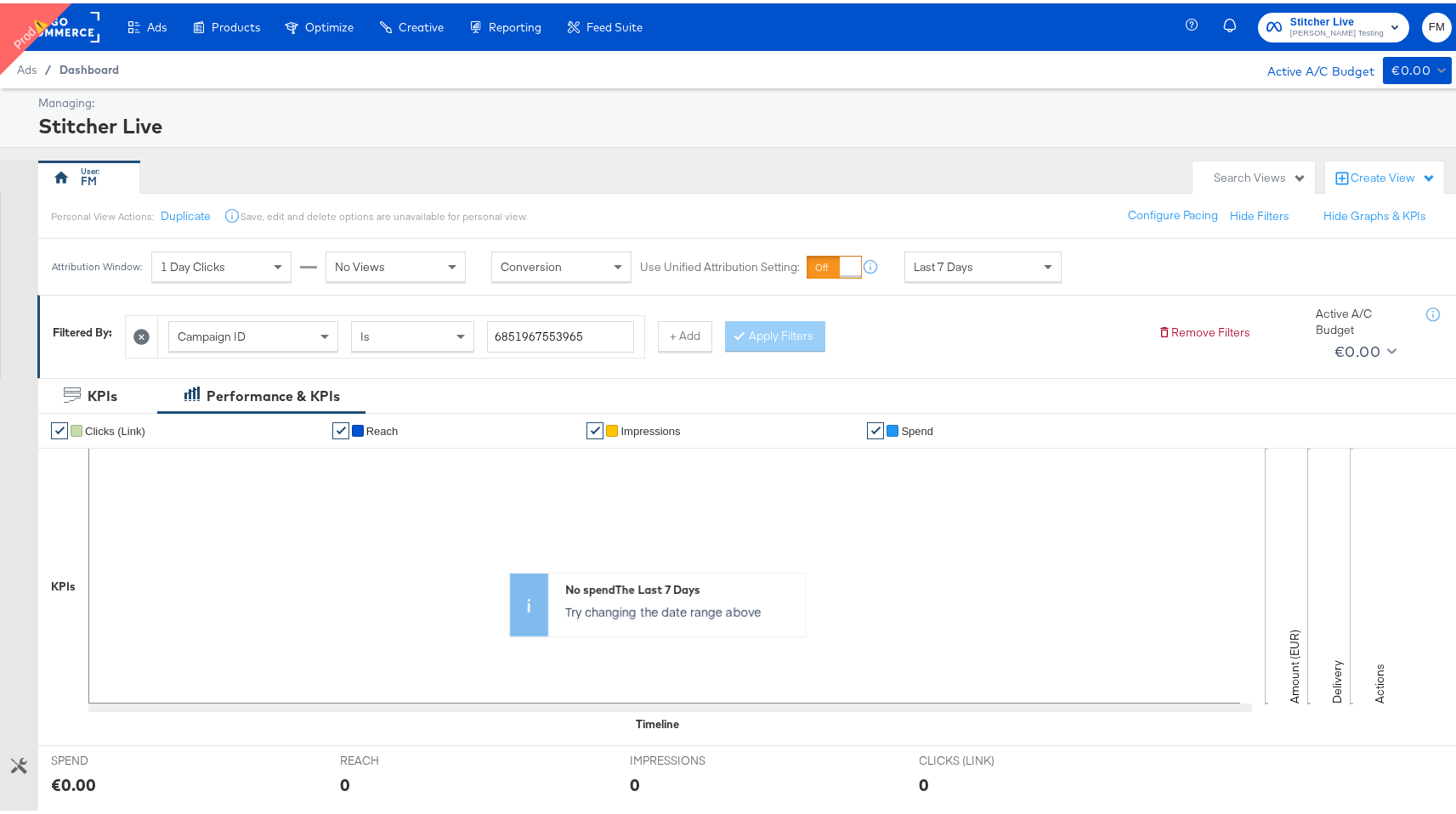
click at [93, 63] on span "Dashboard" at bounding box center [89, 66] width 60 height 14
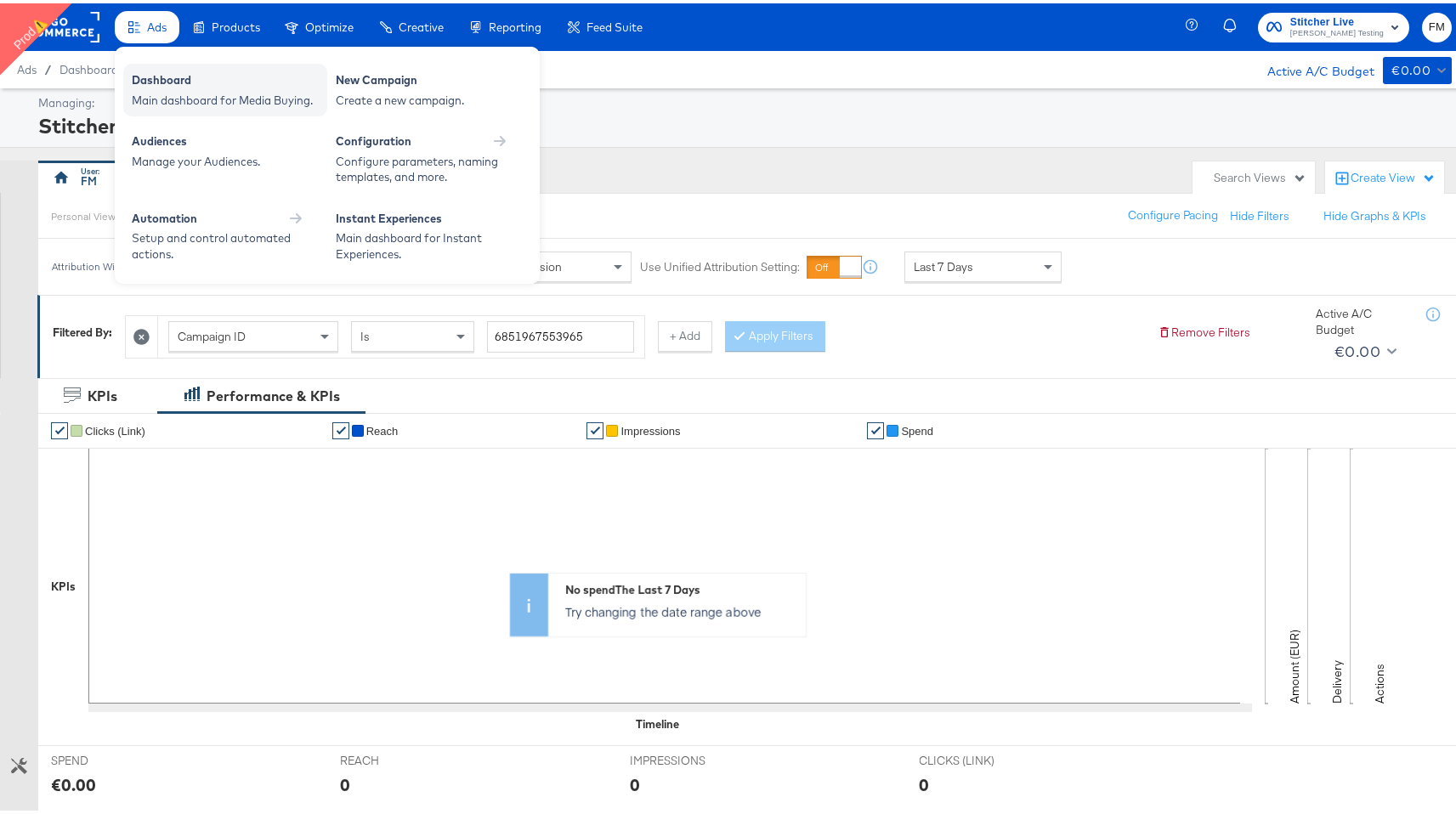
click at [153, 85] on div "Dashboard" at bounding box center [224, 79] width 187 height 20
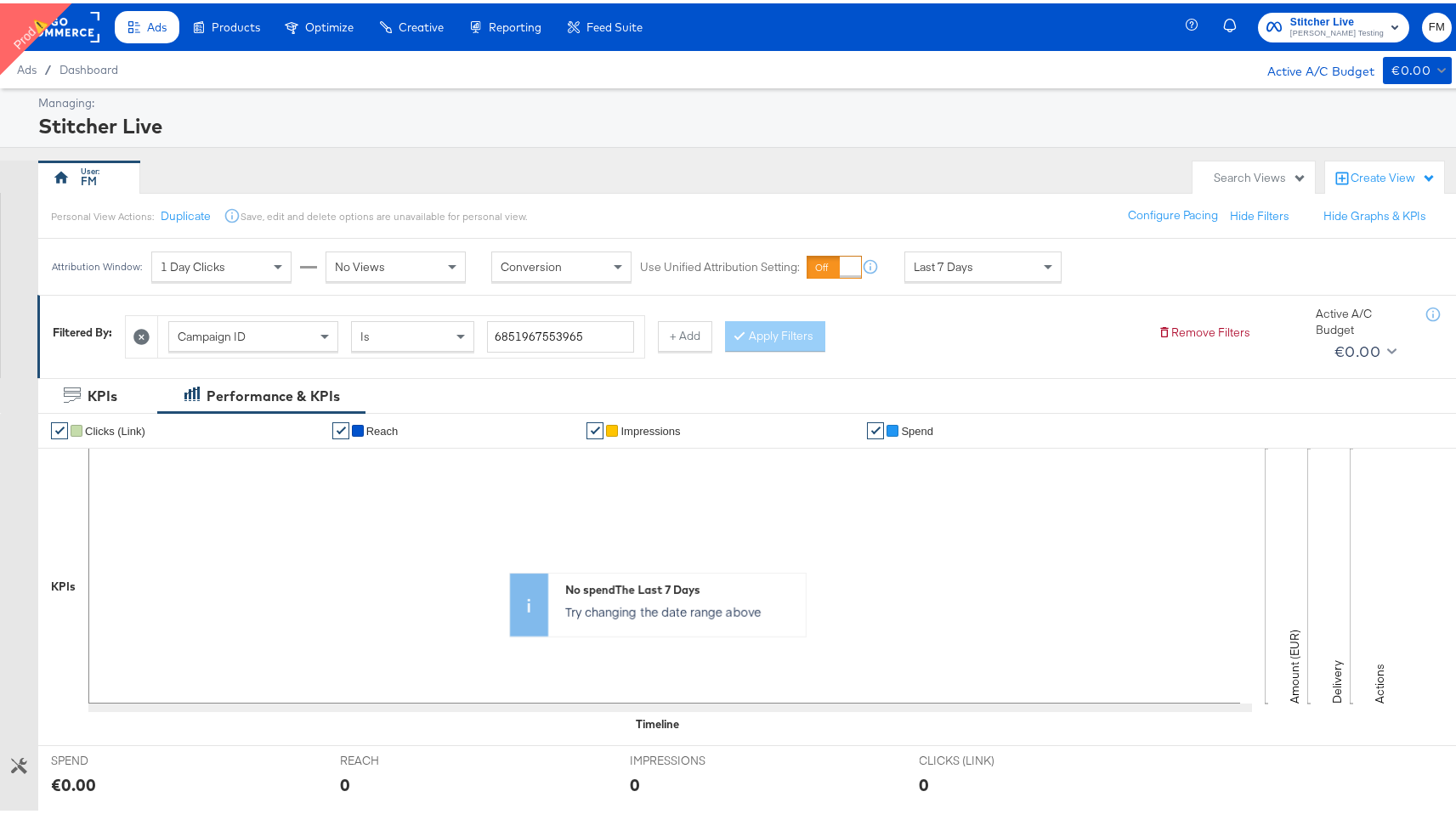
scroll to position [412, 0]
